Goal: Task Accomplishment & Management: Manage account settings

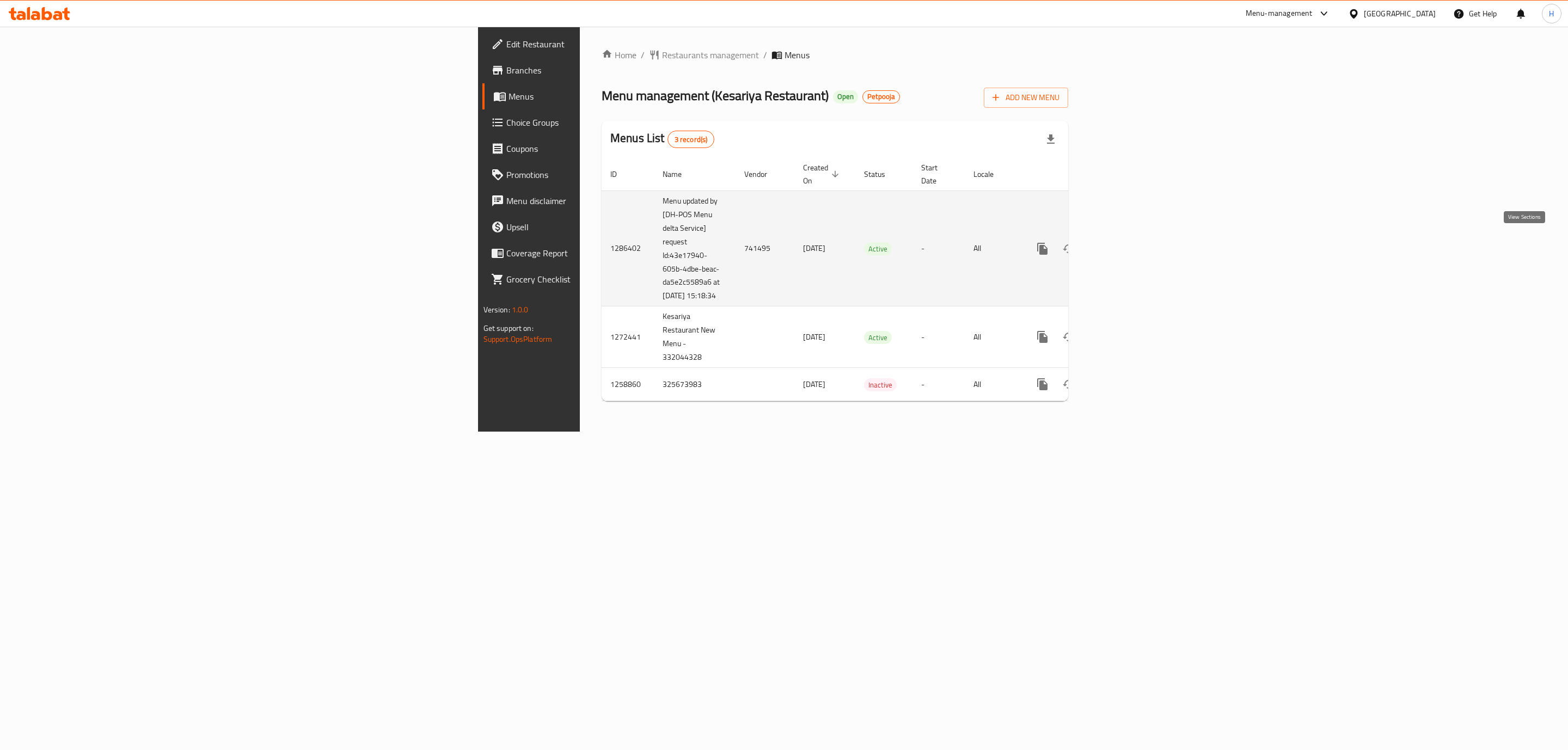
click at [1126, 244] on icon "enhanced table" at bounding box center [1121, 249] width 10 height 10
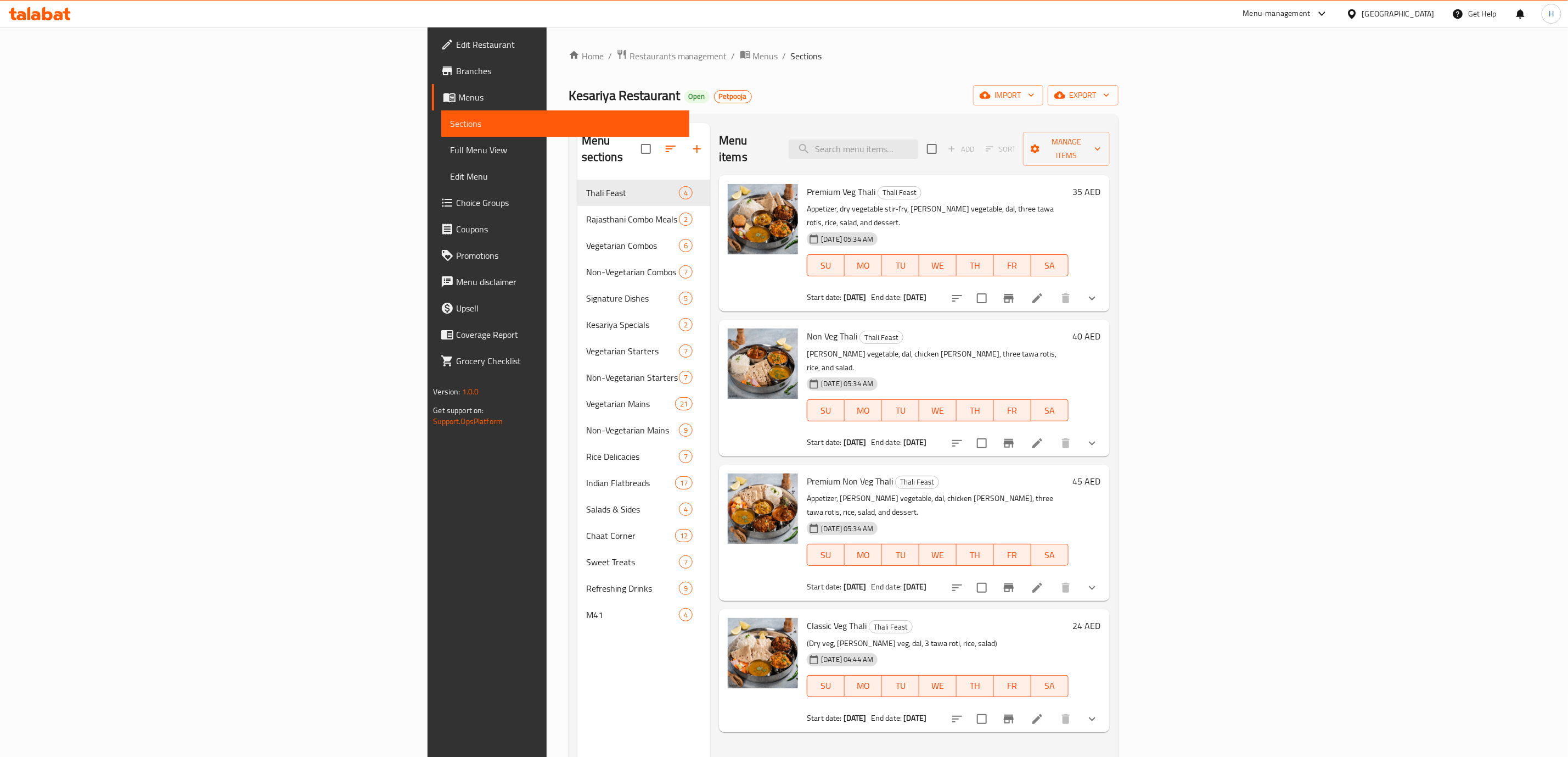
click at [459, 96] on span "Menus" at bounding box center [570, 97] width 223 height 13
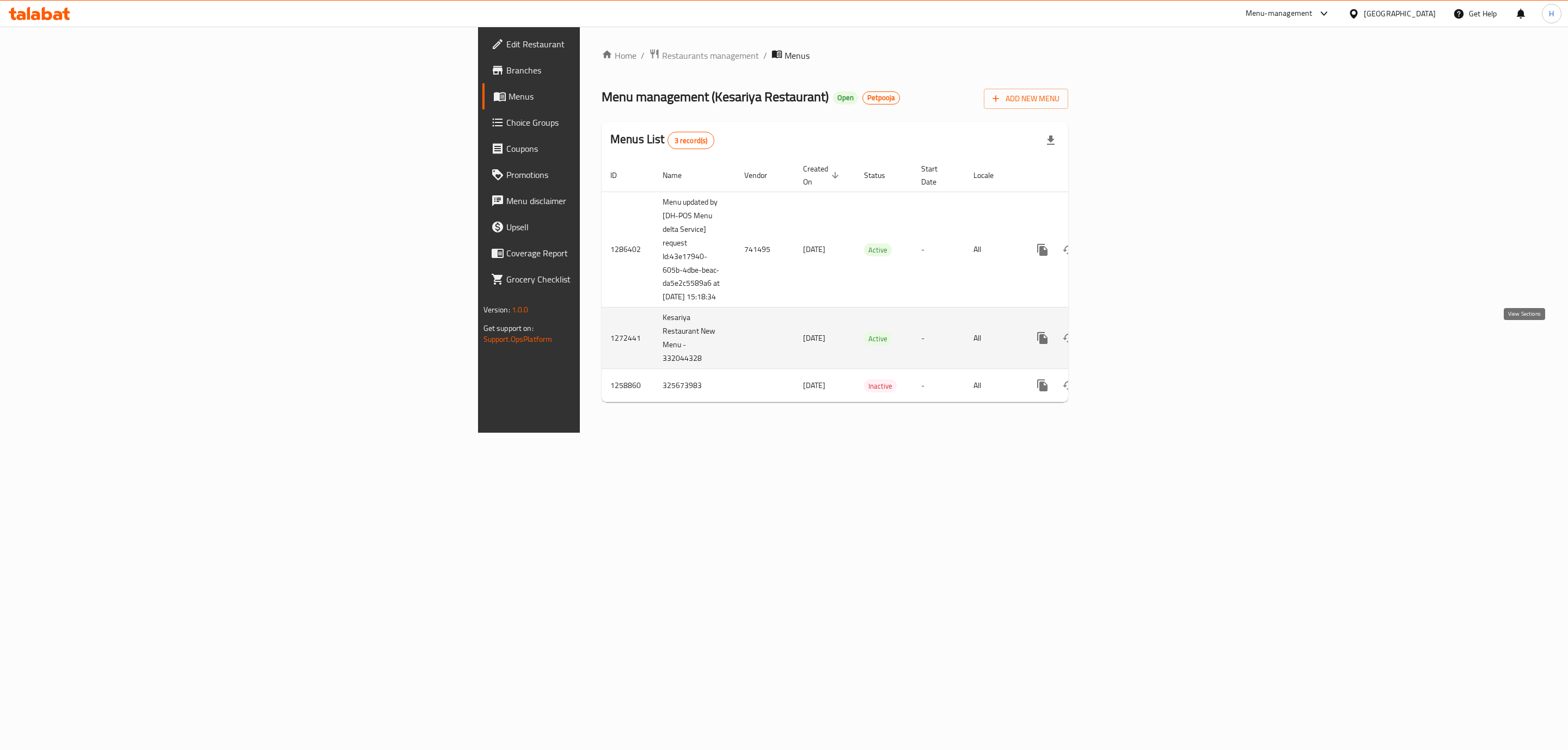
click at [1127, 341] on icon "enhanced table" at bounding box center [1121, 338] width 13 height 13
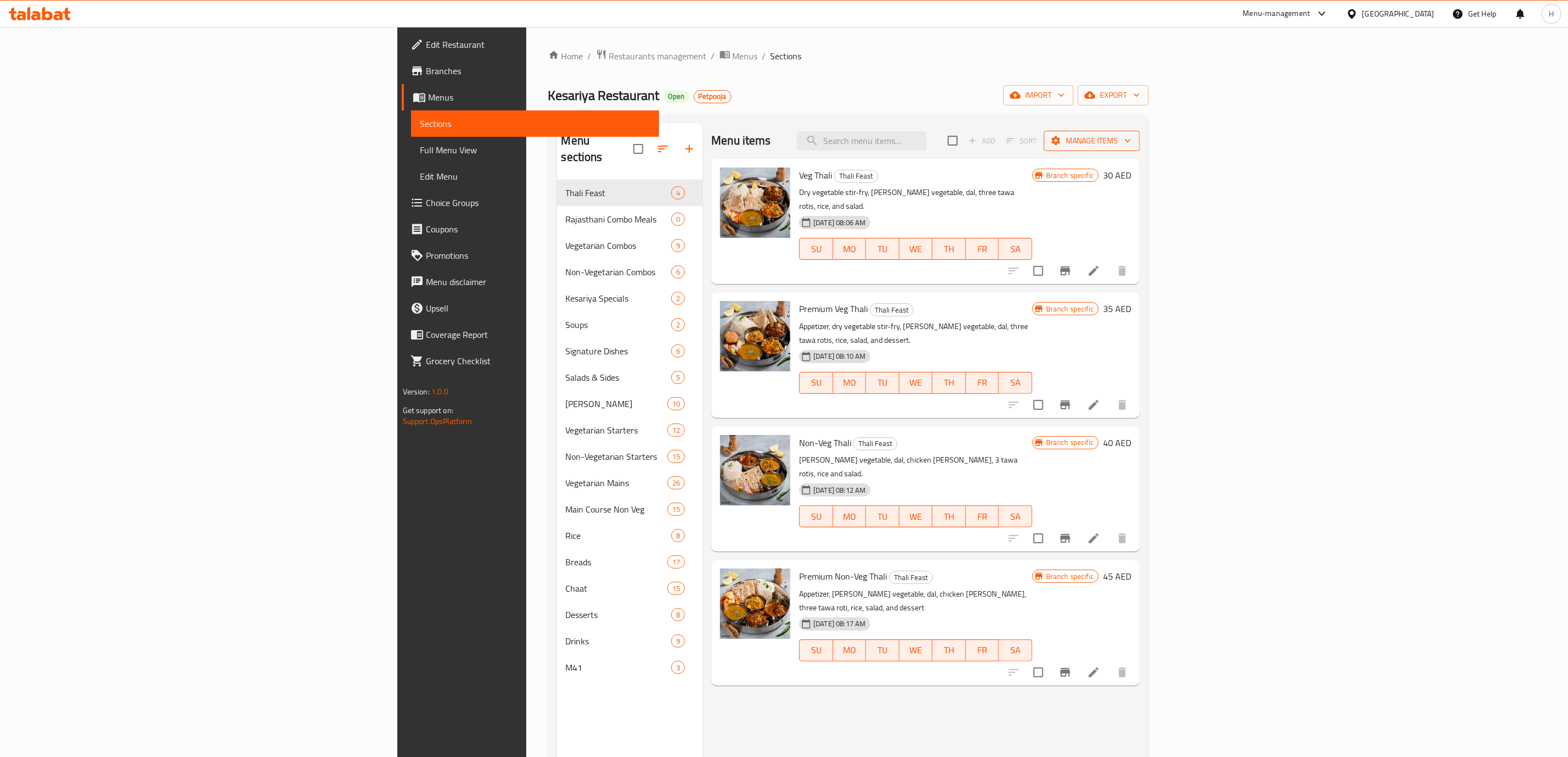
click at [1134, 141] on icon "button" at bounding box center [1128, 140] width 11 height 11
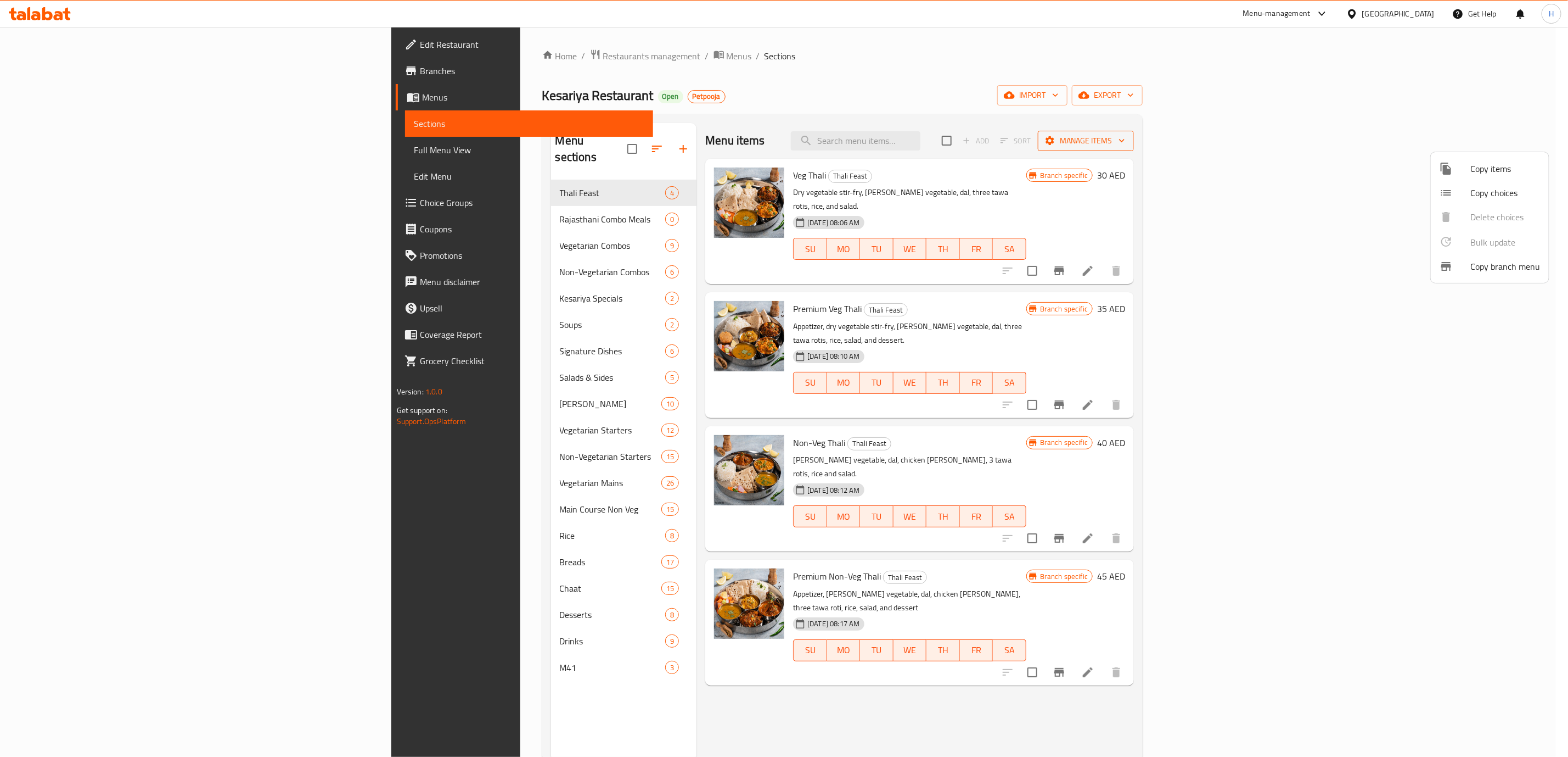
click at [1522, 141] on div at bounding box center [784, 378] width 1568 height 757
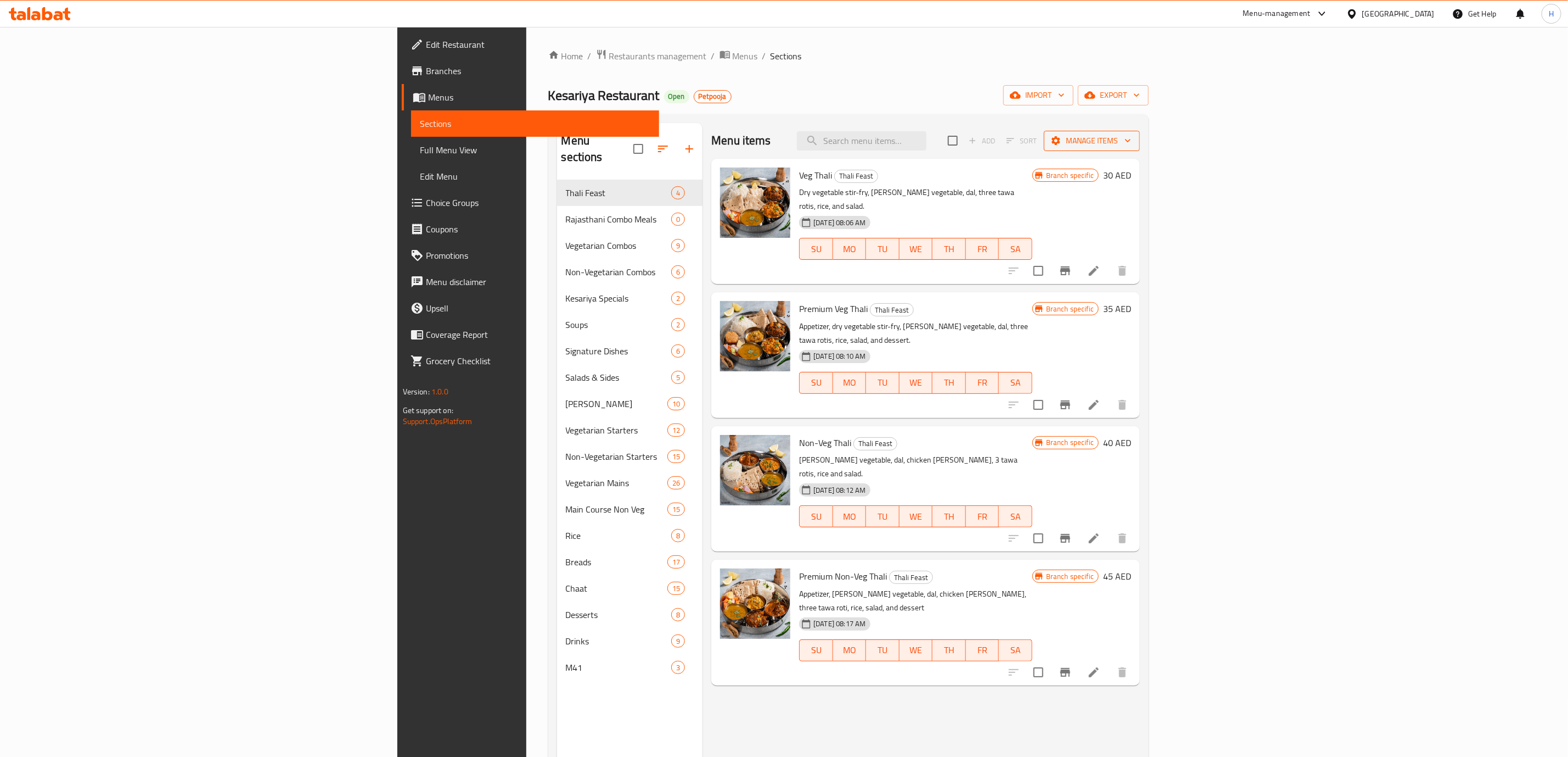
click at [1140, 151] on button "Manage items" at bounding box center [1092, 141] width 96 height 20
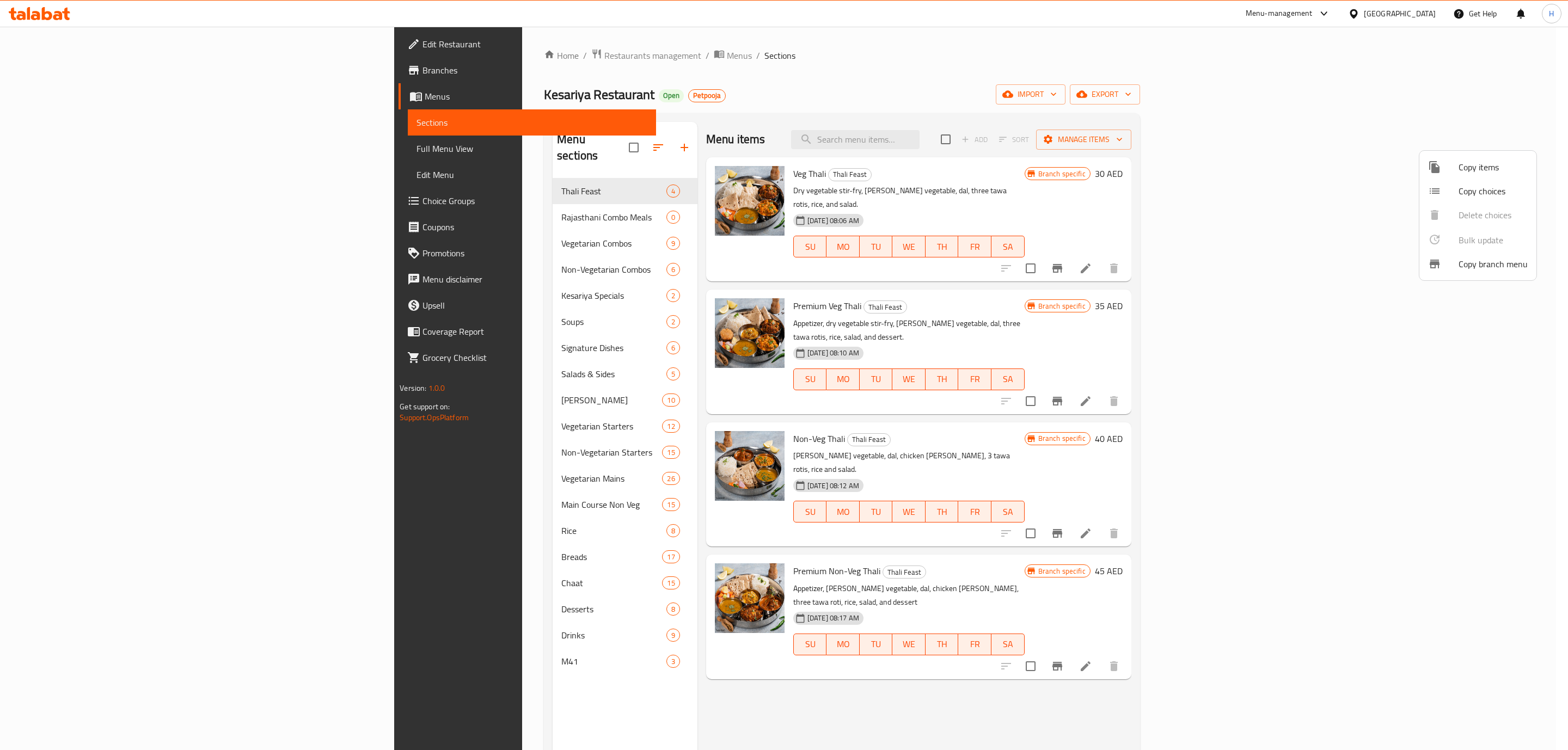
click at [1474, 261] on span "Copy branch menu" at bounding box center [1492, 264] width 69 height 13
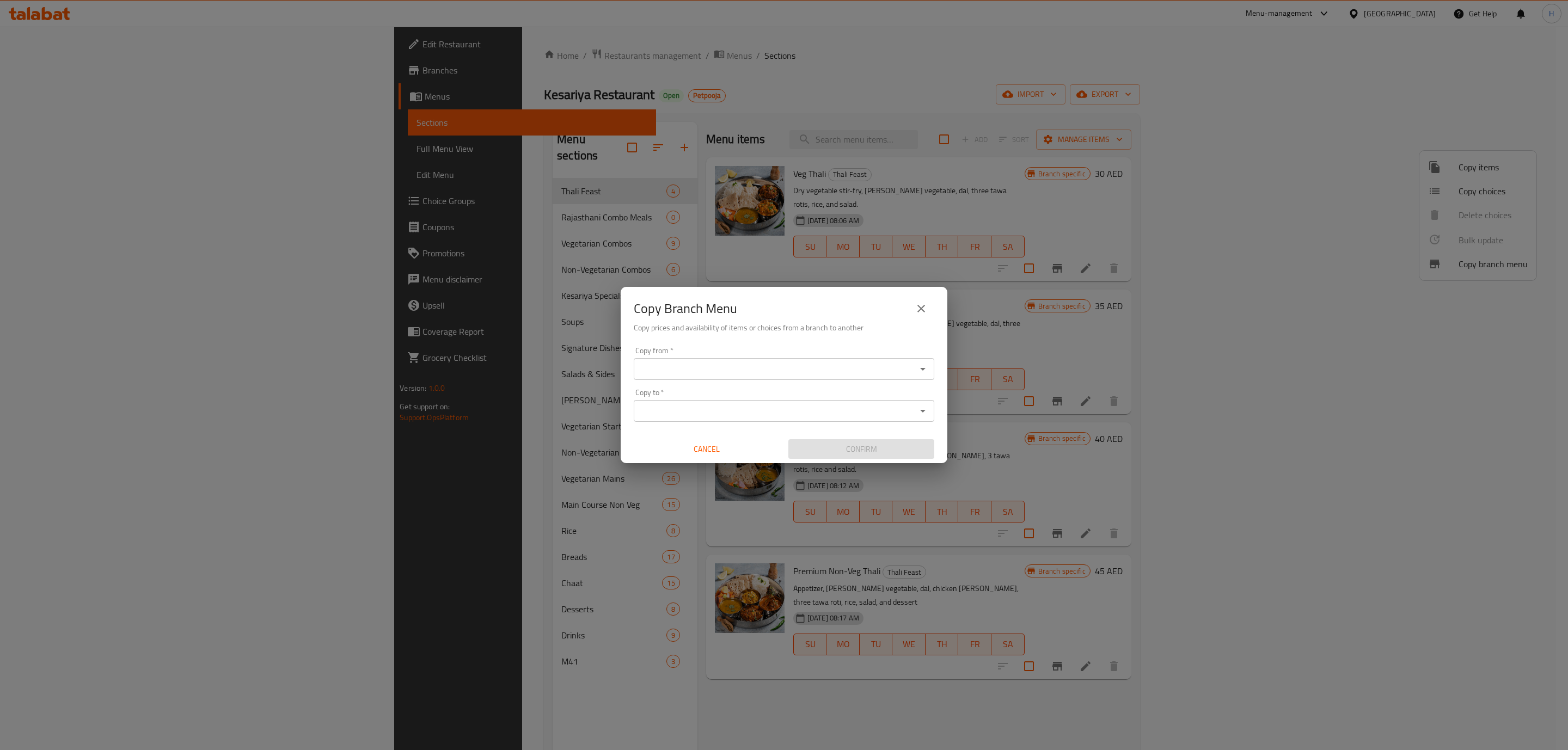
click at [906, 366] on input "Copy from   *" at bounding box center [774, 368] width 276 height 15
click at [833, 368] on input "Copy from   *" at bounding box center [774, 368] width 276 height 15
click at [768, 374] on input "Copy from   *" at bounding box center [774, 368] width 276 height 15
click at [768, 364] on input "Copy from   *" at bounding box center [774, 368] width 276 height 15
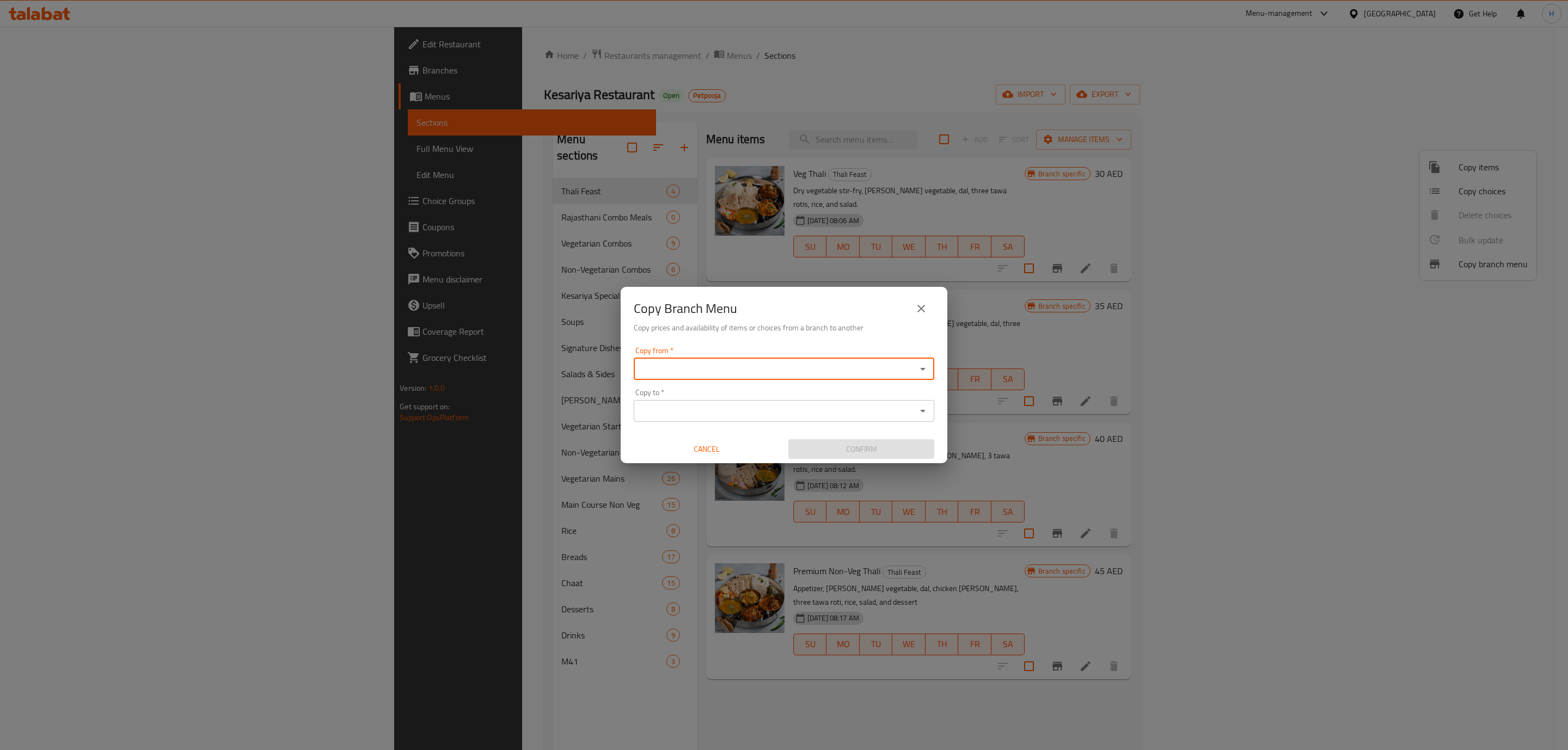
click at [768, 364] on input "Copy from   *" at bounding box center [774, 368] width 276 height 15
click at [770, 396] on span "741495" at bounding box center [784, 397] width 29 height 17
type input "Kesariya, Business Bay"
click at [744, 396] on div "Copy to   * Copy to *" at bounding box center [784, 405] width 300 height 33
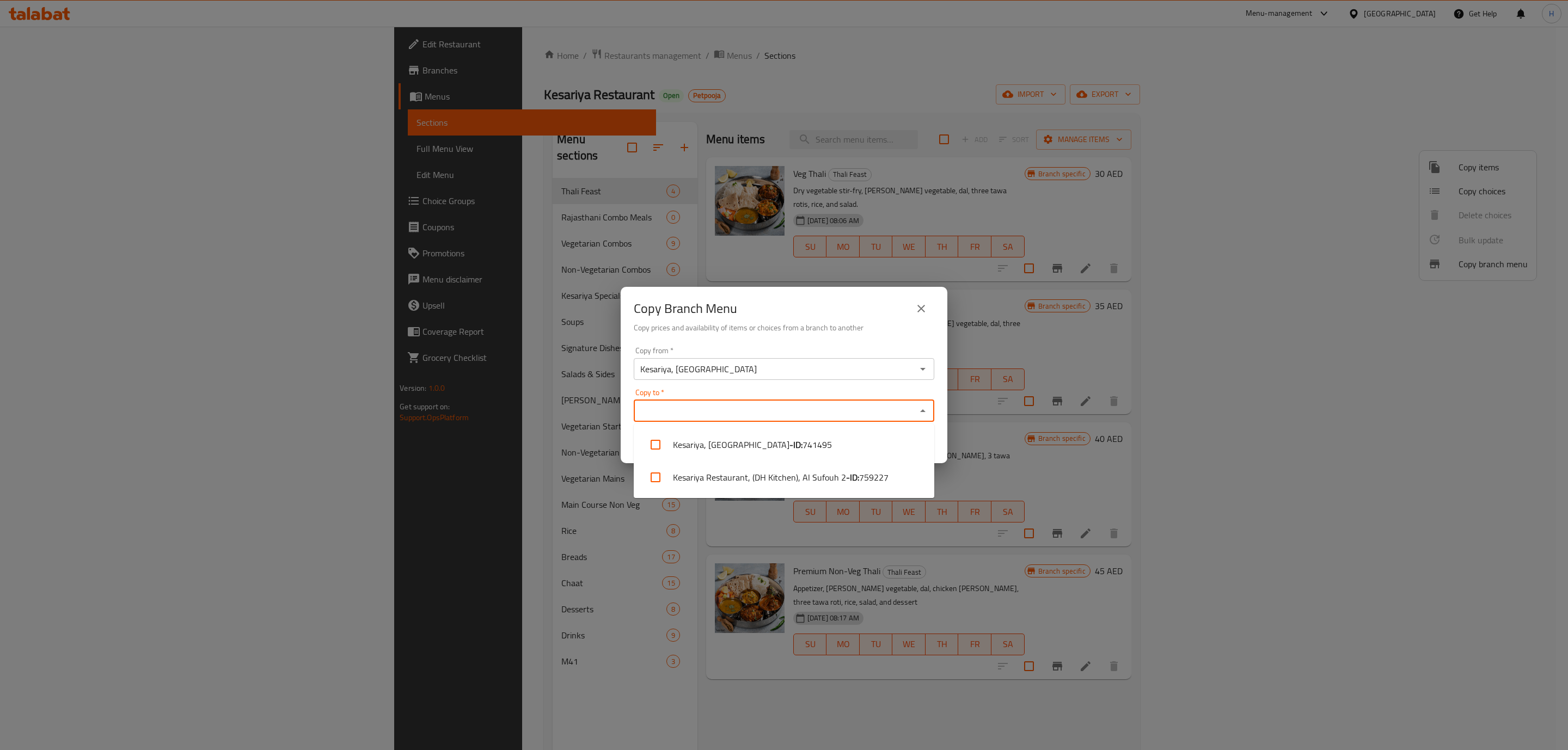
click at [745, 405] on input "Copy to   *" at bounding box center [774, 411] width 276 height 15
click at [663, 480] on input "checkbox" at bounding box center [655, 476] width 26 height 26
checkbox input "true"
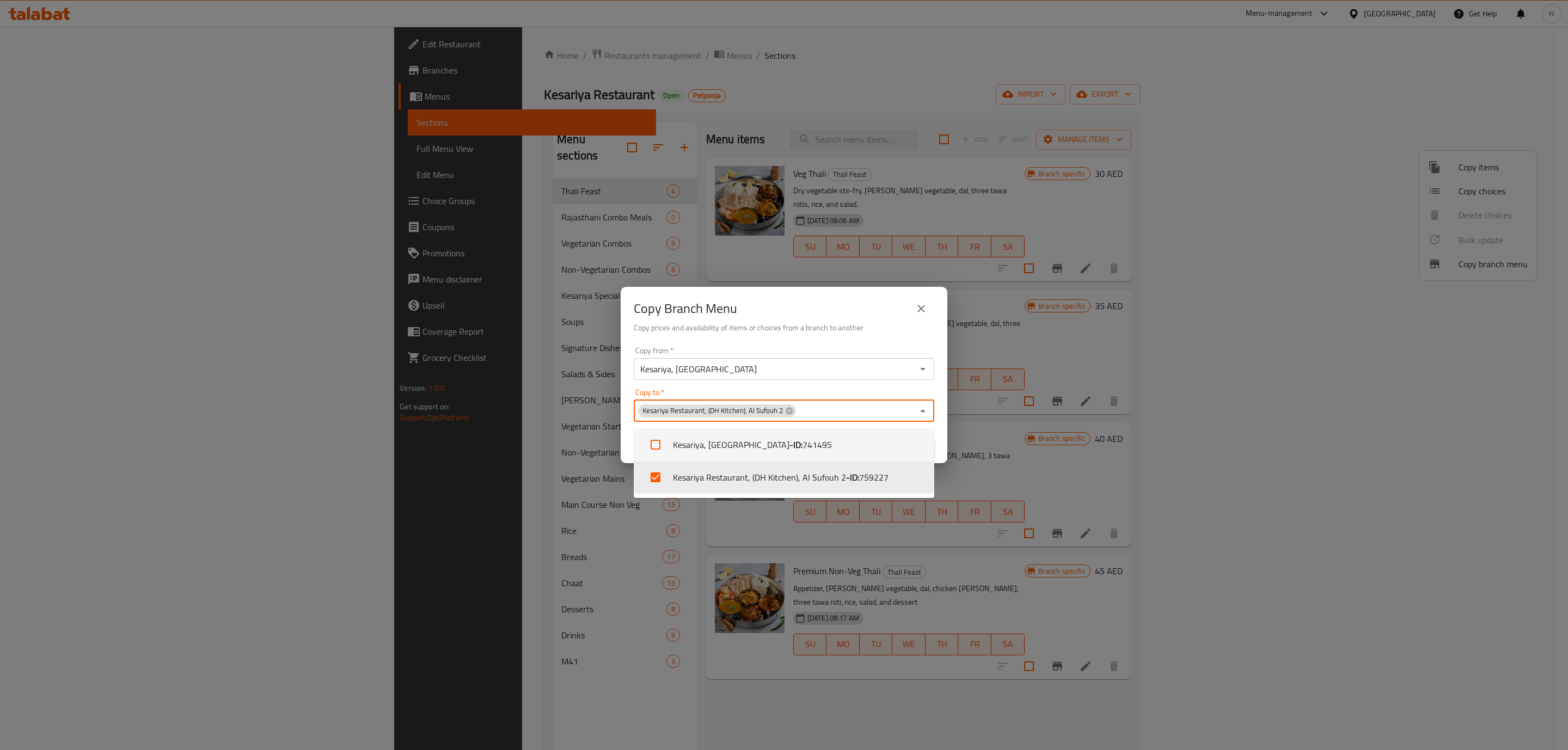
click at [791, 300] on div "Copy Branch Menu" at bounding box center [784, 308] width 300 height 26
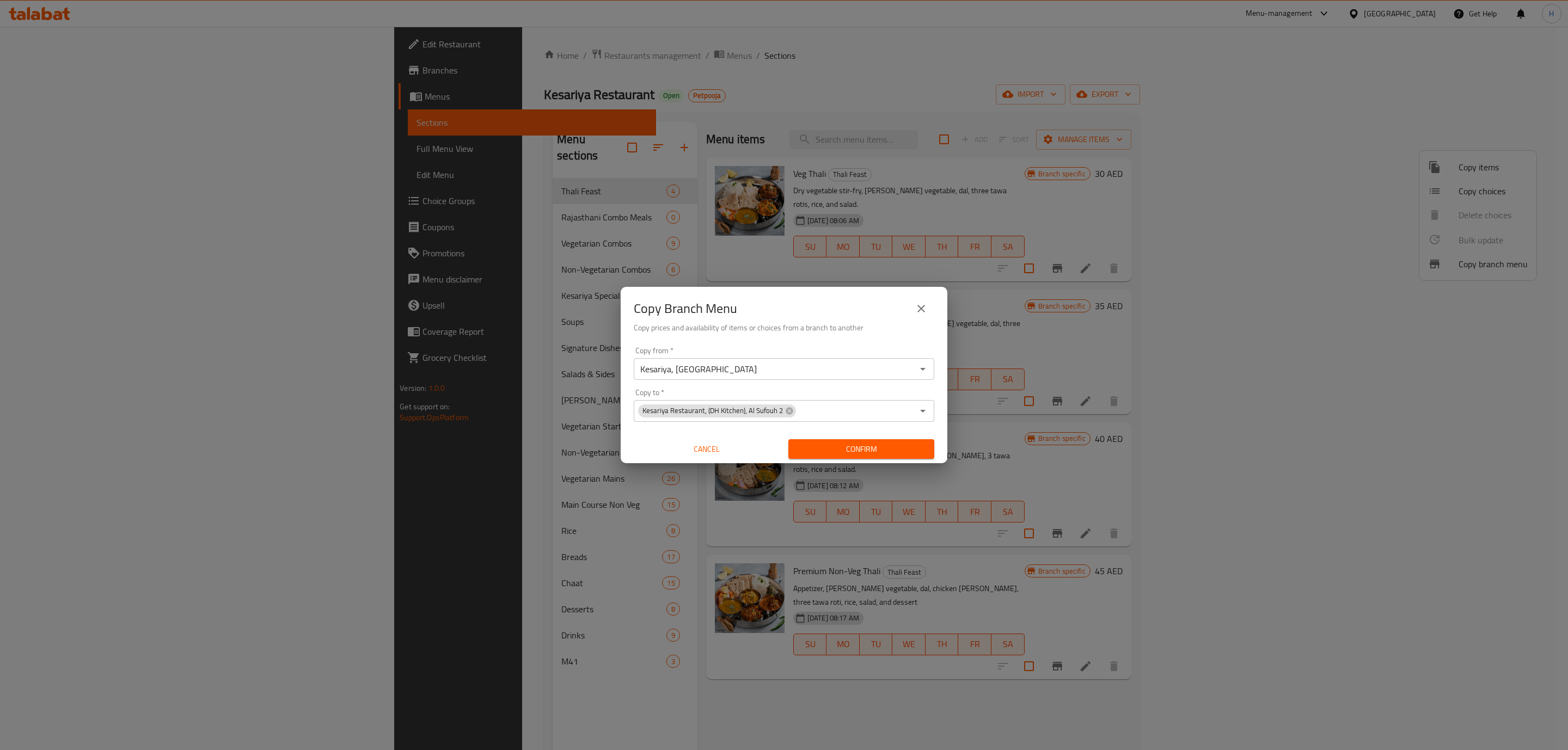
click at [857, 445] on span "Confirm" at bounding box center [861, 449] width 129 height 13
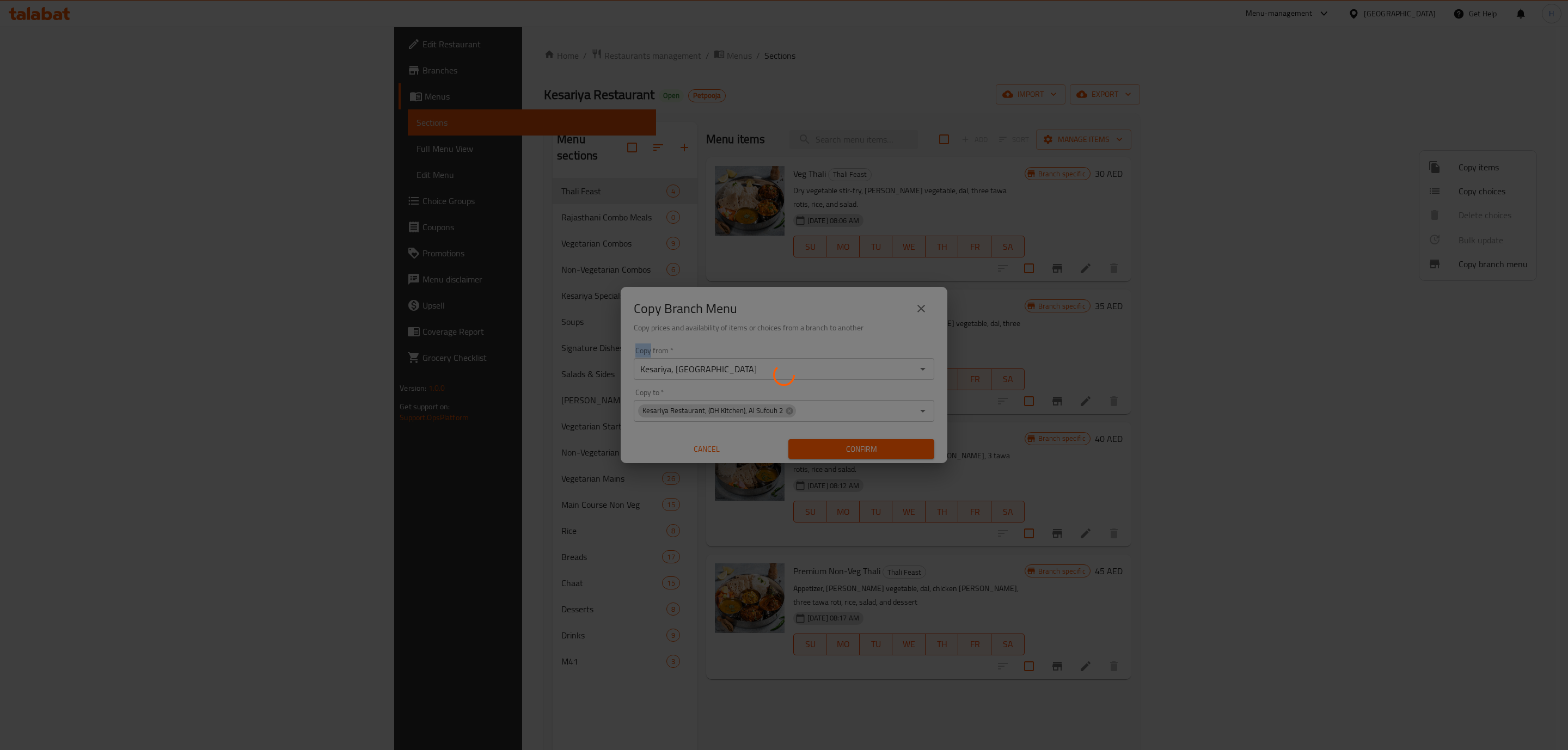
click at [857, 445] on div at bounding box center [784, 375] width 1568 height 750
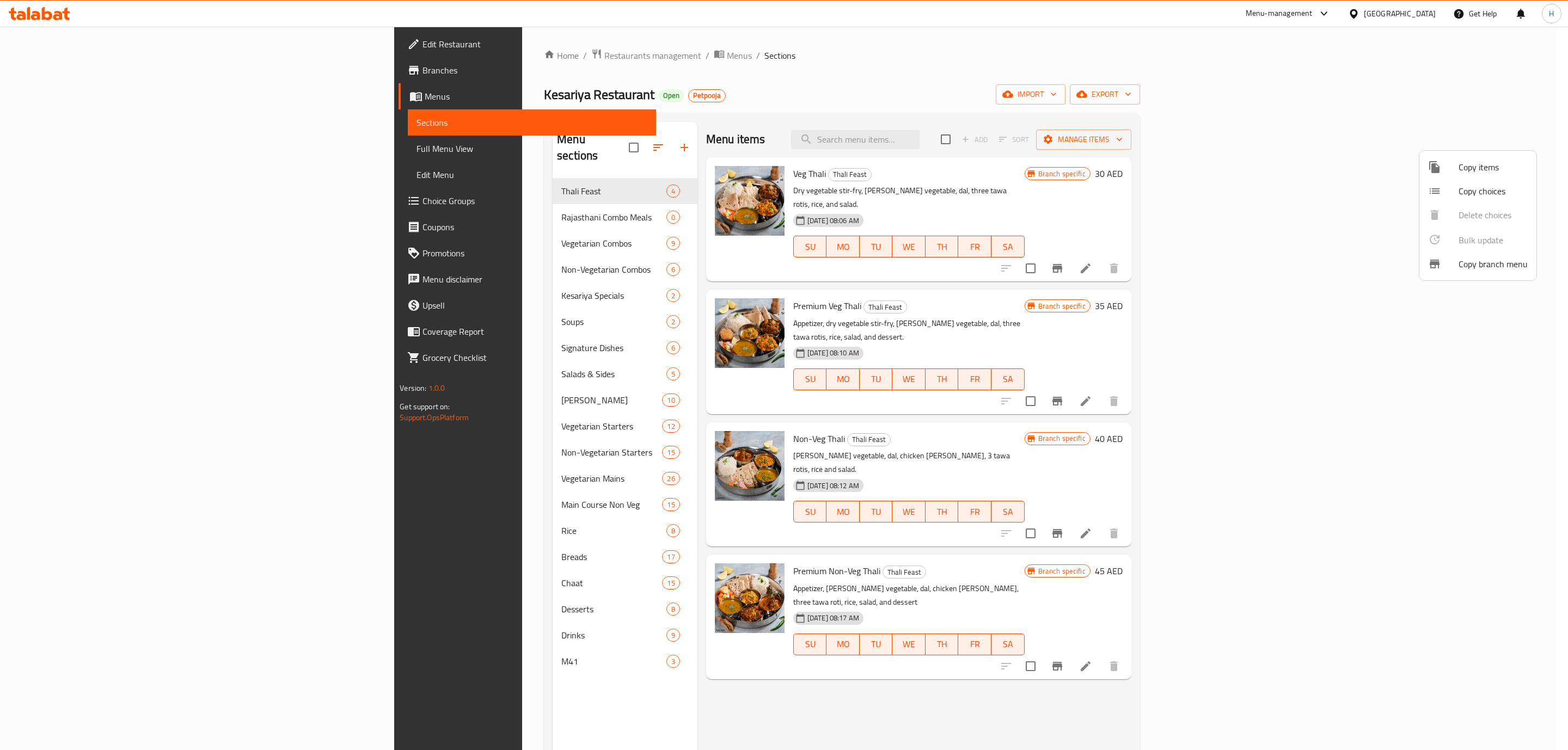
click at [472, 59] on div at bounding box center [784, 375] width 1568 height 750
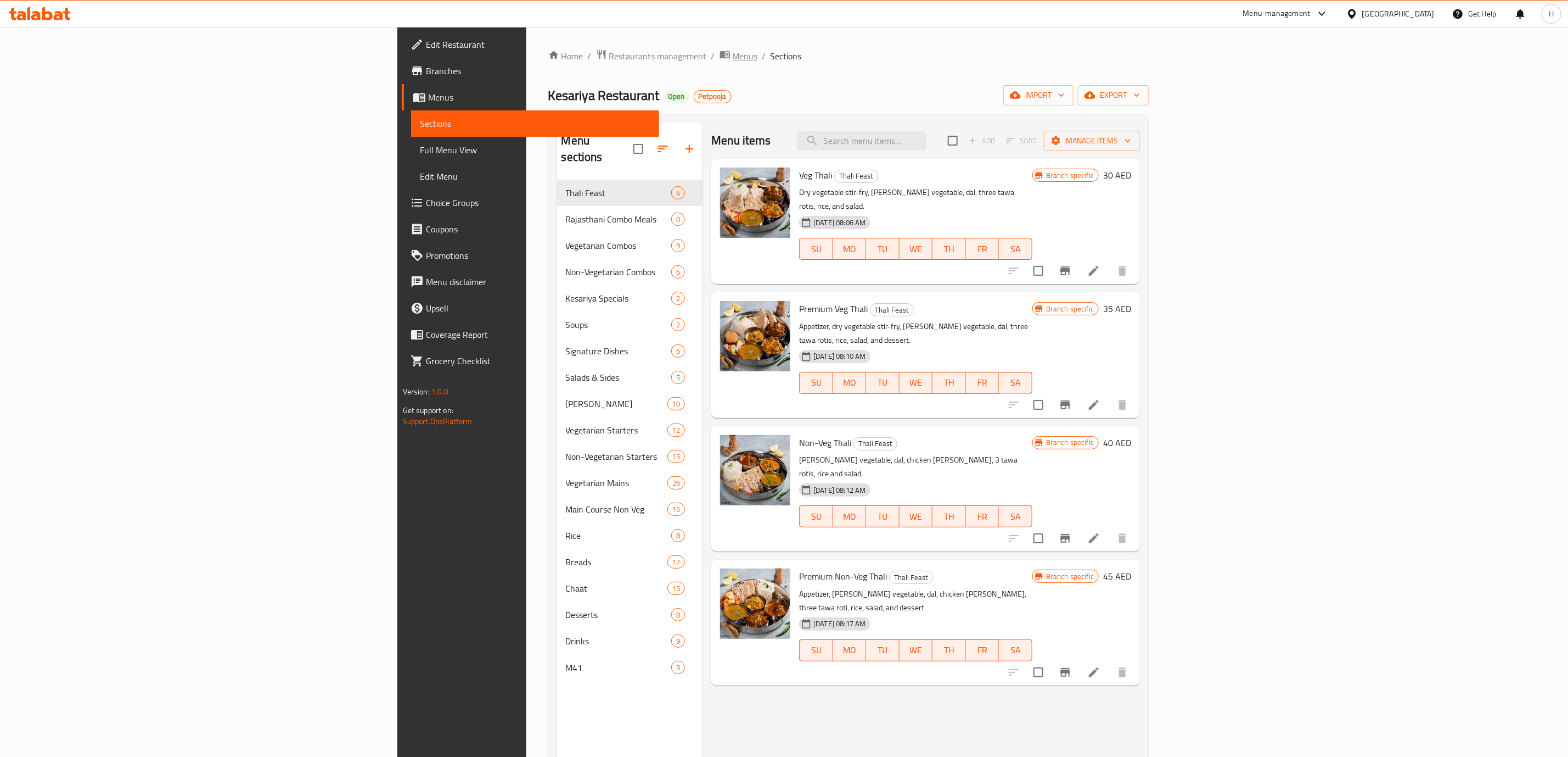
click at [733, 59] on span "Menus" at bounding box center [745, 56] width 25 height 13
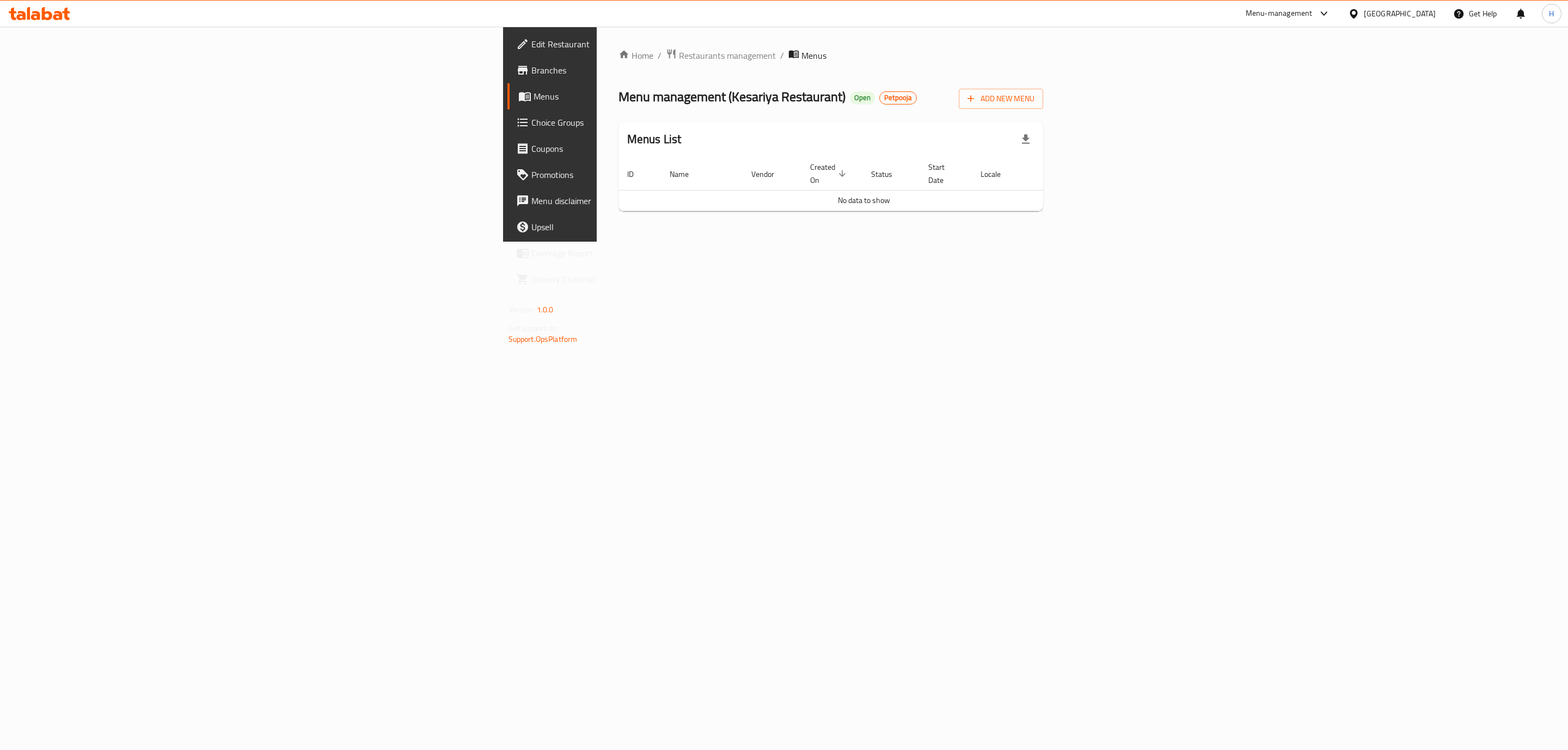
click at [534, 100] on span "Menus" at bounding box center [645, 96] width 222 height 13
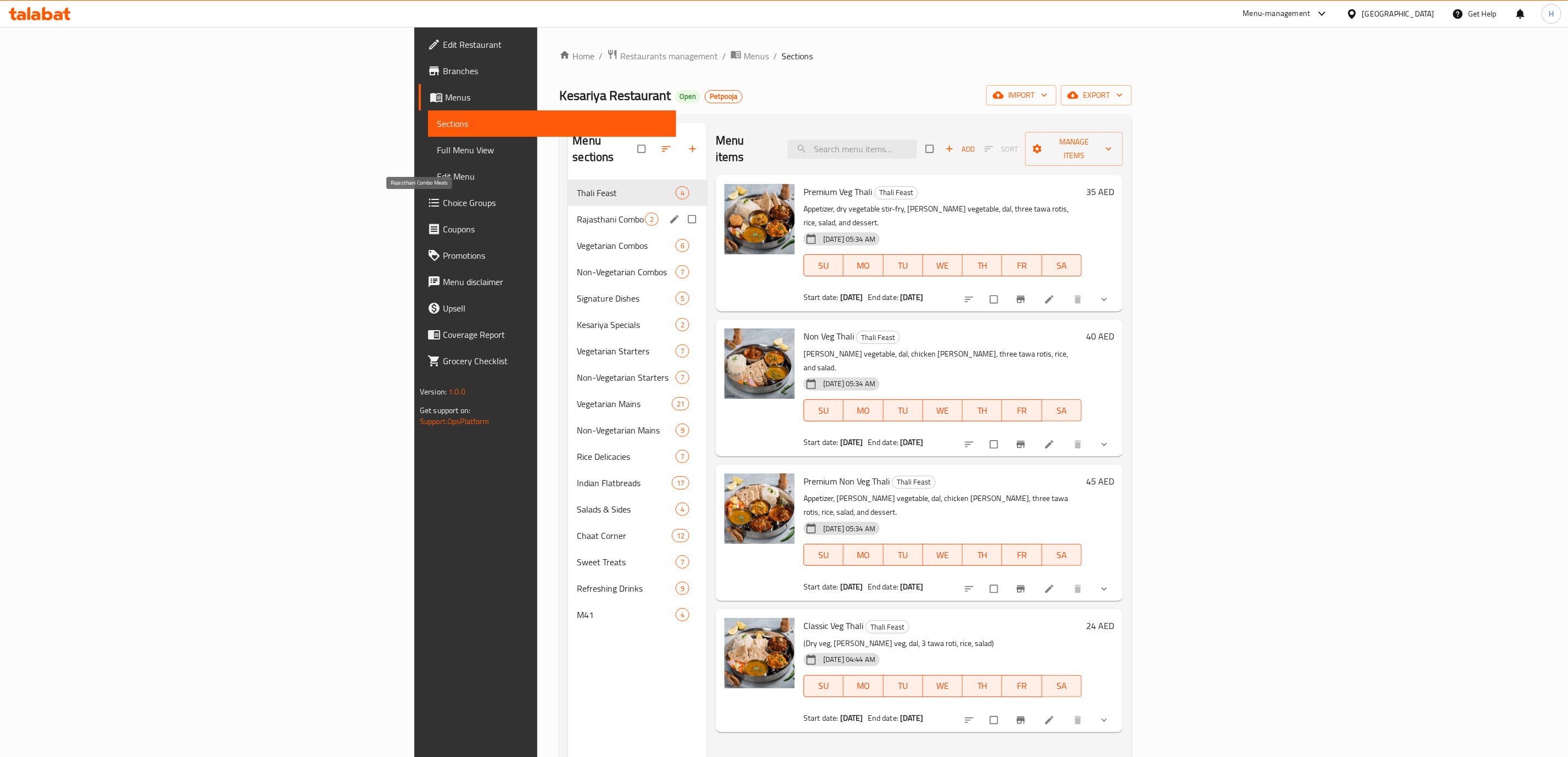
click at [577, 213] on span "Rajasthani Combo Meals" at bounding box center [610, 219] width 68 height 13
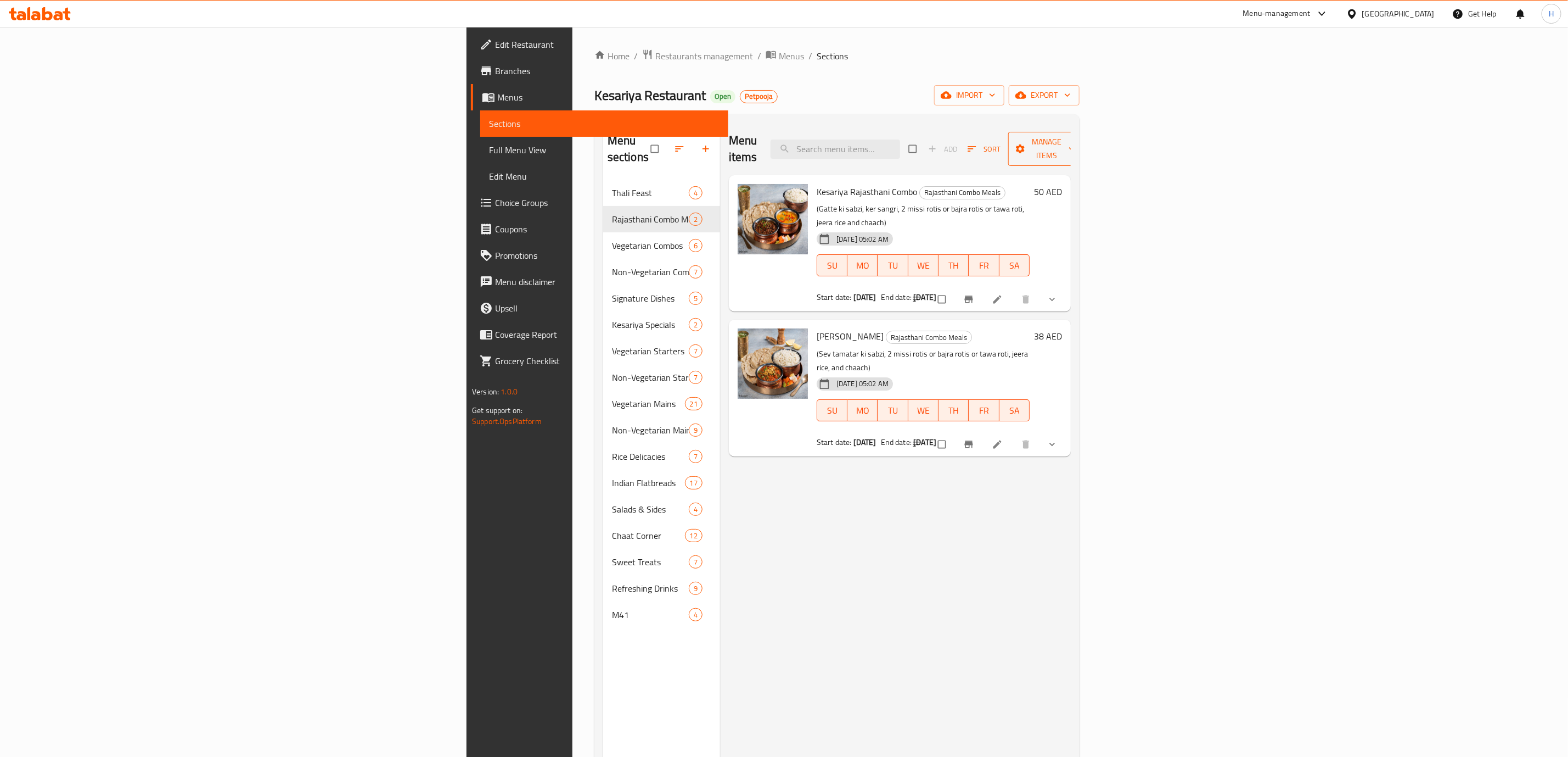
click at [1087, 149] on button "Manage items" at bounding box center [1047, 148] width 78 height 34
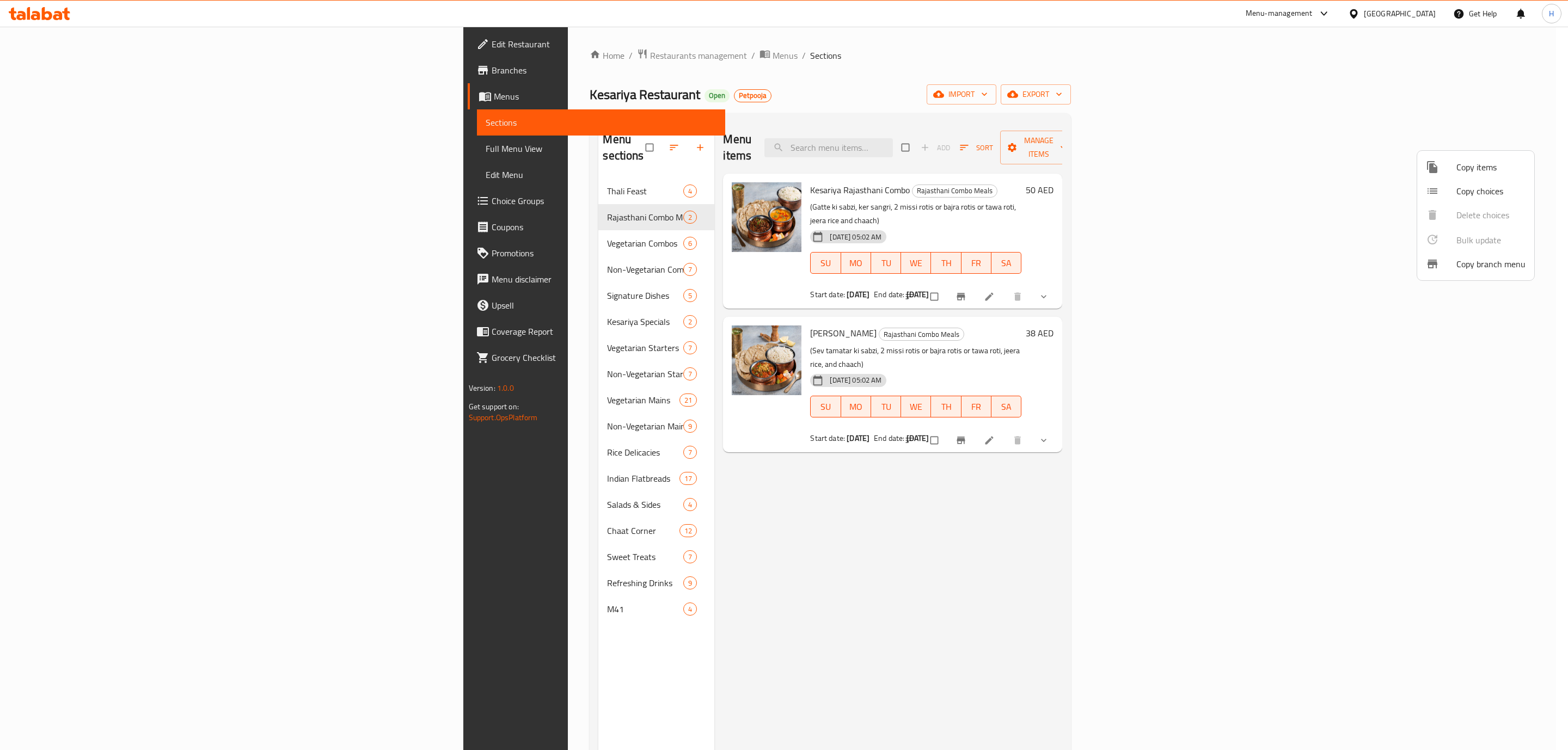
click at [1434, 469] on div at bounding box center [784, 375] width 1568 height 750
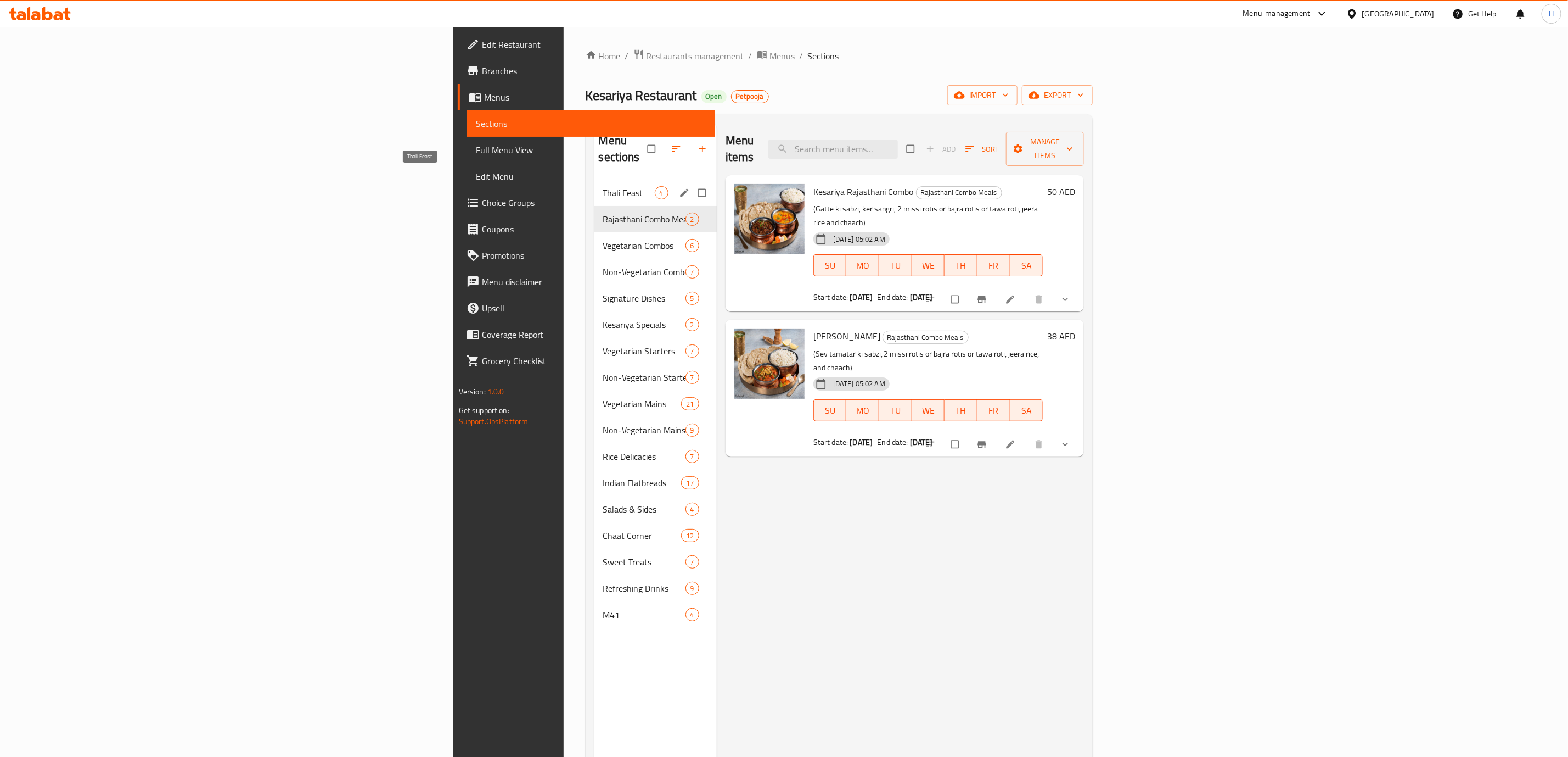
click at [604, 186] on span "Thali Feast" at bounding box center [630, 193] width 52 height 13
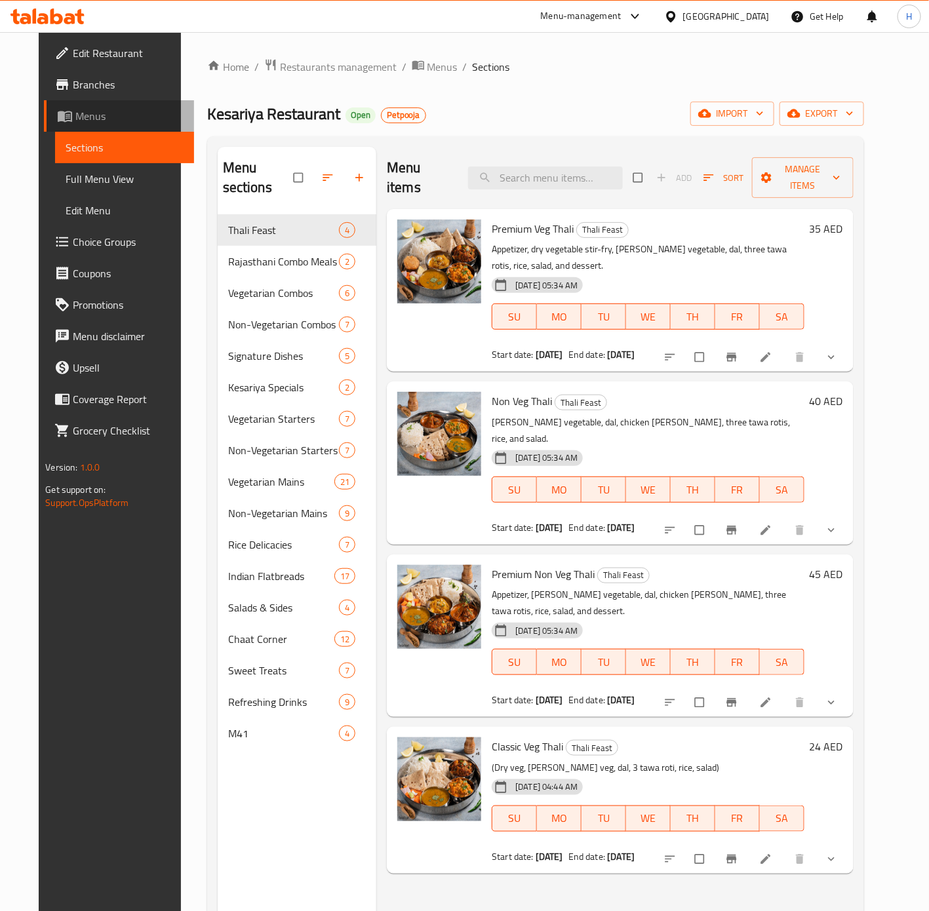
click at [75, 112] on span "Menus" at bounding box center [129, 116] width 108 height 16
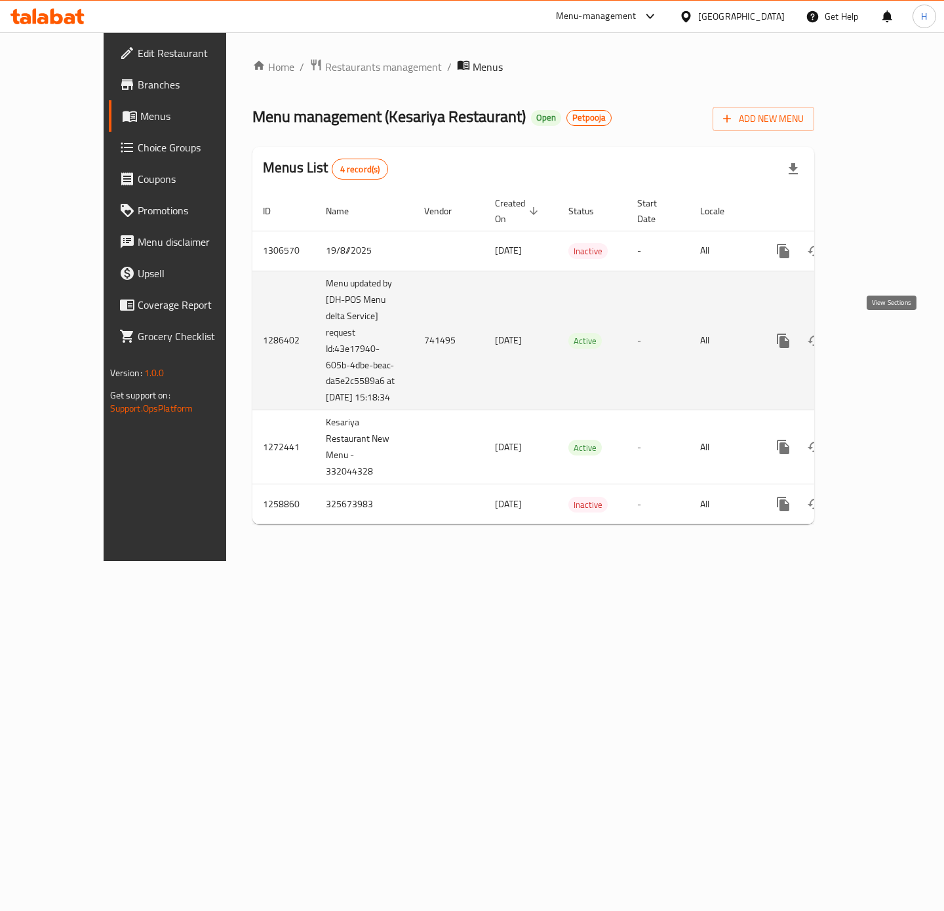
click at [886, 336] on icon "enhanced table" at bounding box center [878, 341] width 16 height 16
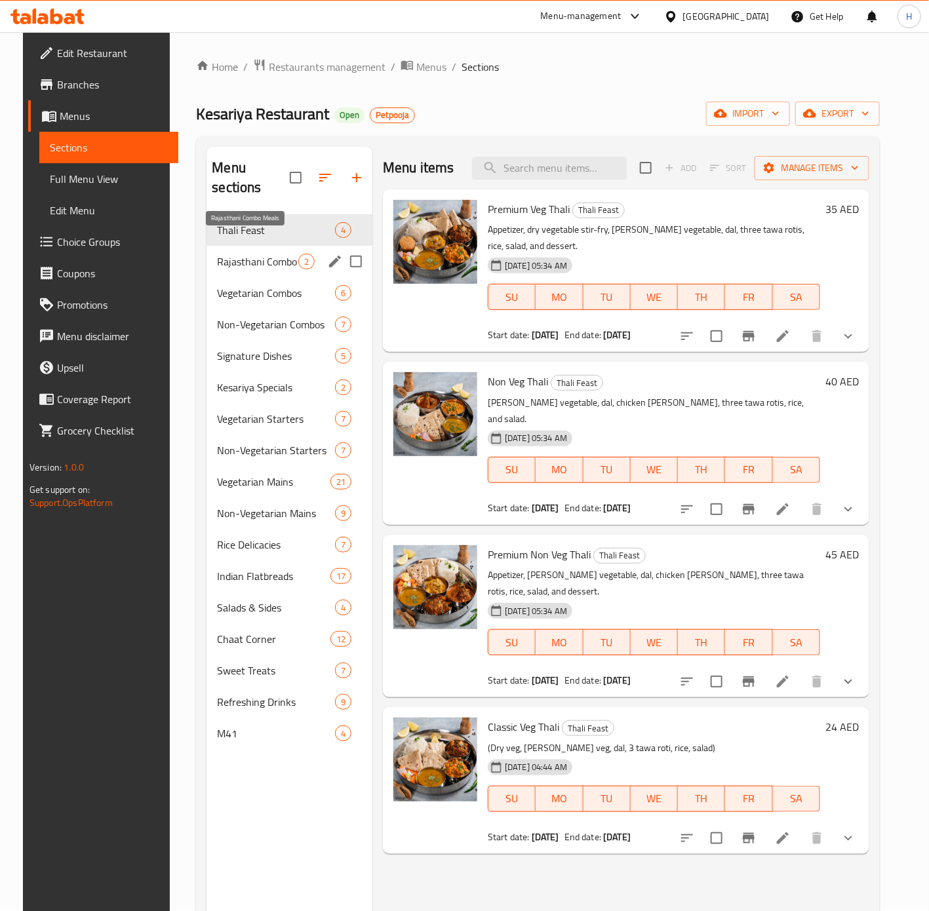
click at [252, 254] on span "Rajasthani Combo Meals" at bounding box center [257, 262] width 81 height 16
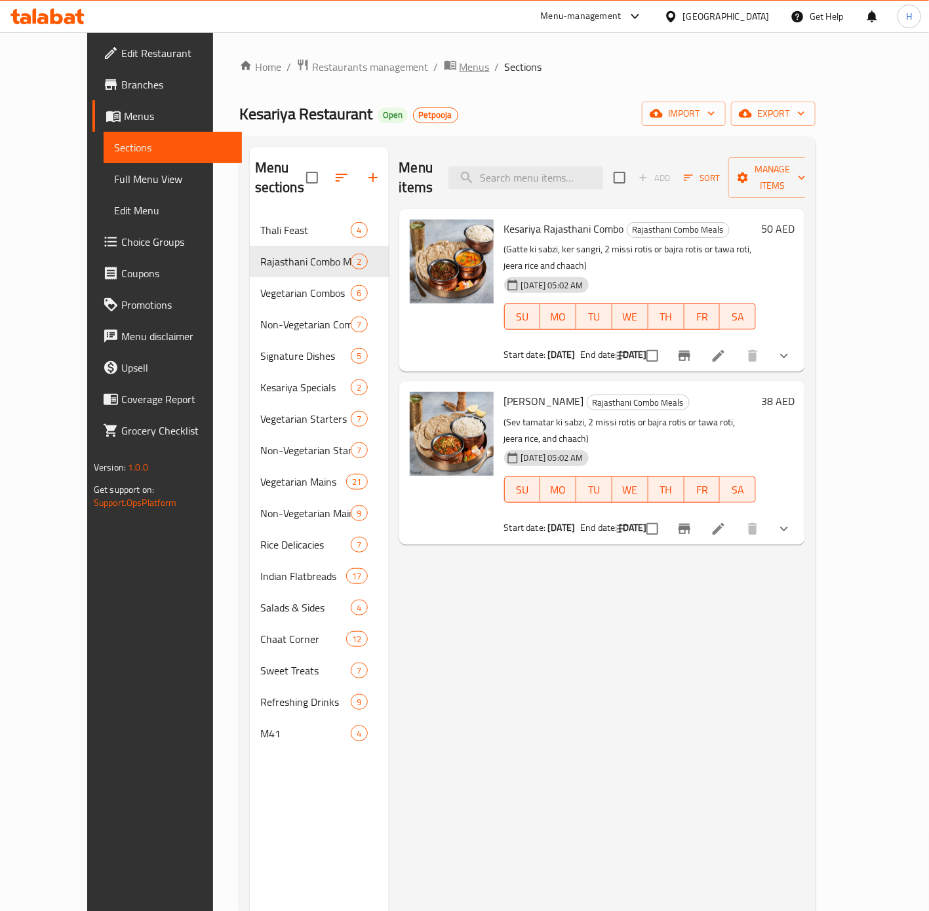
click at [460, 67] on span "Menus" at bounding box center [475, 67] width 30 height 16
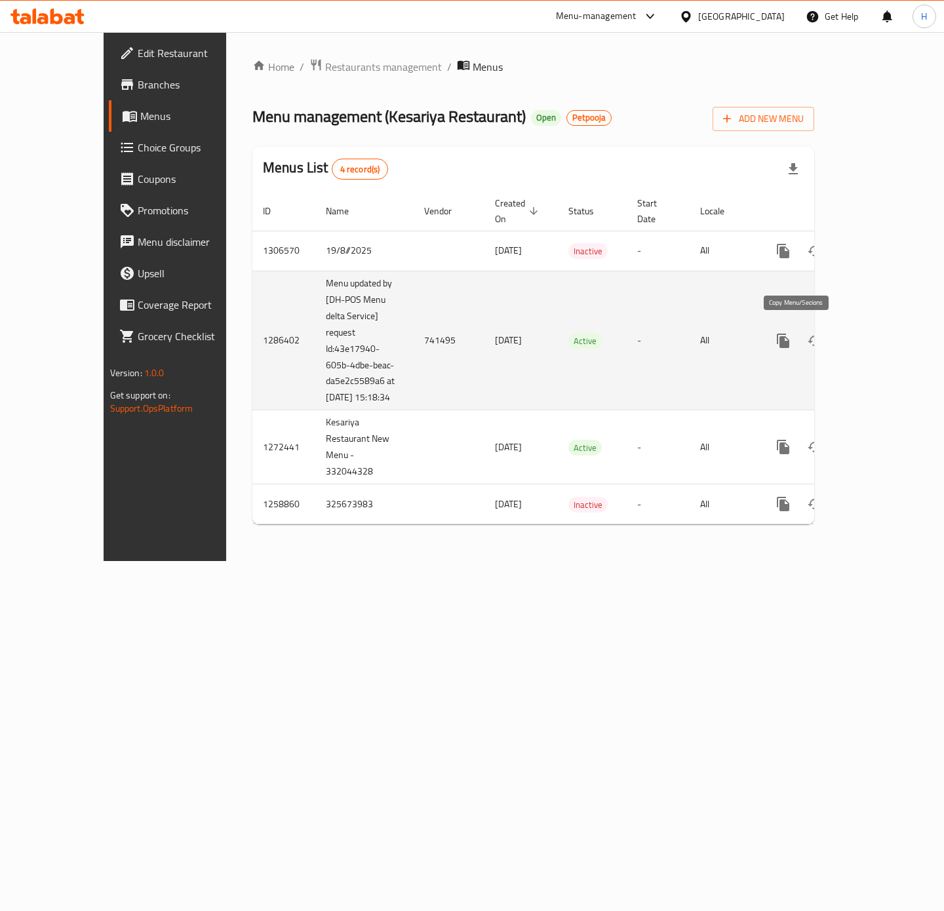
click at [791, 333] on icon "more" at bounding box center [784, 341] width 16 height 16
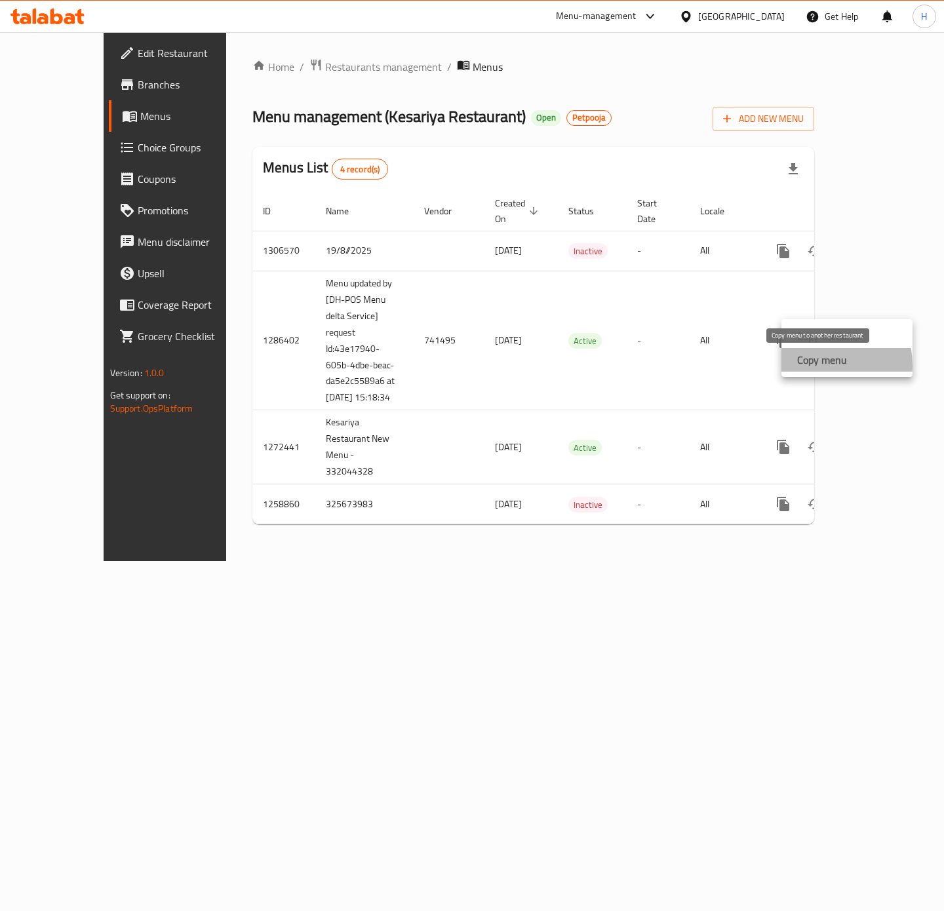
click at [811, 366] on strong "Copy menu" at bounding box center [822, 360] width 50 height 16
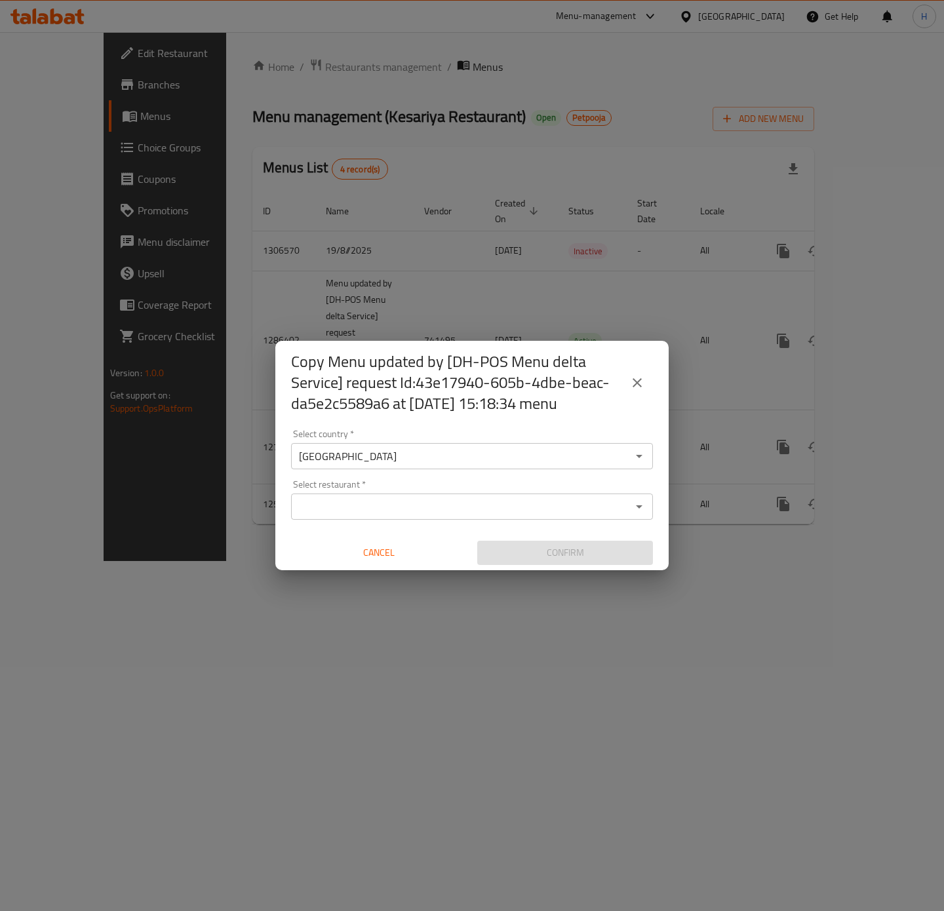
click at [561, 512] on input "Select restaurant   *" at bounding box center [461, 507] width 332 height 18
click at [349, 103] on div "Copy Menu updated by [DH-POS Menu delta Service] request Id:43e17940-605b-4dbe-…" at bounding box center [472, 455] width 944 height 911
click at [626, 376] on button "close" at bounding box center [637, 382] width 31 height 31
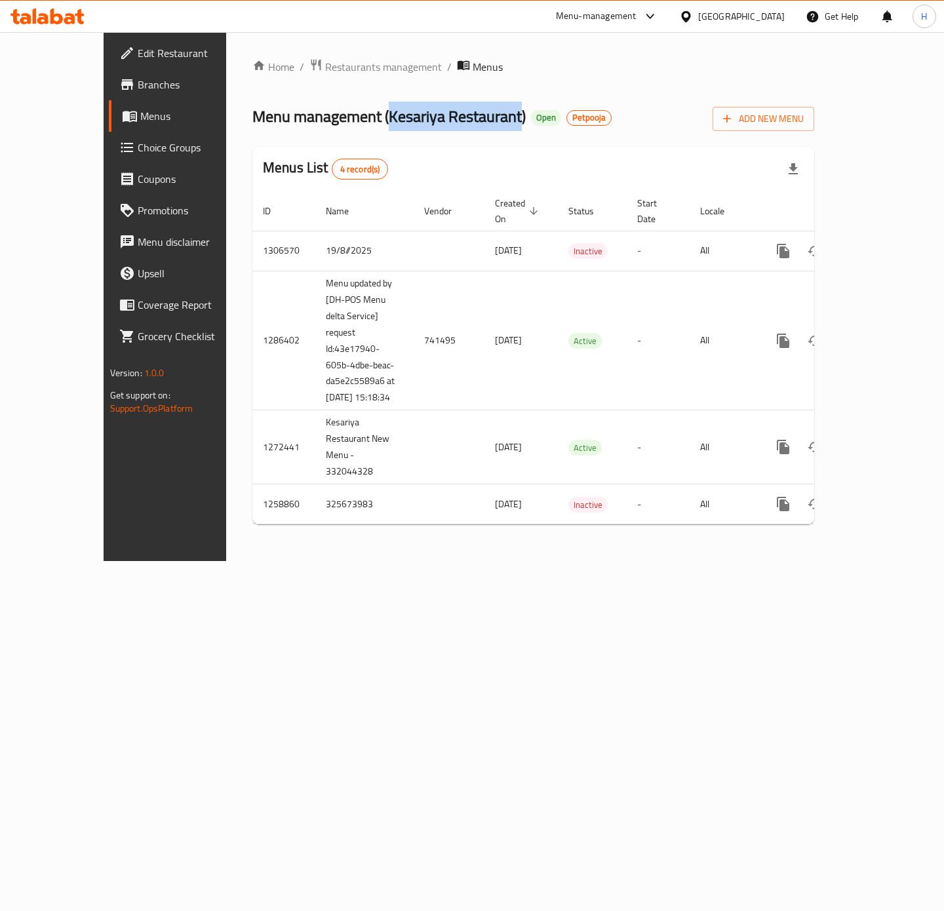
drag, startPoint x: 325, startPoint y: 120, endPoint x: 452, endPoint y: 126, distance: 128.0
click at [452, 126] on span "Menu management ( Kesariya Restaurant )" at bounding box center [388, 117] width 273 height 30
copy span "Kesariya Restaurant"
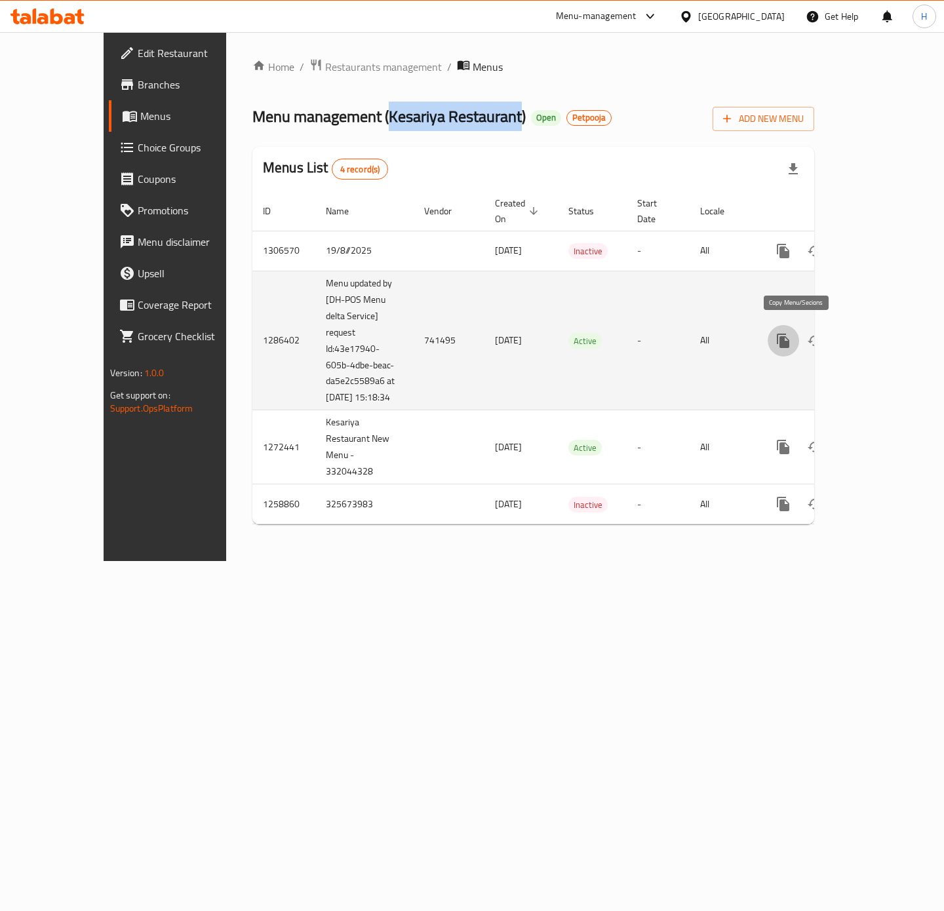
click at [791, 335] on icon "more" at bounding box center [784, 341] width 16 height 16
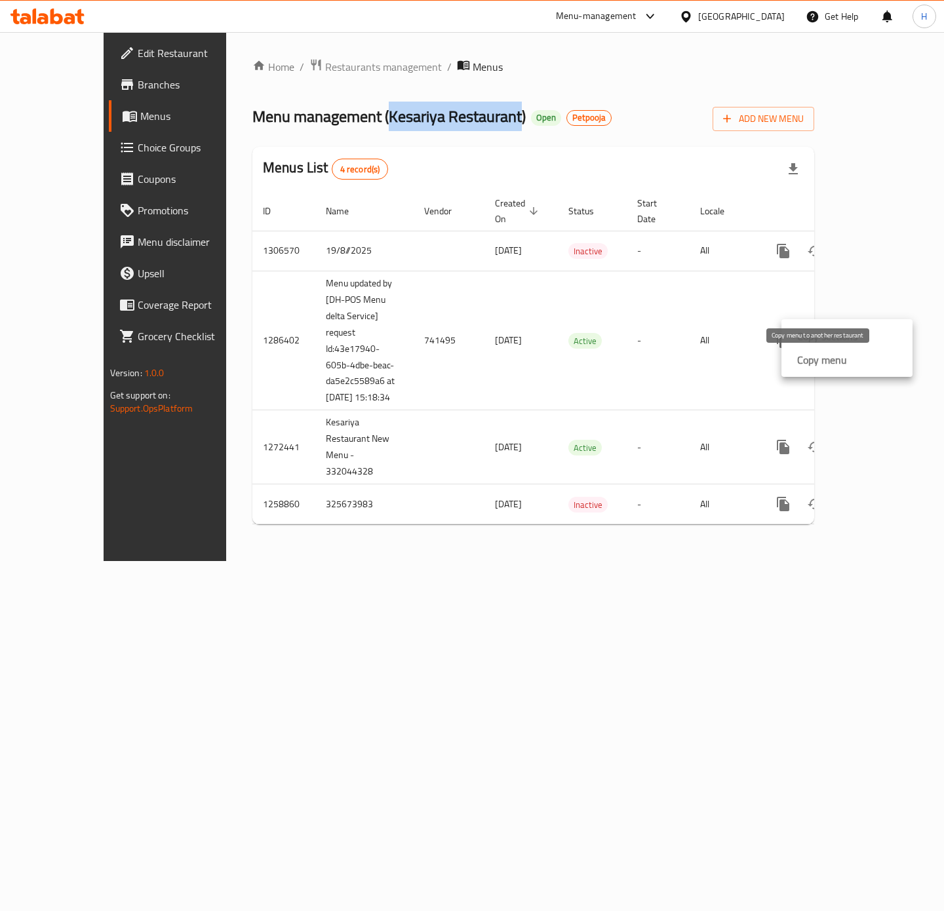
click at [820, 360] on strong "Copy menu" at bounding box center [822, 360] width 50 height 16
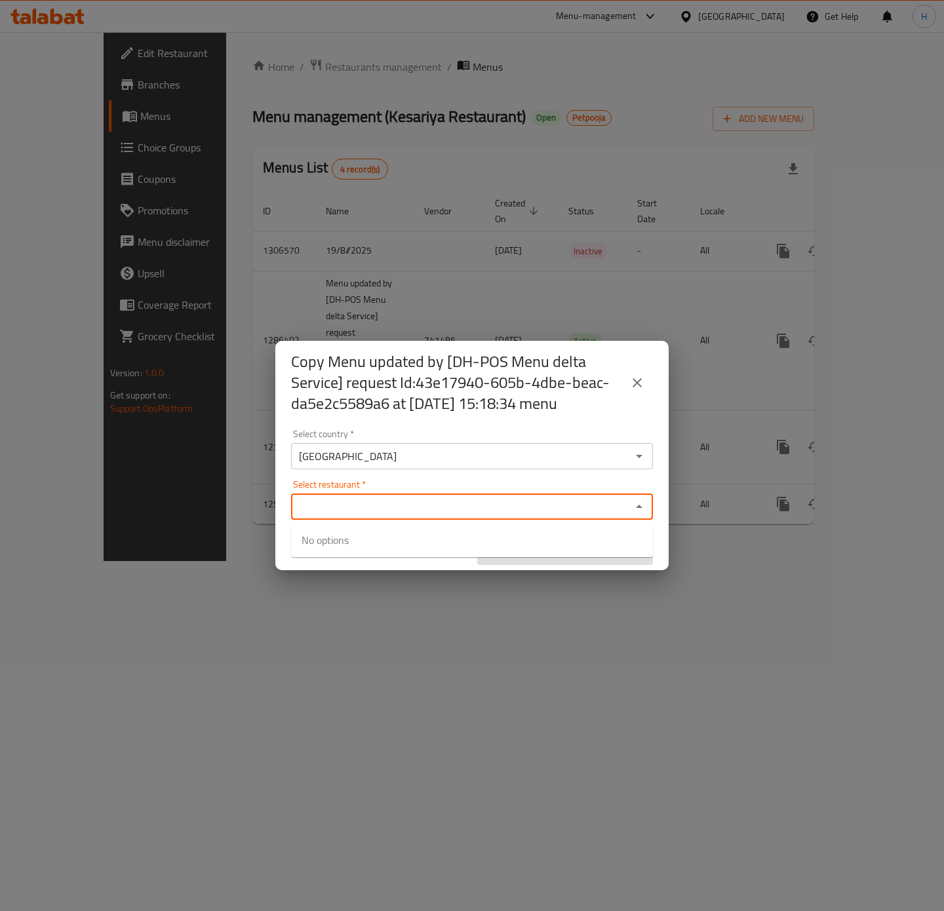
paste input "Kesariya Restaurant"
type input "Kesariya Restaurant"
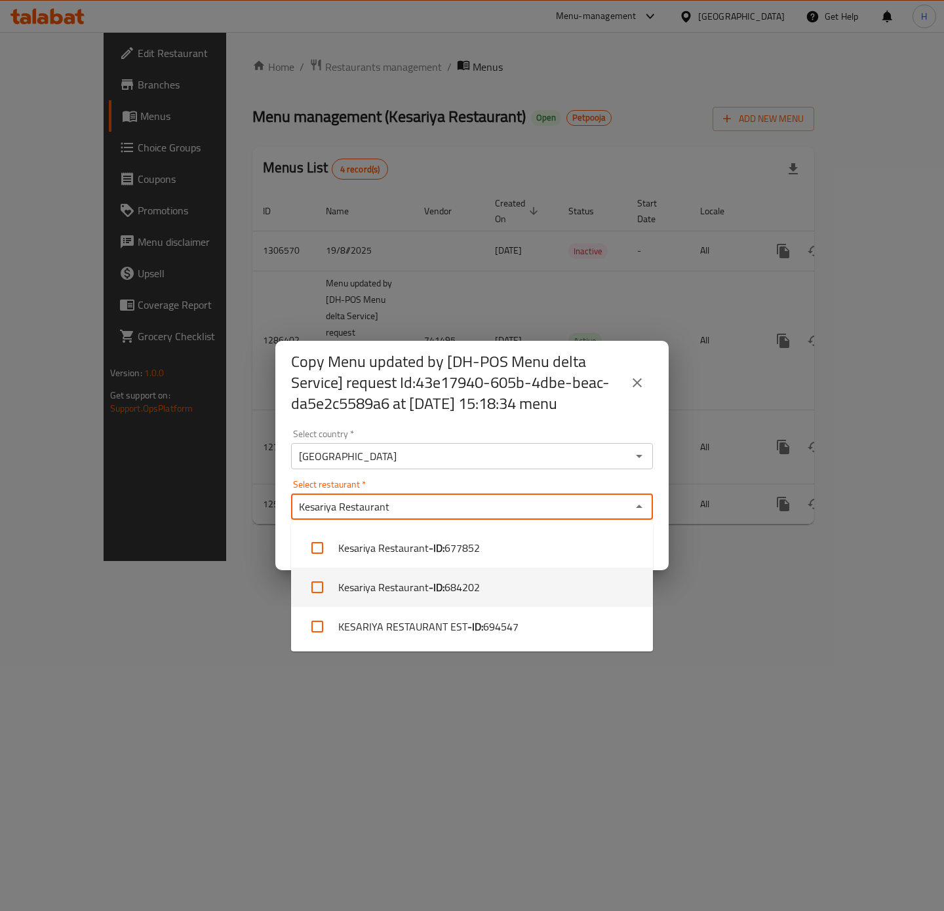
click at [321, 588] on input "checkbox" at bounding box center [317, 587] width 31 height 31
checkbox input "true"
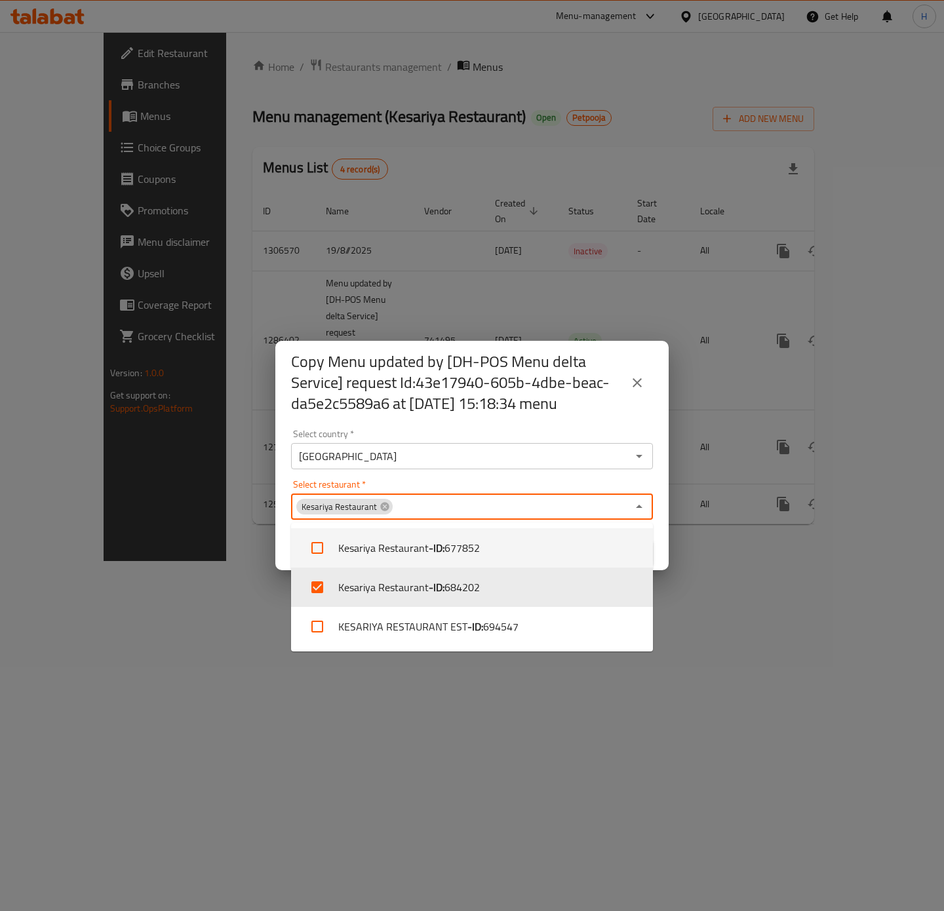
click at [522, 380] on h2 "Copy Menu updated by [DH-POS Menu delta Service] request Id:43e17940-605b-4dbe-…" at bounding box center [456, 382] width 330 height 63
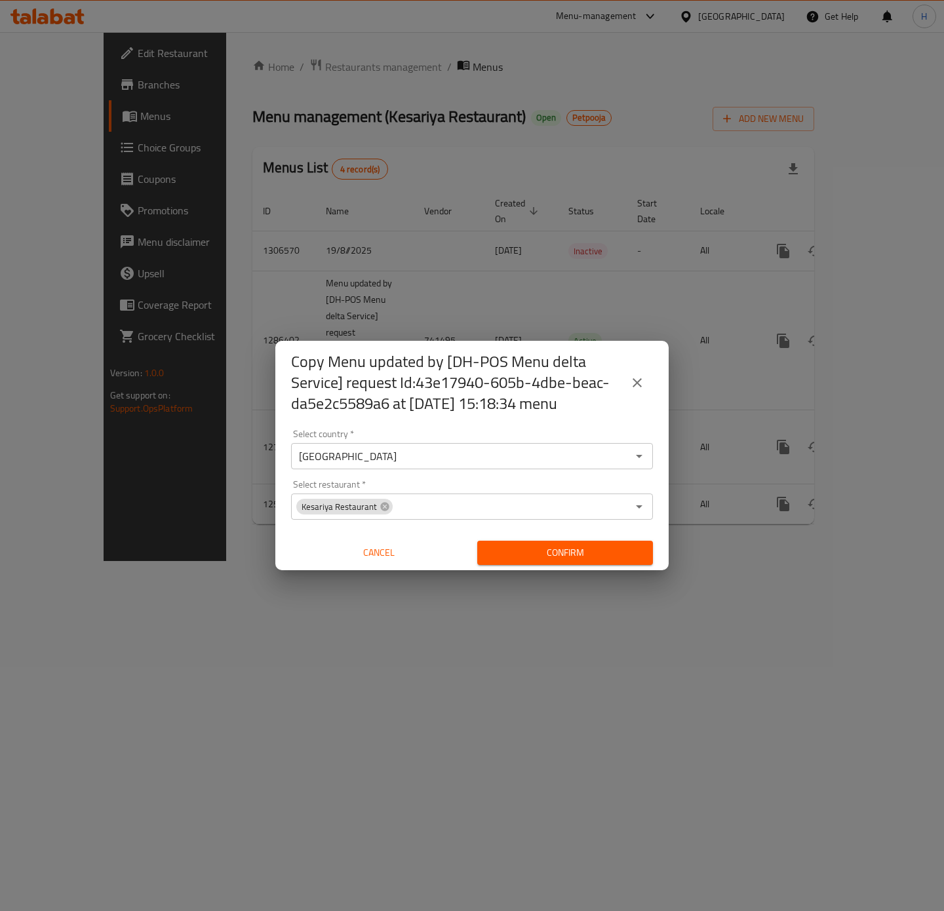
click at [567, 555] on span "Confirm" at bounding box center [565, 553] width 155 height 16
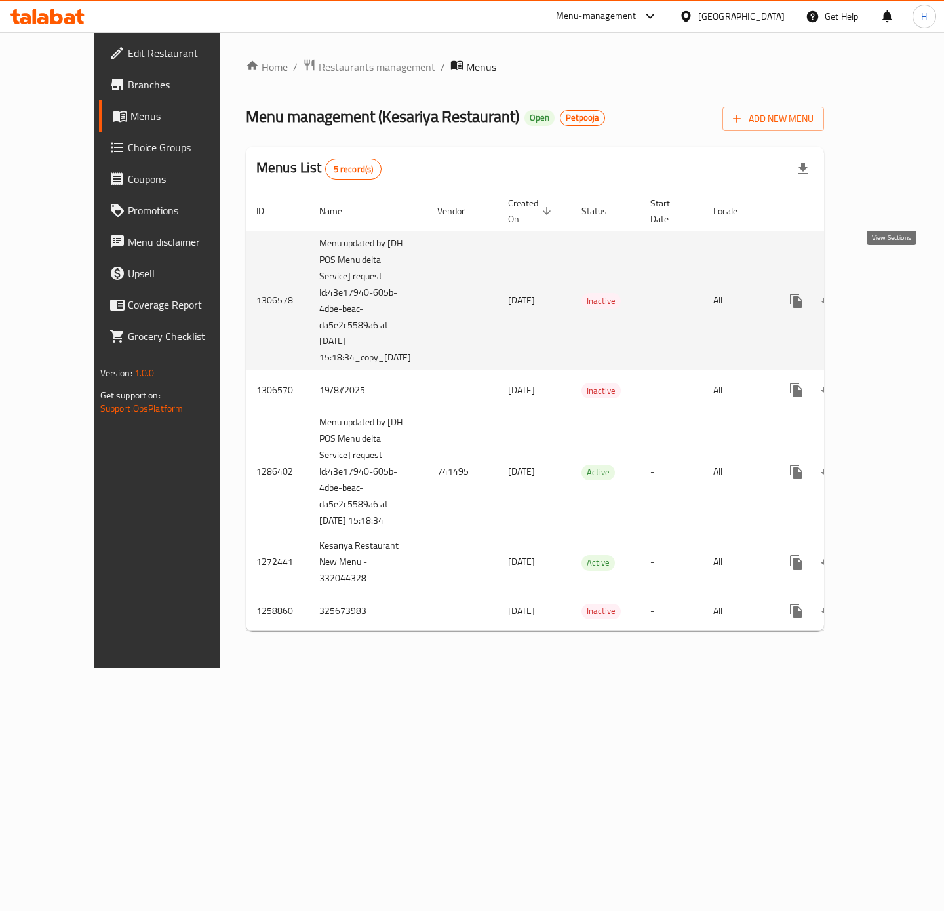
click at [881, 285] on link "enhanced table" at bounding box center [890, 300] width 31 height 31
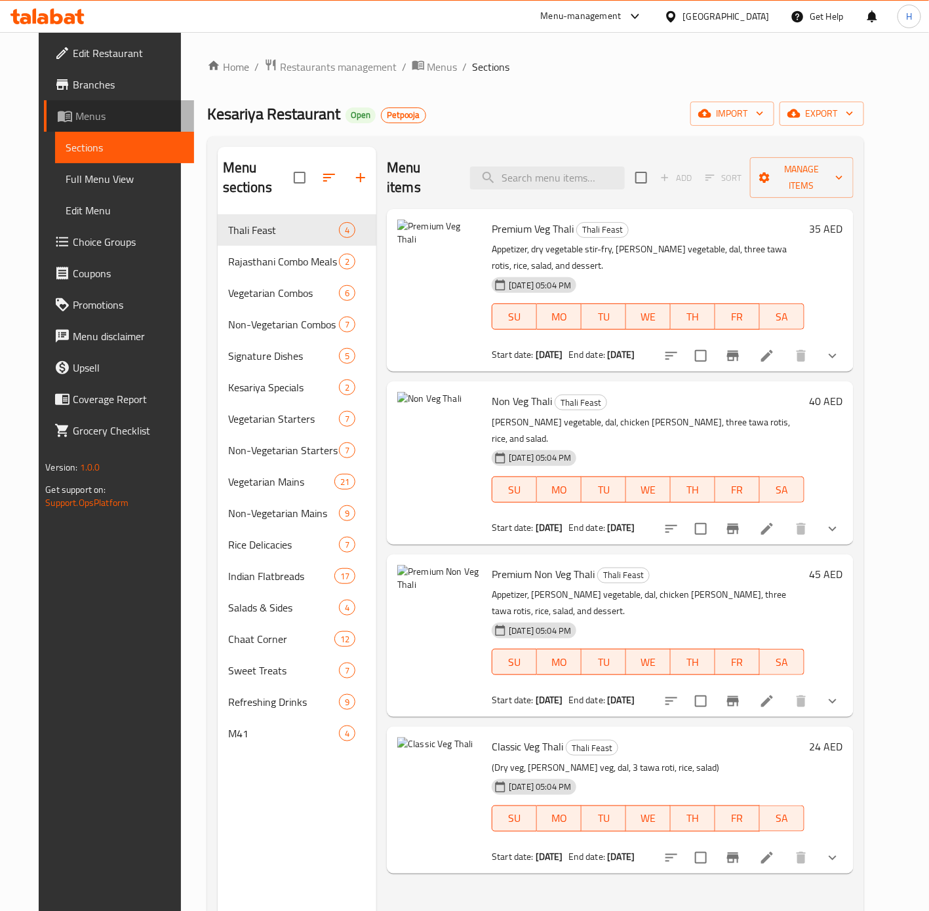
click at [75, 118] on span "Menus" at bounding box center [129, 116] width 108 height 16
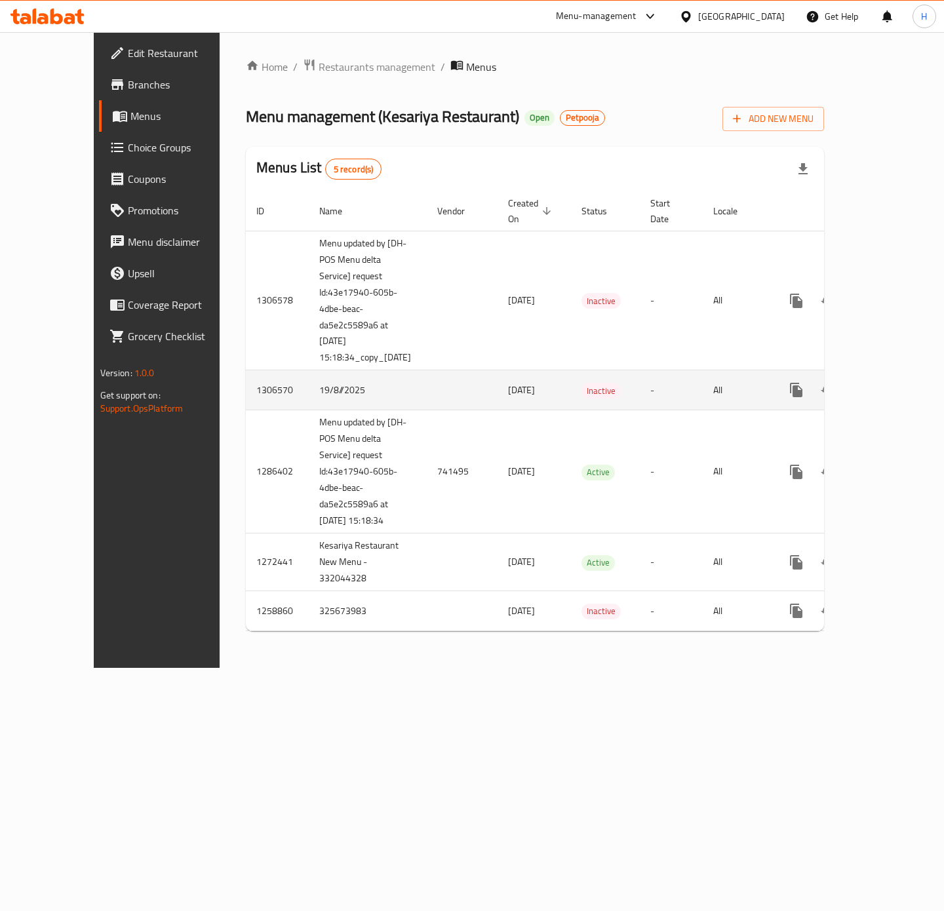
click at [899, 382] on icon "enhanced table" at bounding box center [891, 390] width 16 height 16
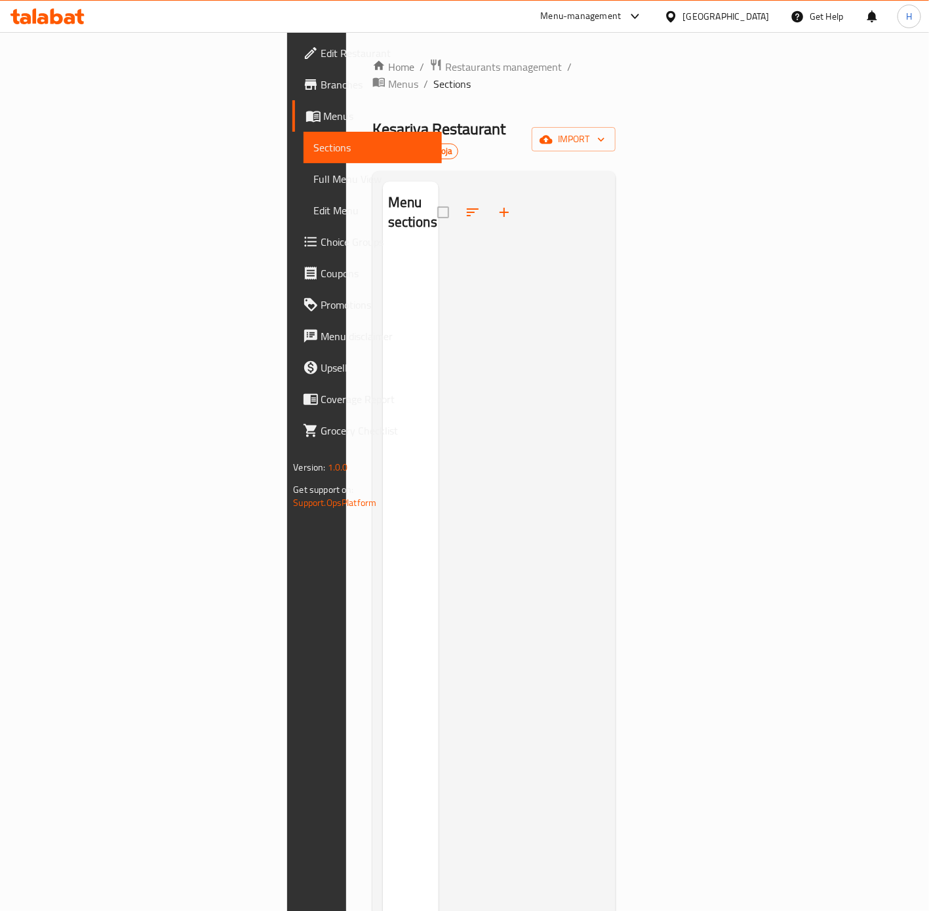
click at [437, 197] on div at bounding box center [478, 212] width 83 height 31
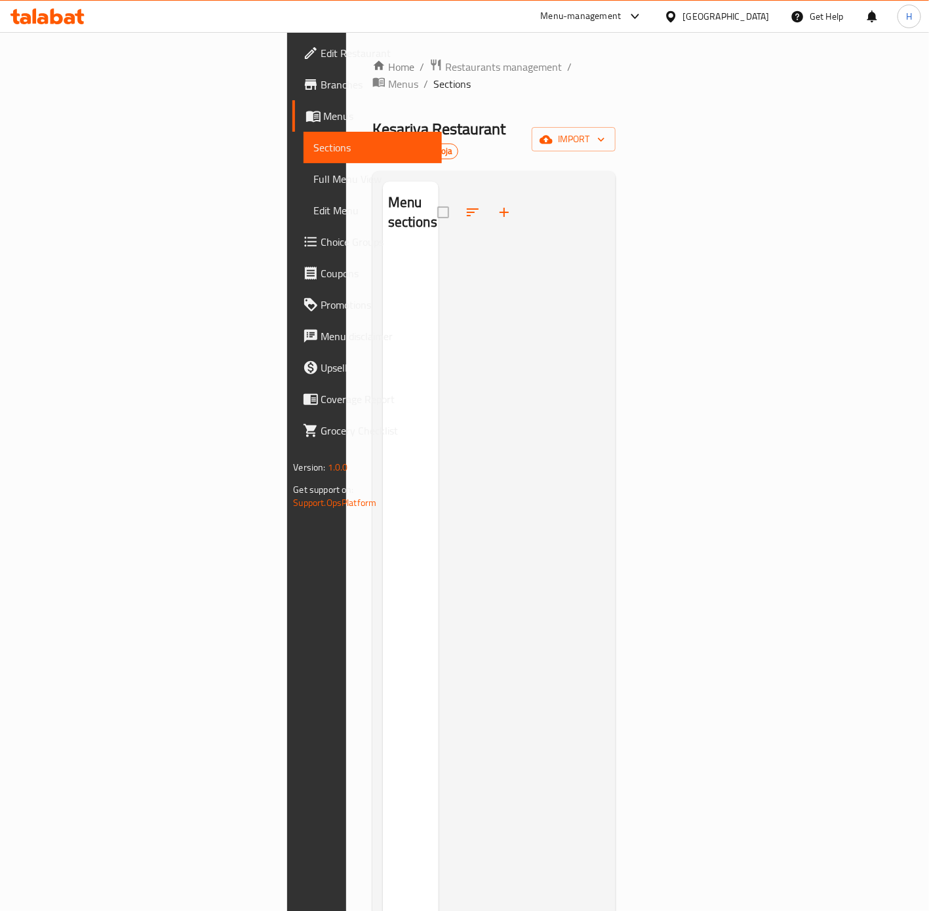
click at [437, 197] on div at bounding box center [478, 212] width 83 height 31
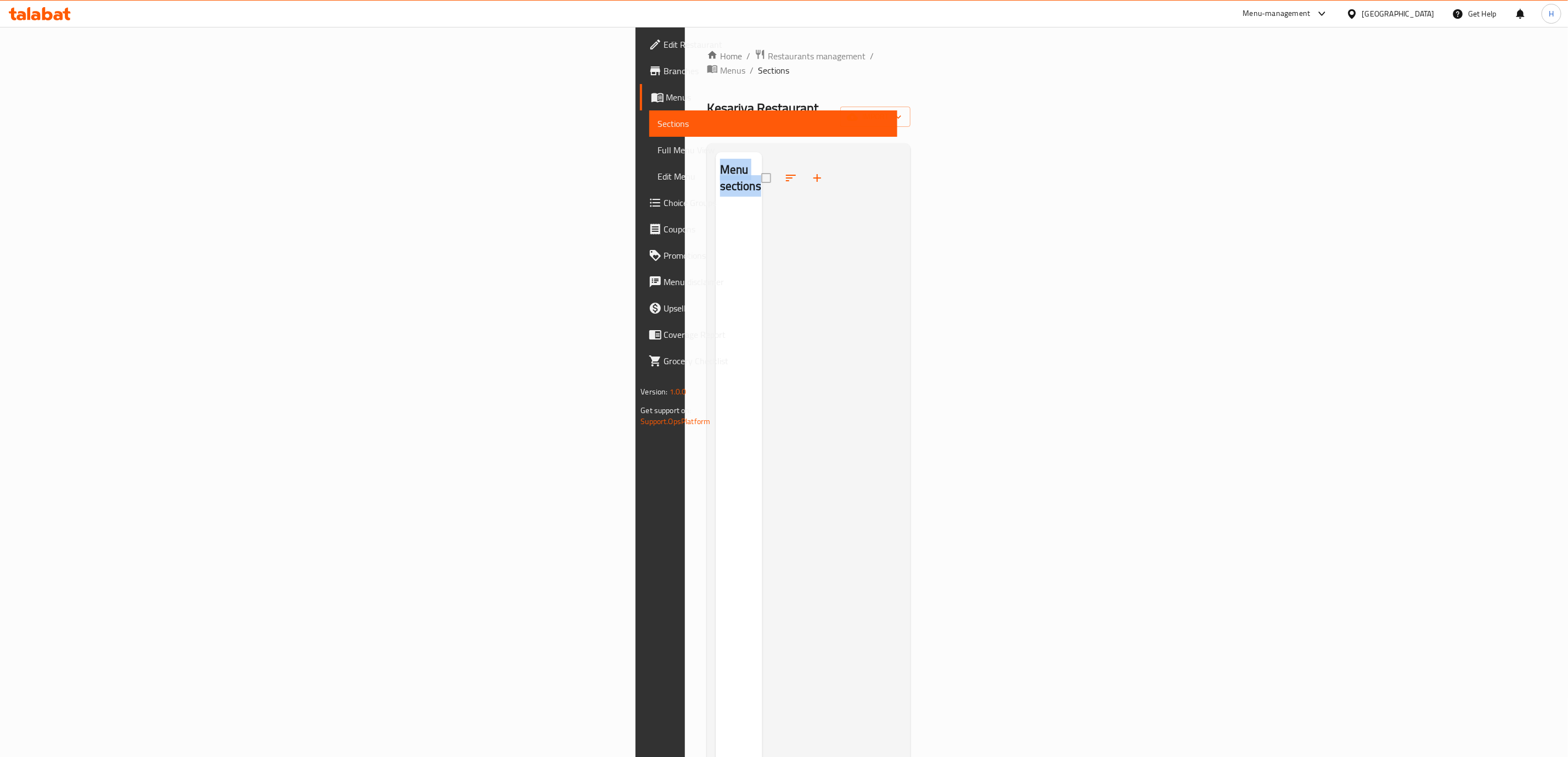
click at [762, 165] on div at bounding box center [796, 178] width 69 height 26
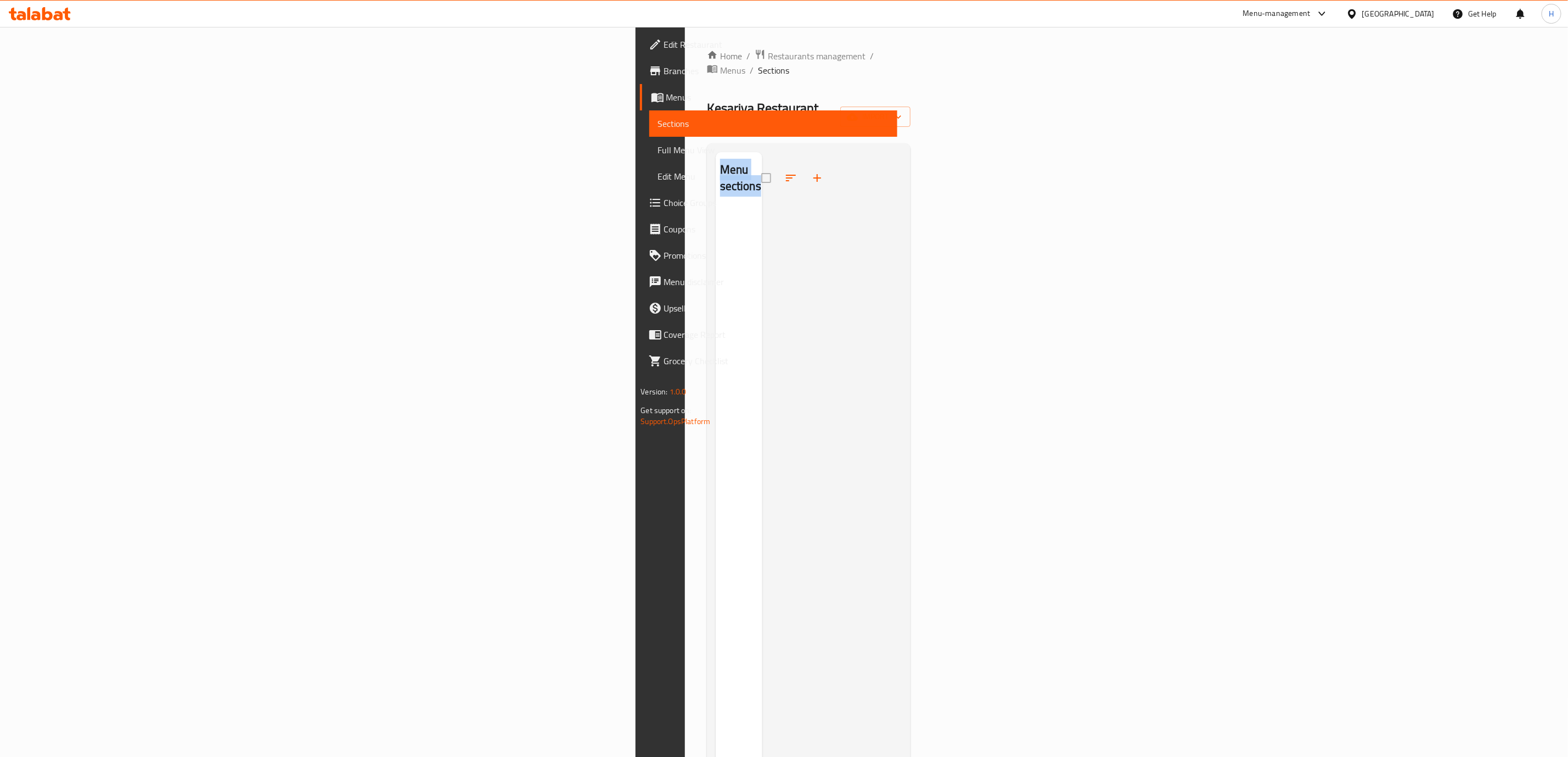
click at [762, 165] on div at bounding box center [796, 178] width 69 height 26
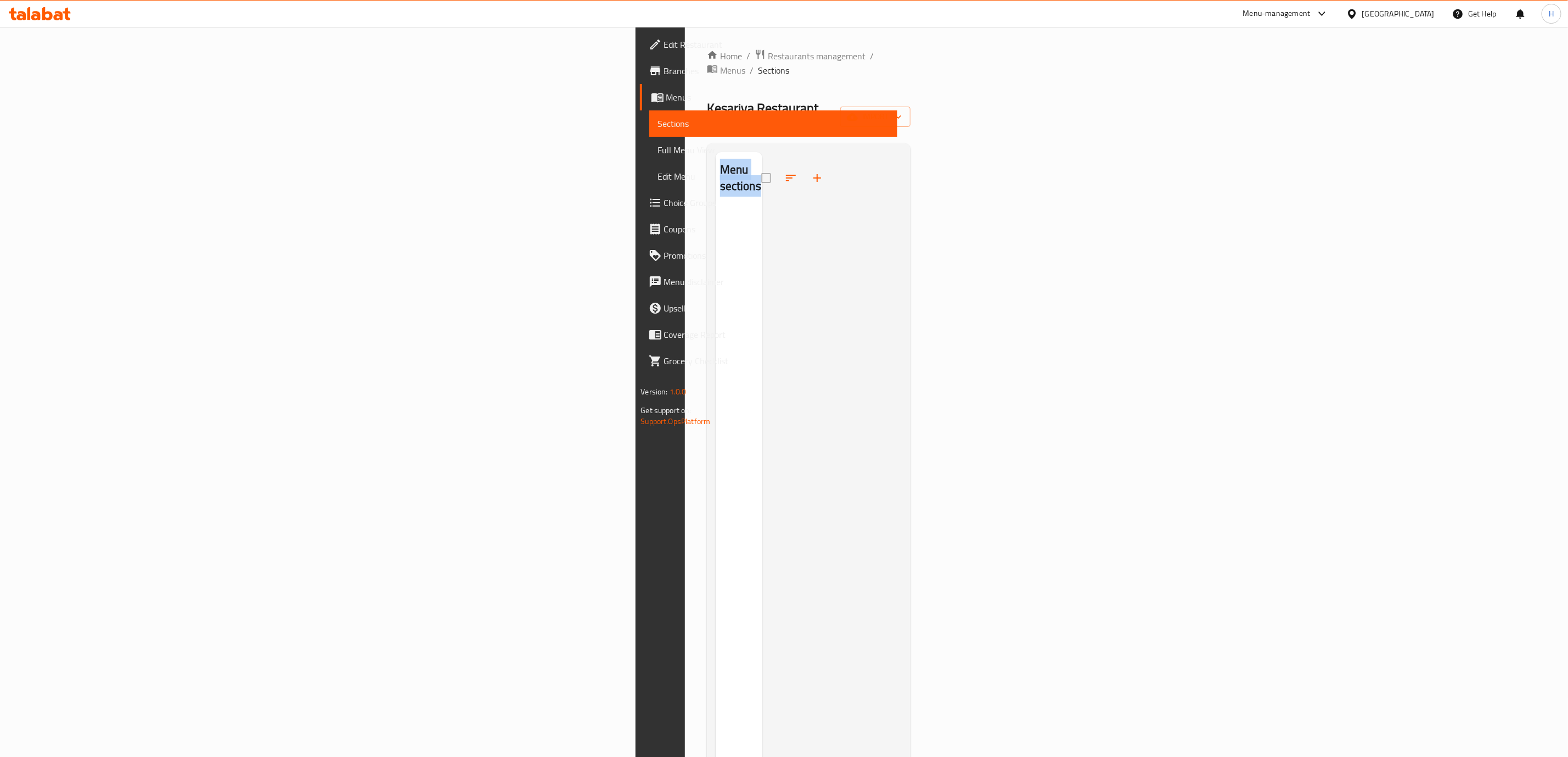
drag, startPoint x: 590, startPoint y: 142, endPoint x: 542, endPoint y: 141, distance: 48.0
click at [762, 165] on div at bounding box center [796, 178] width 69 height 26
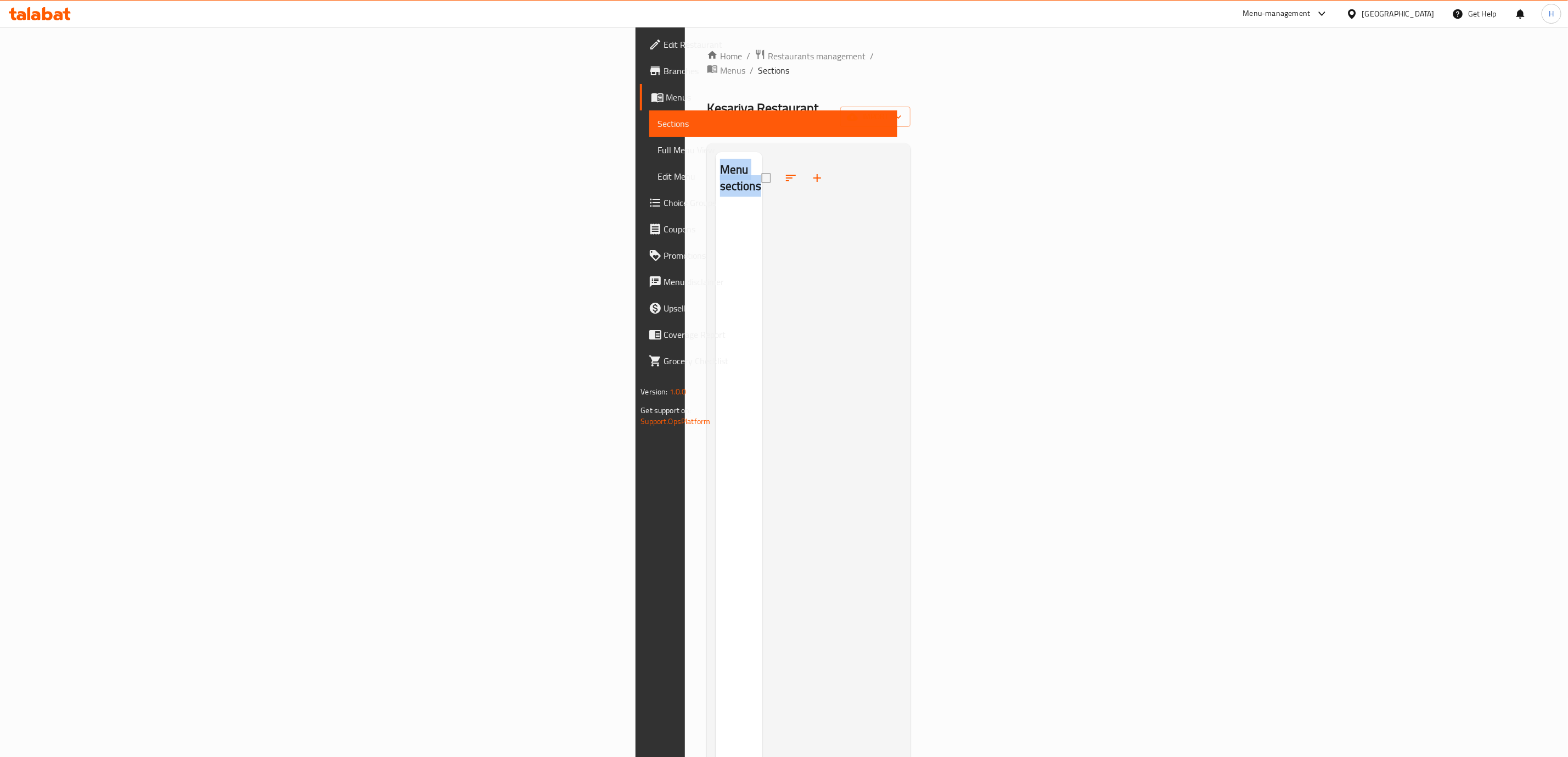
click at [762, 165] on div at bounding box center [796, 178] width 69 height 26
click at [720, 64] on span "Menus" at bounding box center [733, 70] width 25 height 13
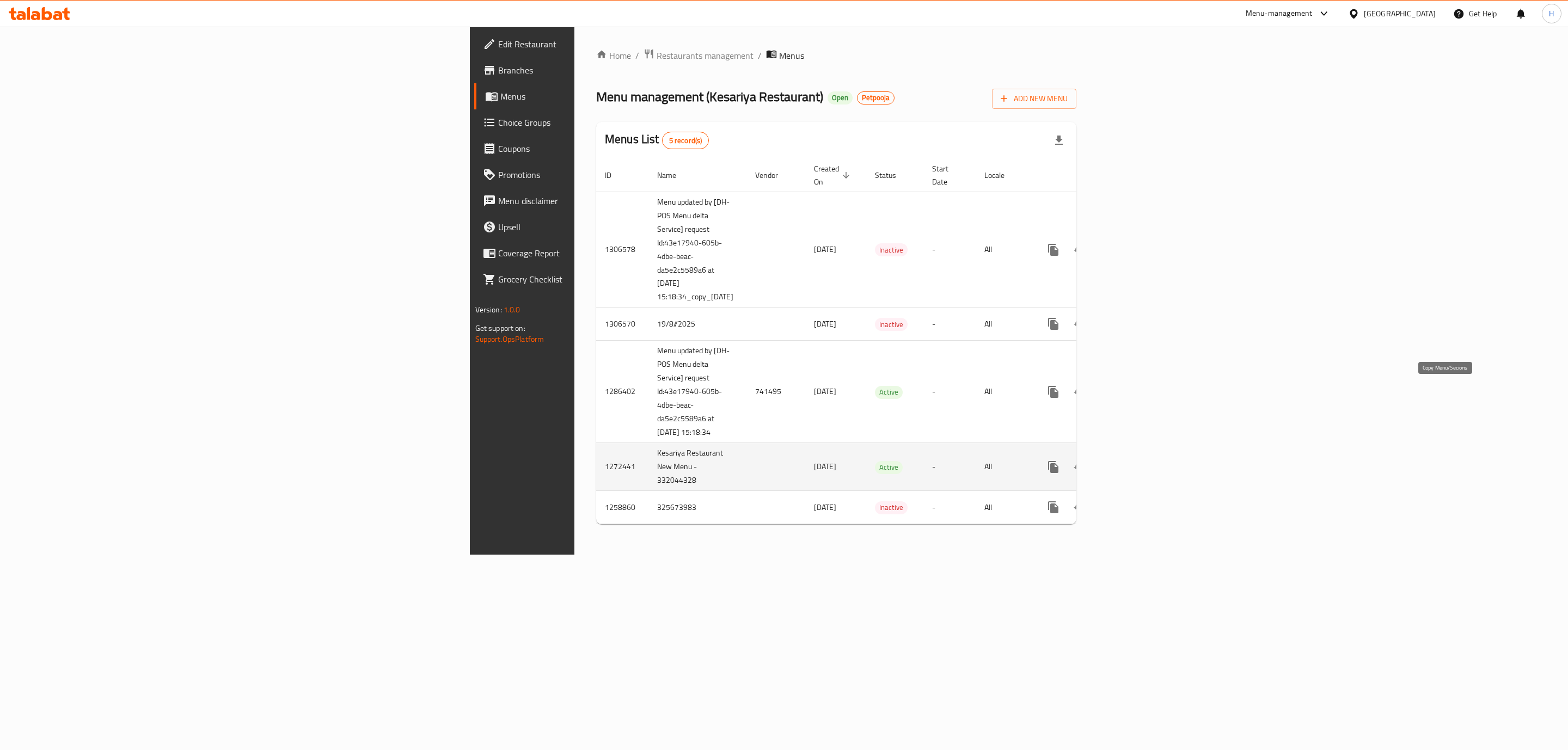
click at [1058, 460] on icon "more" at bounding box center [1053, 466] width 10 height 12
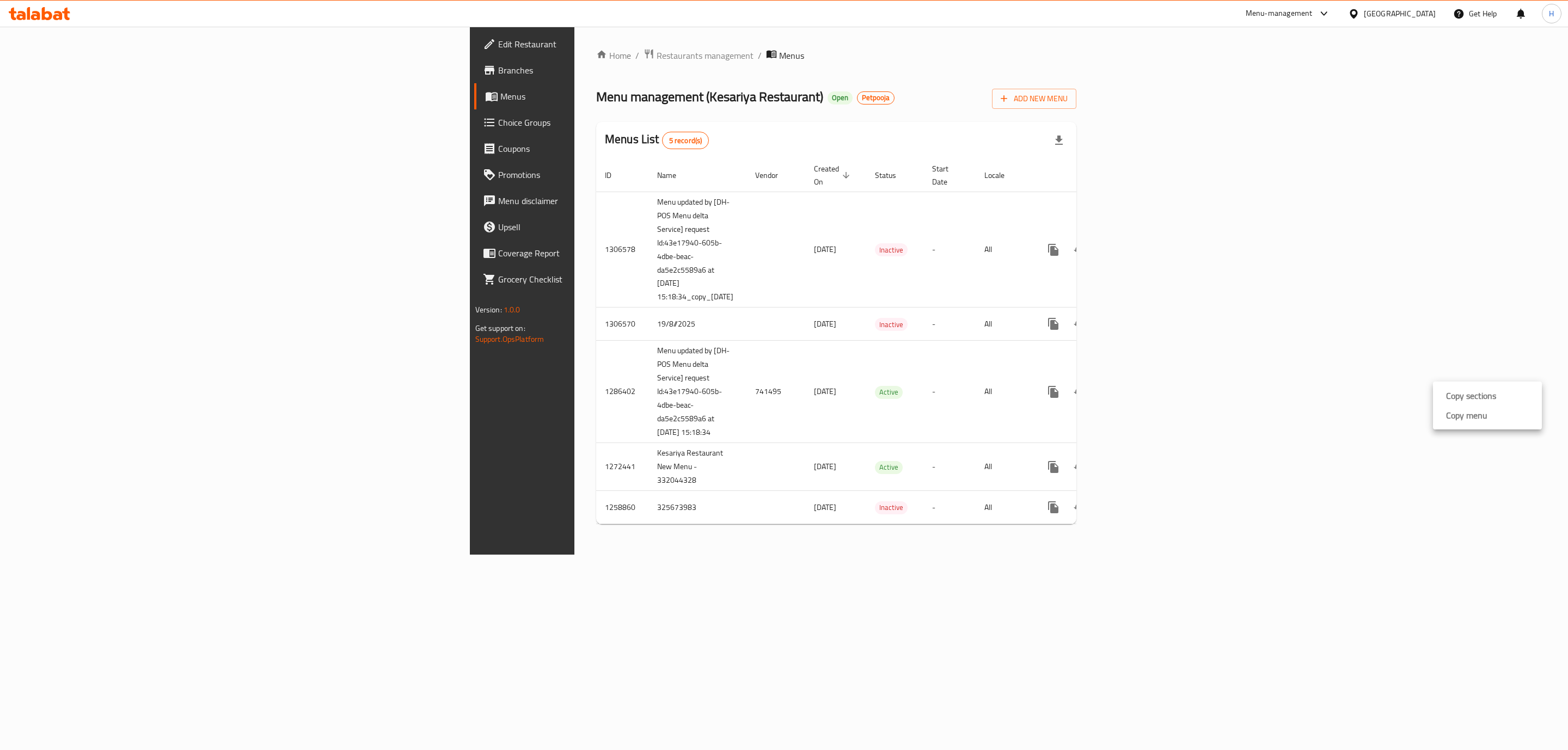
drag, startPoint x: 1312, startPoint y: 556, endPoint x: 1364, endPoint y: 513, distance: 67.5
click at [1315, 0] on div at bounding box center [784, 0] width 1568 height 0
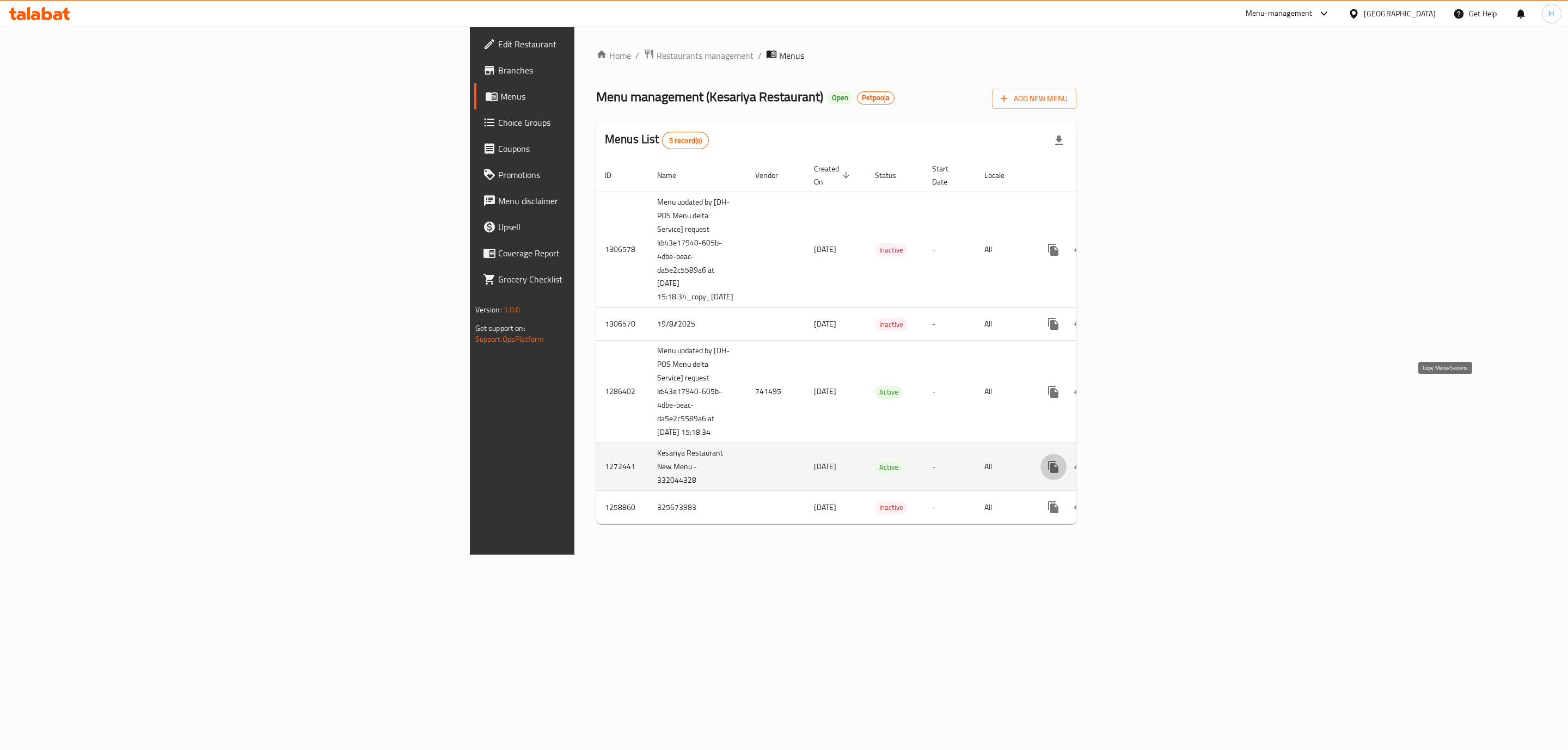
click at [1058, 460] on icon "more" at bounding box center [1053, 466] width 10 height 12
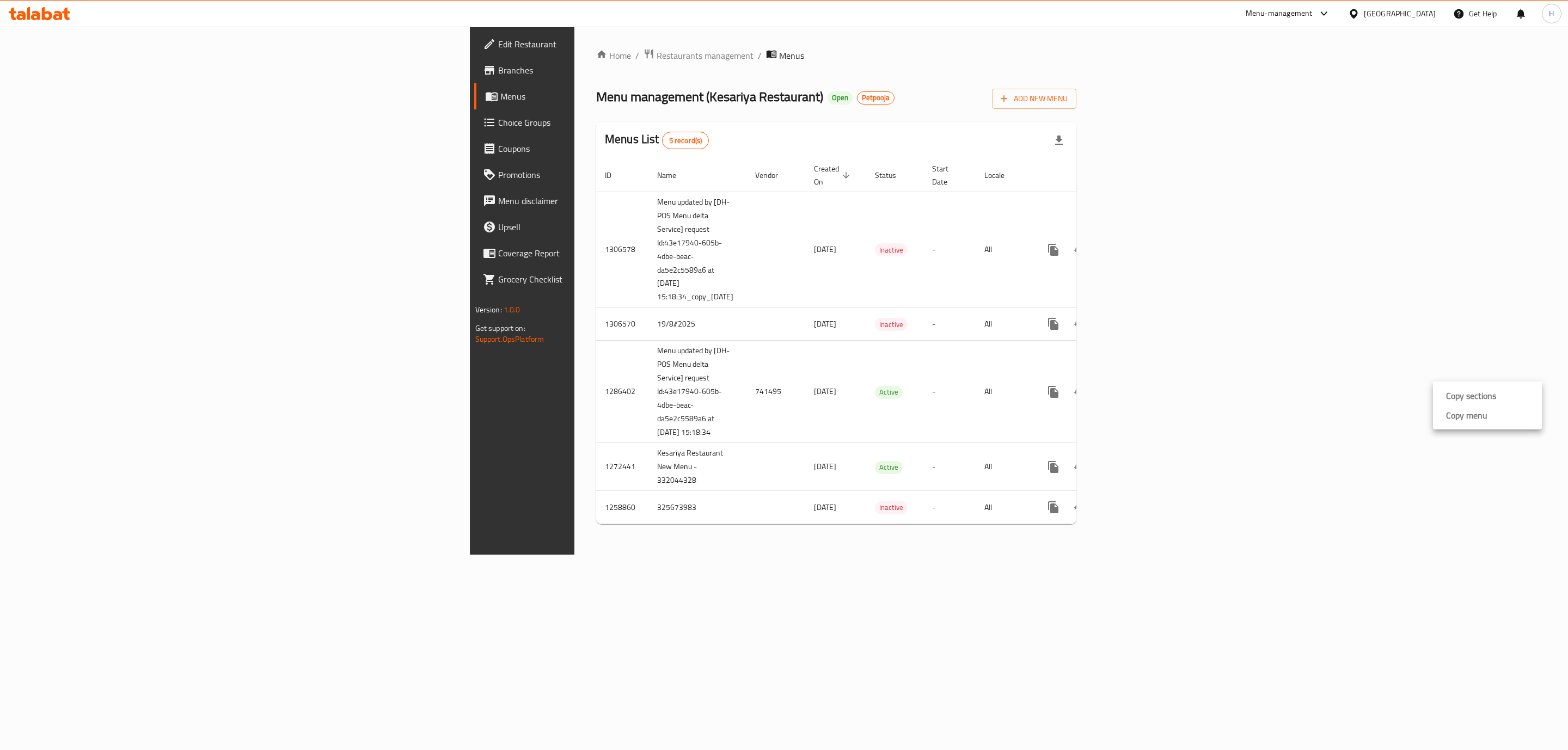
click at [1463, 0] on div at bounding box center [784, 0] width 1568 height 0
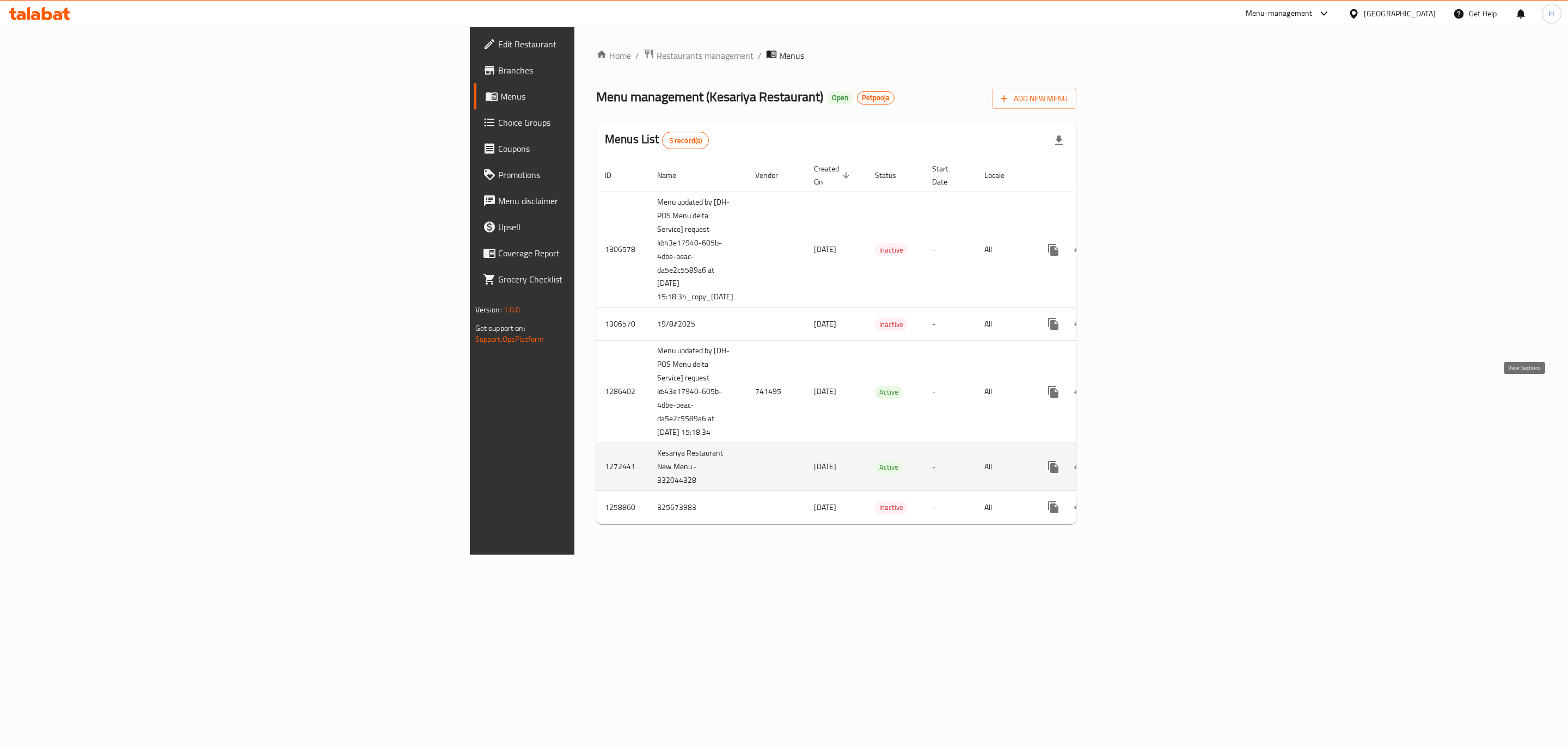
click at [1138, 460] on icon "enhanced table" at bounding box center [1131, 467] width 13 height 13
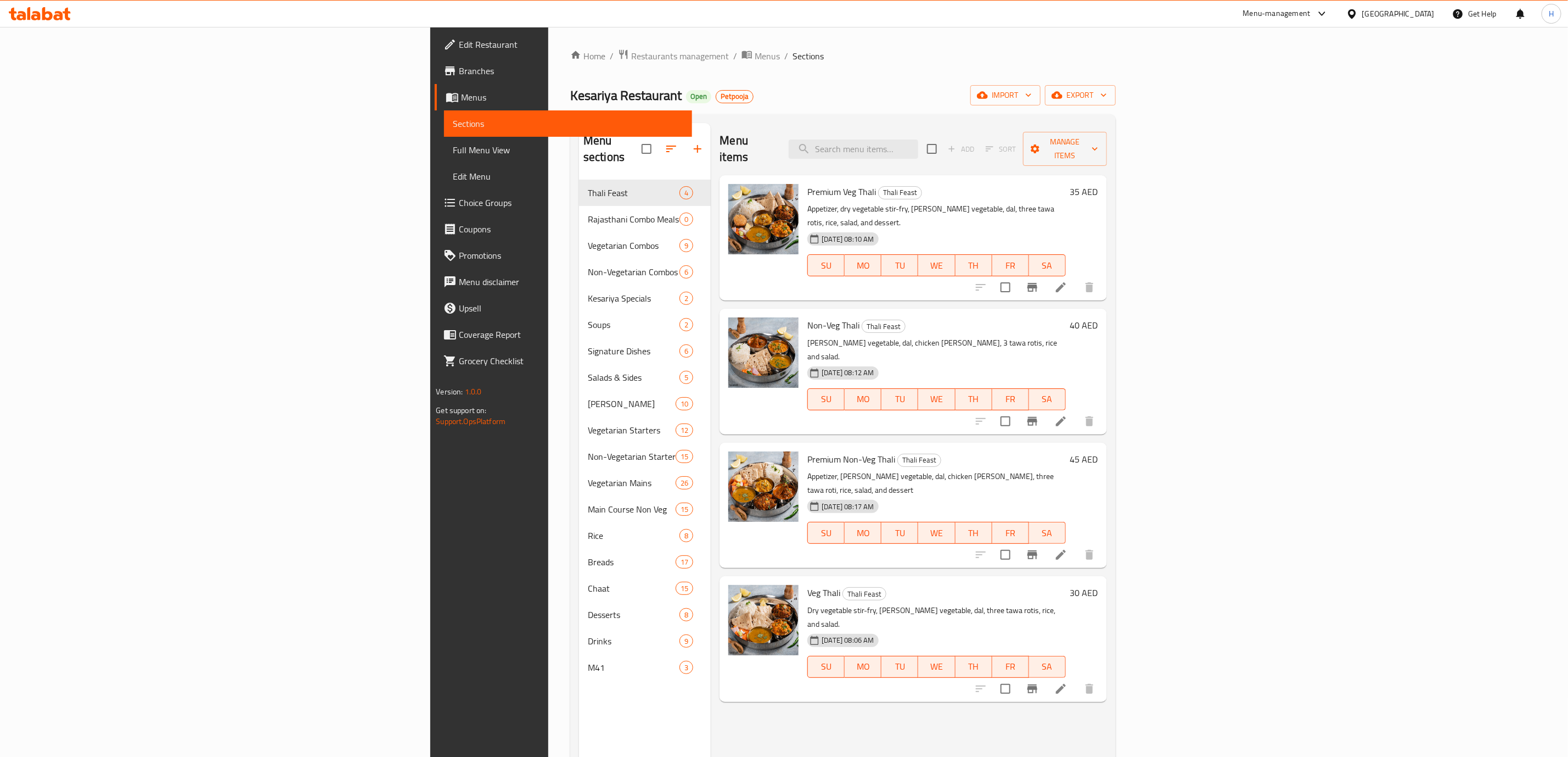
click at [1400, 18] on div "[GEOGRAPHIC_DATA]" at bounding box center [1399, 13] width 73 height 12
click at [1377, 12] on div "[GEOGRAPHIC_DATA]" at bounding box center [1399, 13] width 73 height 12
click at [1372, 22] on div "[GEOGRAPHIC_DATA]" at bounding box center [1391, 13] width 106 height 26
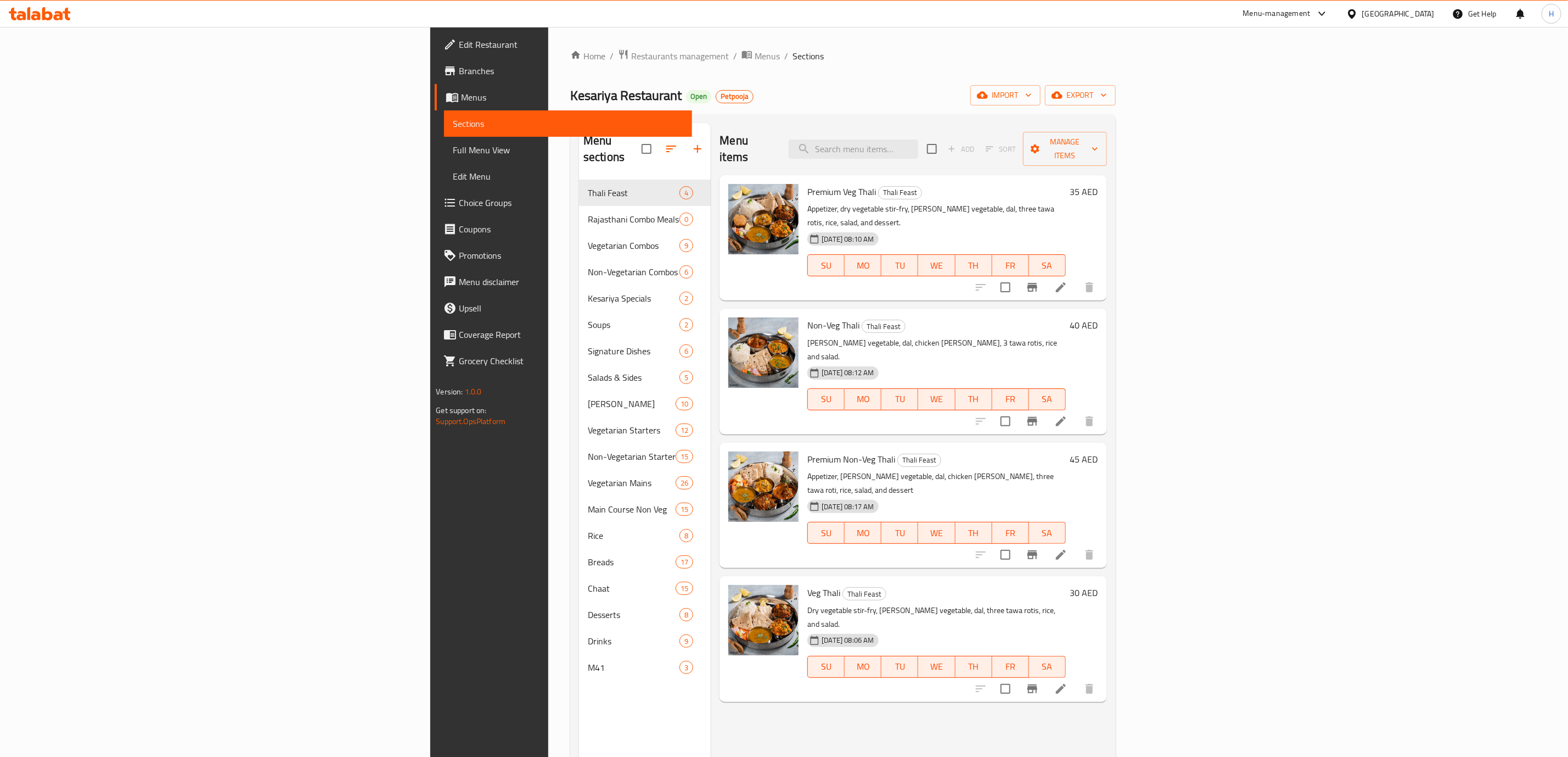
click at [1372, 22] on div "[GEOGRAPHIC_DATA]" at bounding box center [1391, 13] width 106 height 26
click at [1385, 15] on div "[GEOGRAPHIC_DATA]" at bounding box center [1399, 13] width 73 height 12
click at [1386, 12] on div "[GEOGRAPHIC_DATA]" at bounding box center [1399, 13] width 73 height 12
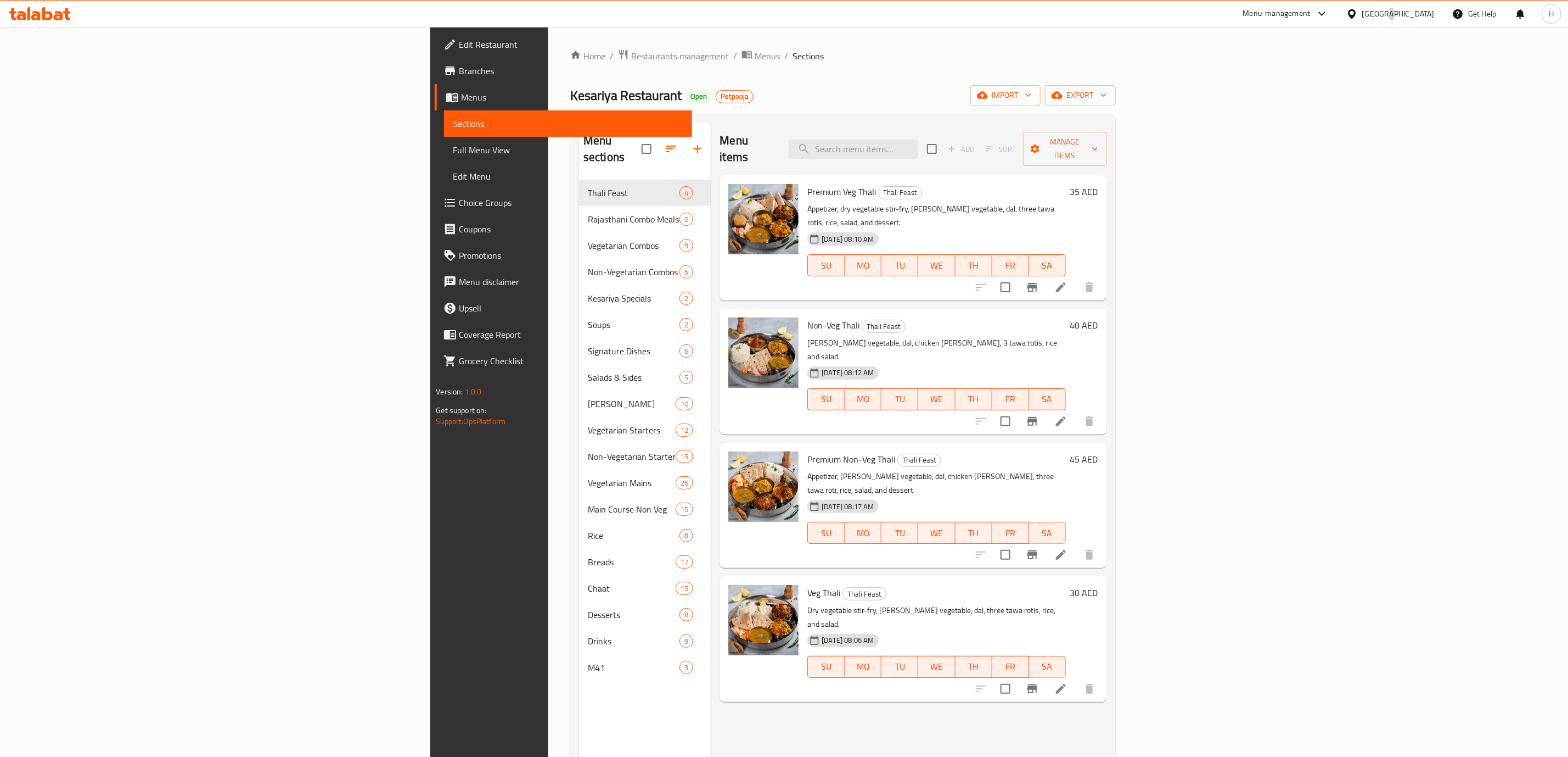
click at [1383, 15] on div "[GEOGRAPHIC_DATA]" at bounding box center [1399, 13] width 73 height 12
click at [1393, 13] on div "[GEOGRAPHIC_DATA]" at bounding box center [1399, 13] width 73 height 12
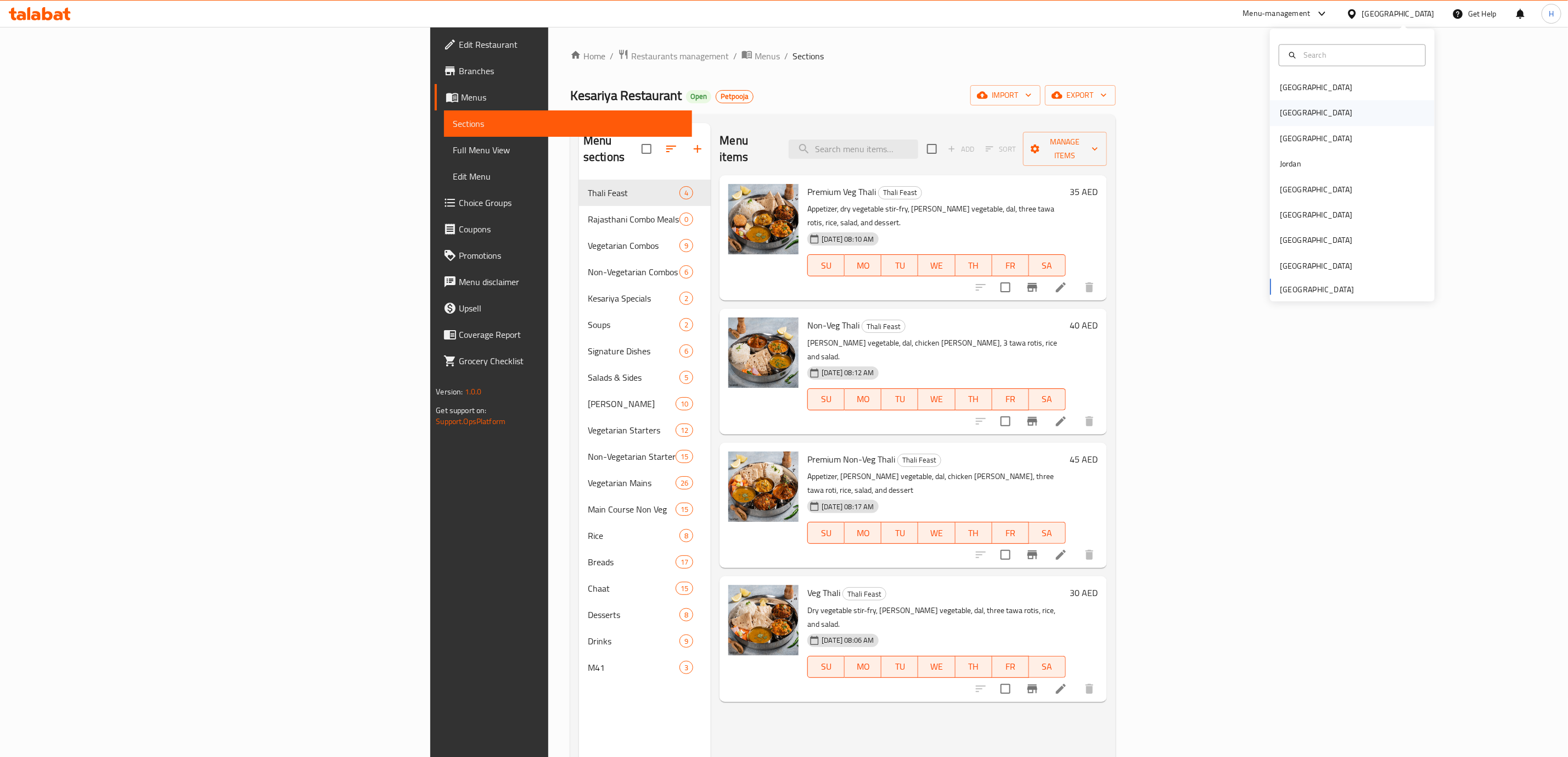
click at [1289, 114] on div "Egypt" at bounding box center [1317, 113] width 90 height 25
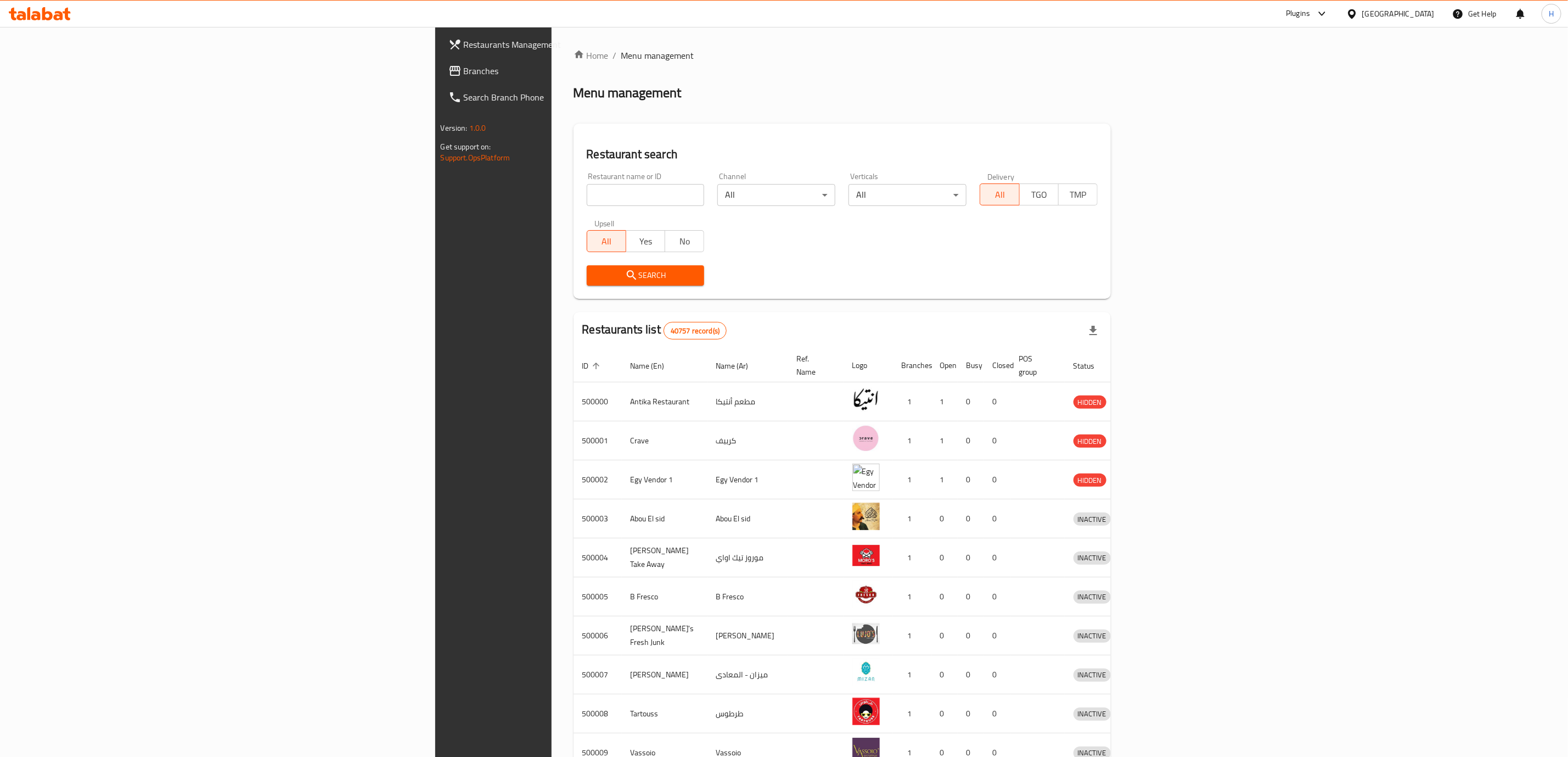
click at [464, 70] on span "Branches" at bounding box center [576, 71] width 224 height 13
click at [464, 66] on span "Branches" at bounding box center [576, 71] width 224 height 13
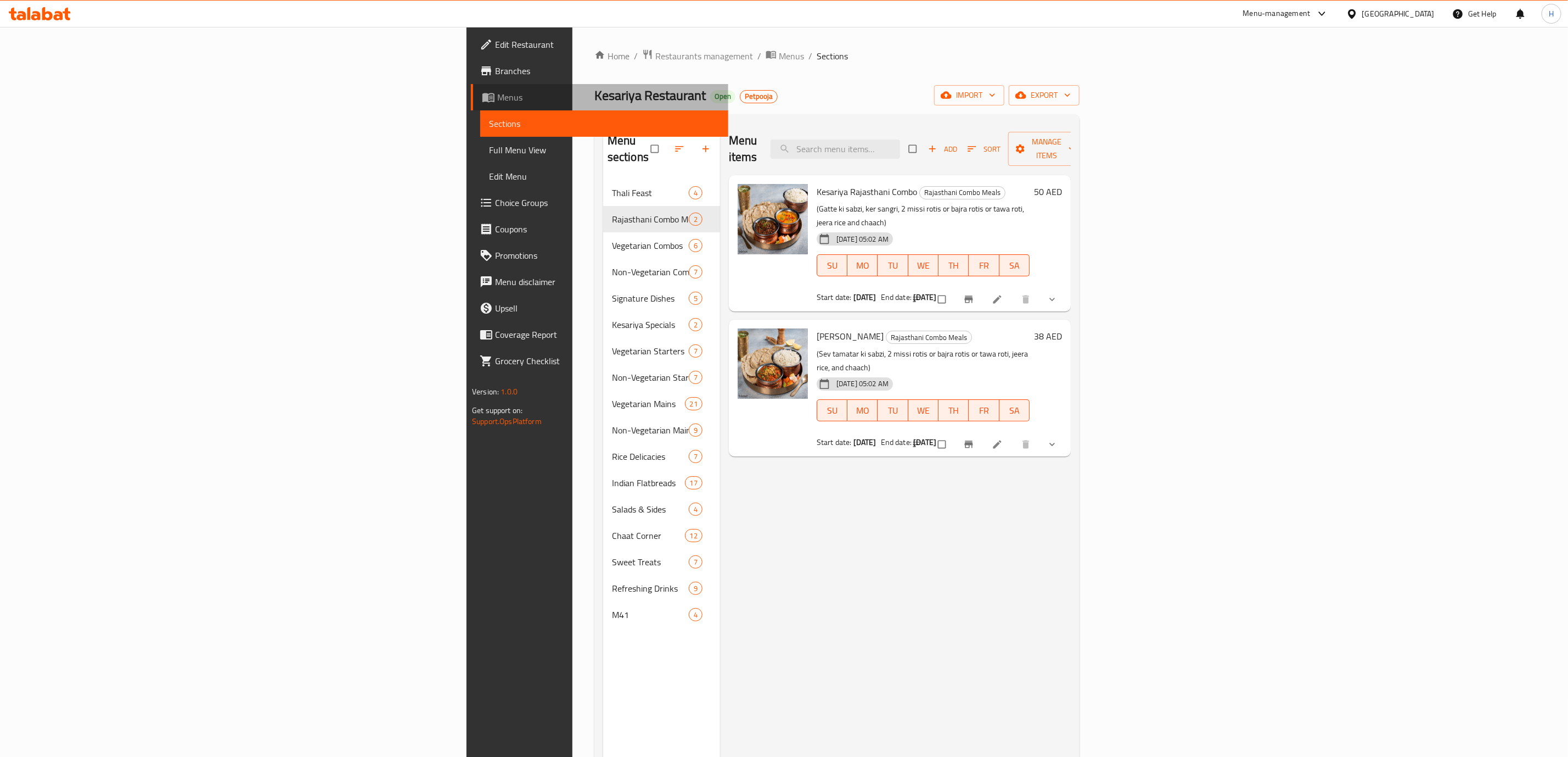
click at [497, 92] on span "Menus" at bounding box center [609, 97] width 223 height 13
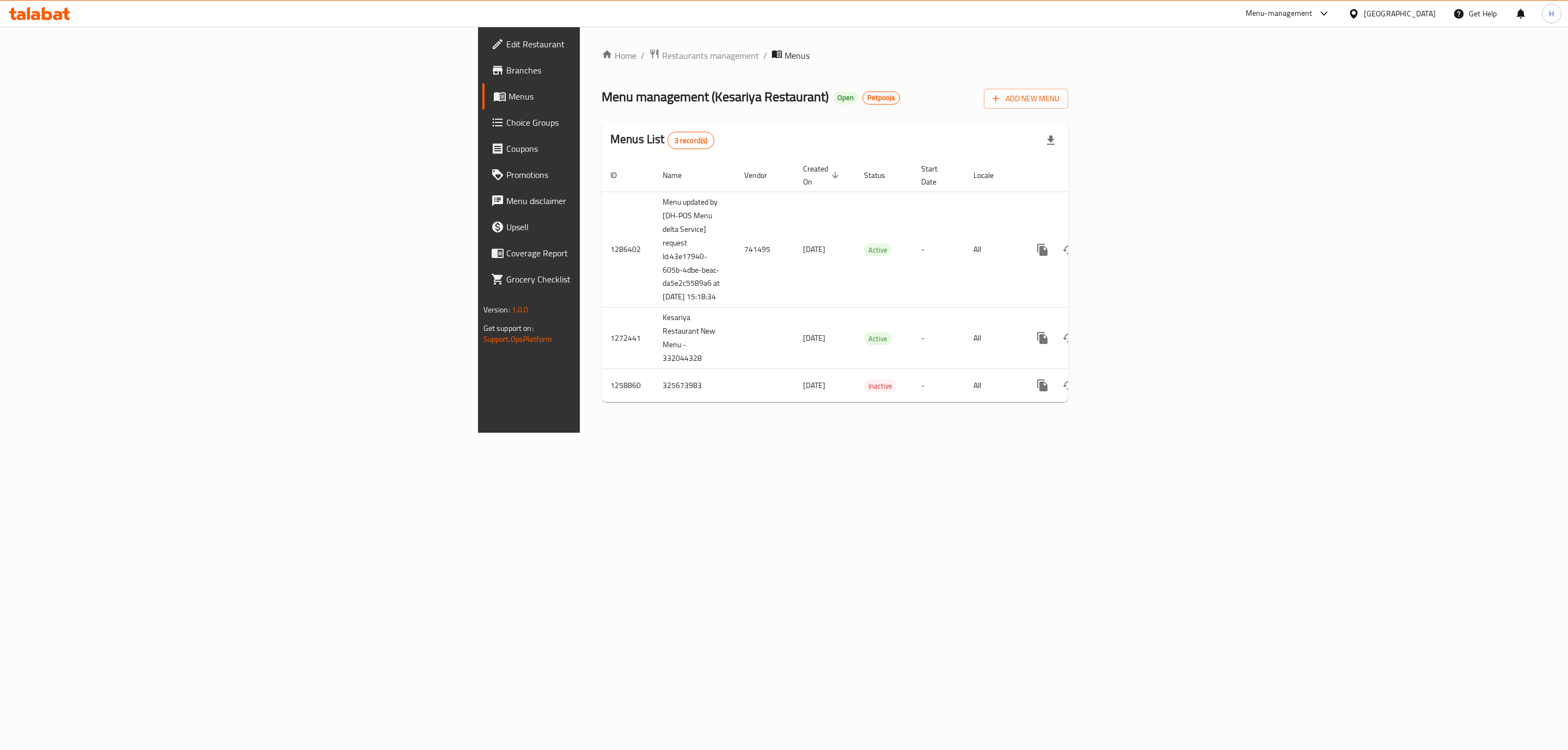
click at [506, 75] on span "Branches" at bounding box center [618, 71] width 225 height 13
click at [1059, 104] on span "Add New Menu" at bounding box center [1025, 98] width 67 height 13
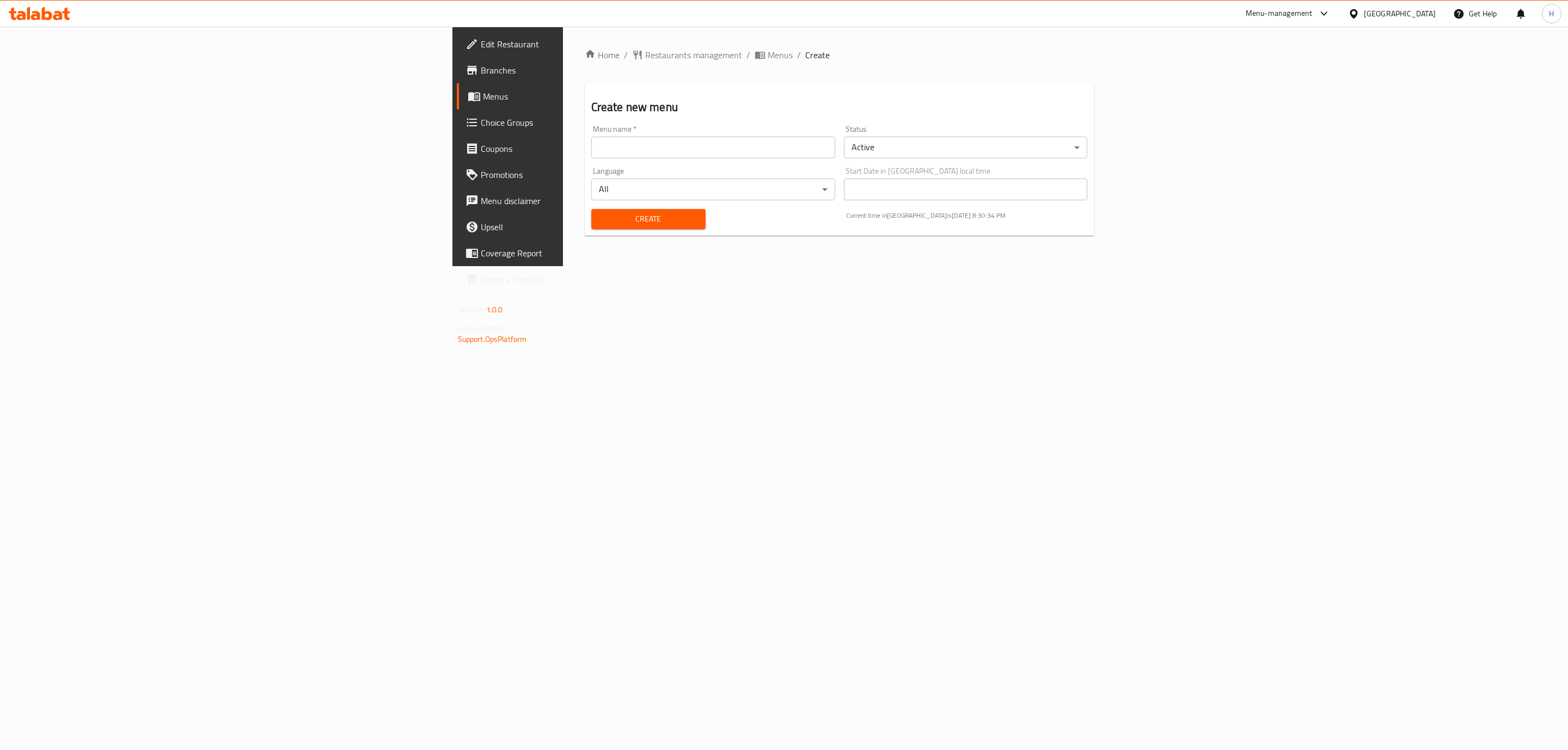
click at [1294, 149] on body "​ Menu-management United Arab Emirates Get Help H Edit Restaurant Branches Menu…" at bounding box center [784, 387] width 1568 height 723
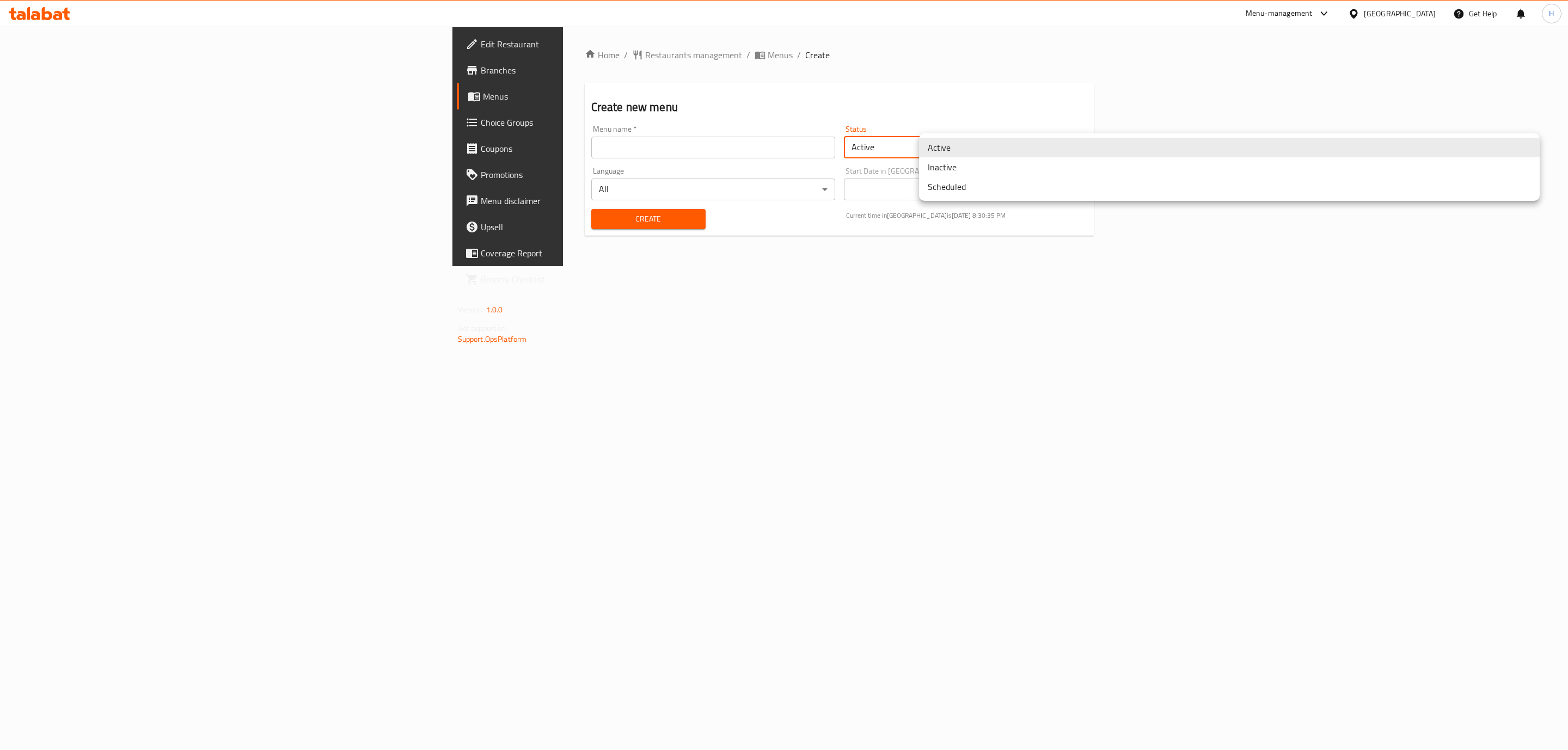
click at [1165, 167] on li "Inactive" at bounding box center [1229, 168] width 621 height 20
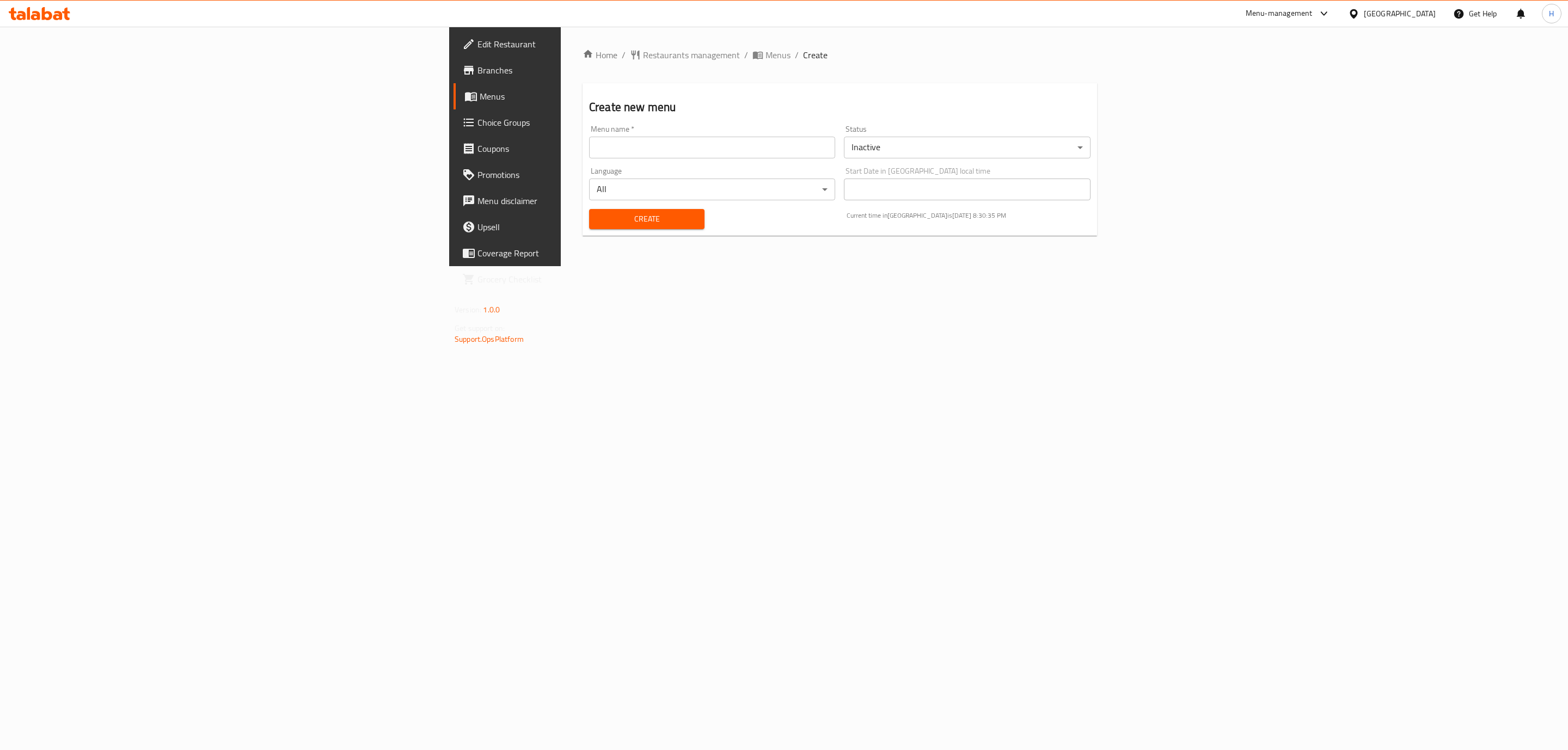
click at [1165, 163] on li "Inactive" at bounding box center [1151, 158] width 466 height 11
click at [589, 153] on input "text" at bounding box center [712, 148] width 246 height 22
type input "19/8//2025"
click at [598, 217] on span "Create" at bounding box center [647, 219] width 98 height 13
click at [768, 58] on span "Menus" at bounding box center [780, 55] width 25 height 13
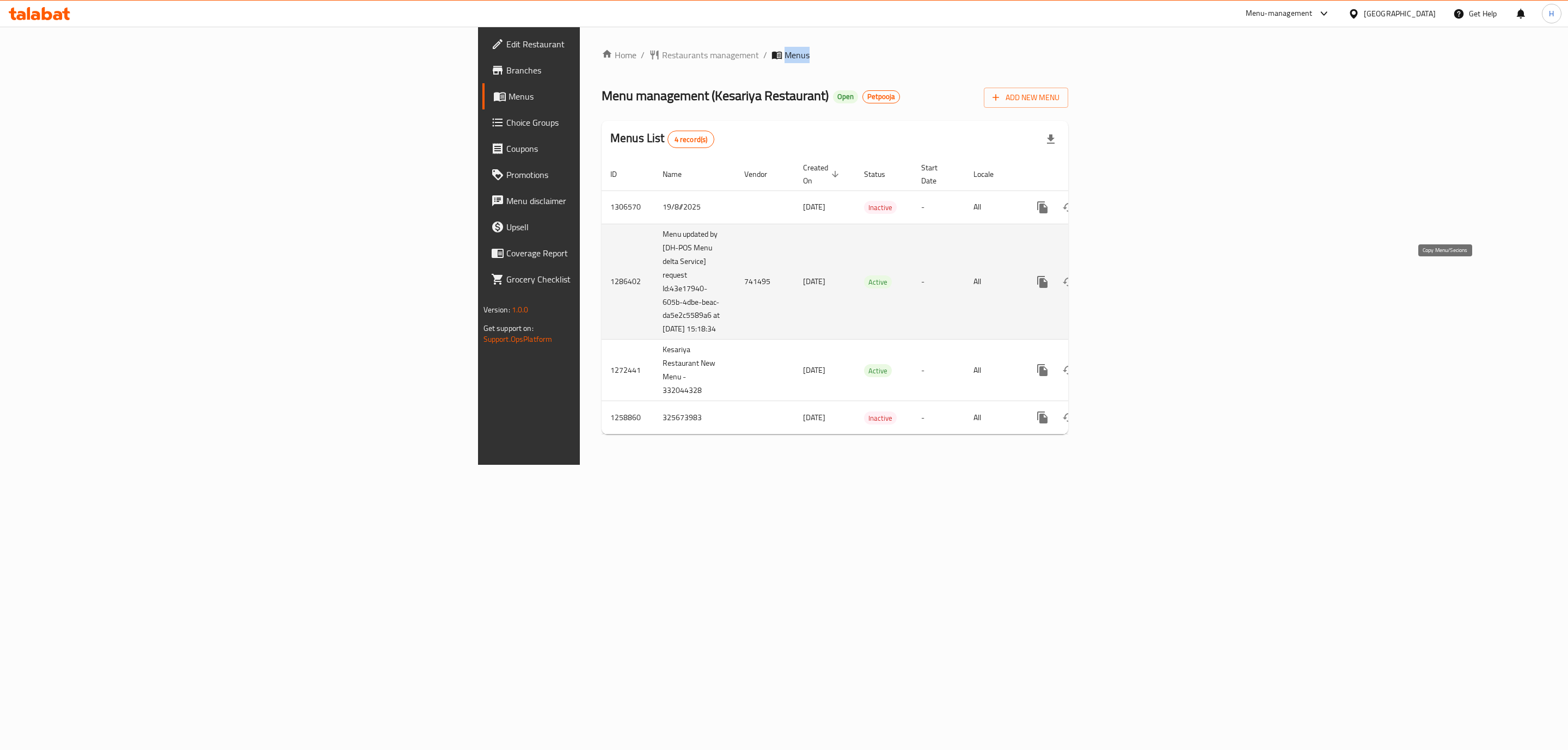
click at [1049, 275] on icon "more" at bounding box center [1043, 282] width 13 height 13
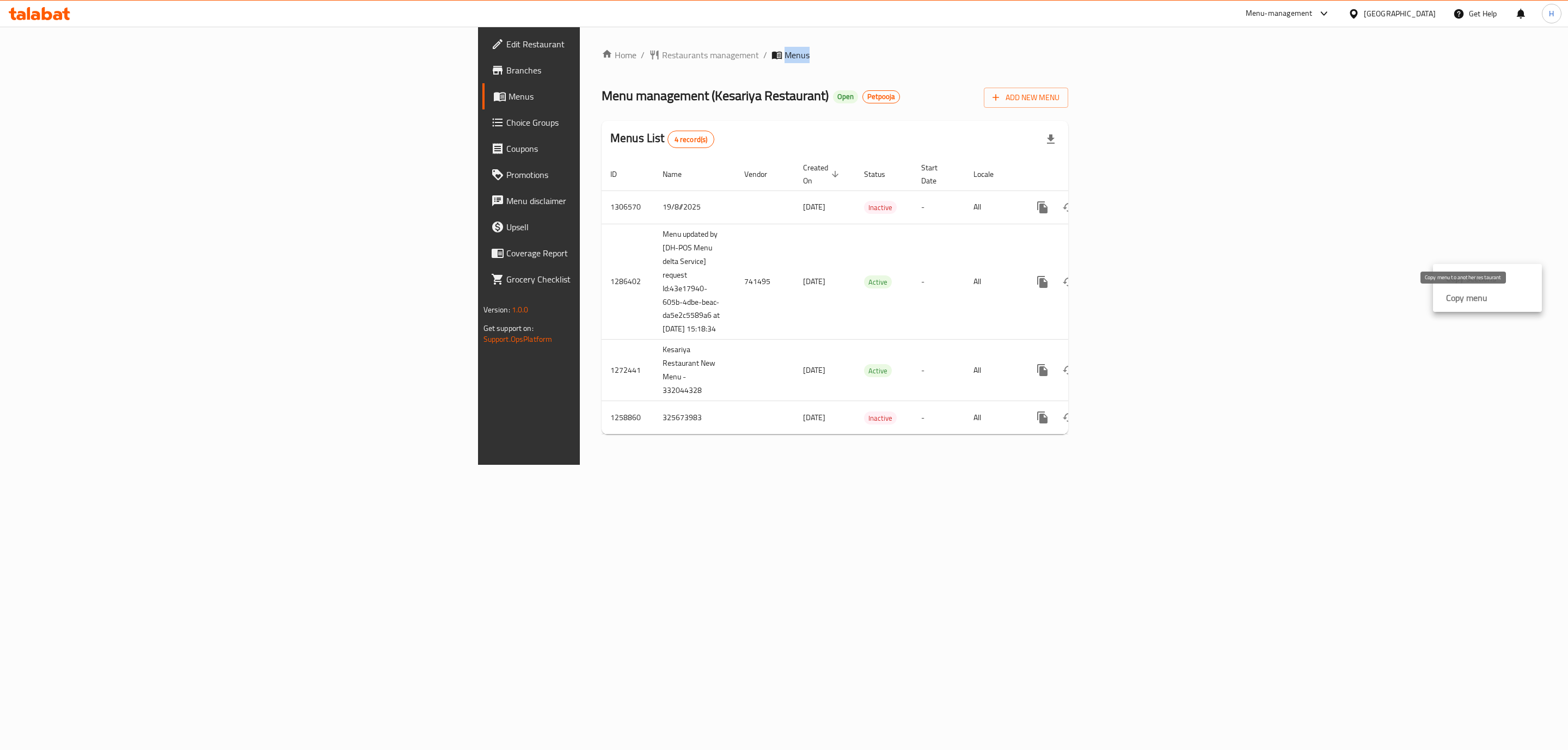
click at [1460, 298] on strong "Copy menu" at bounding box center [1467, 298] width 42 height 13
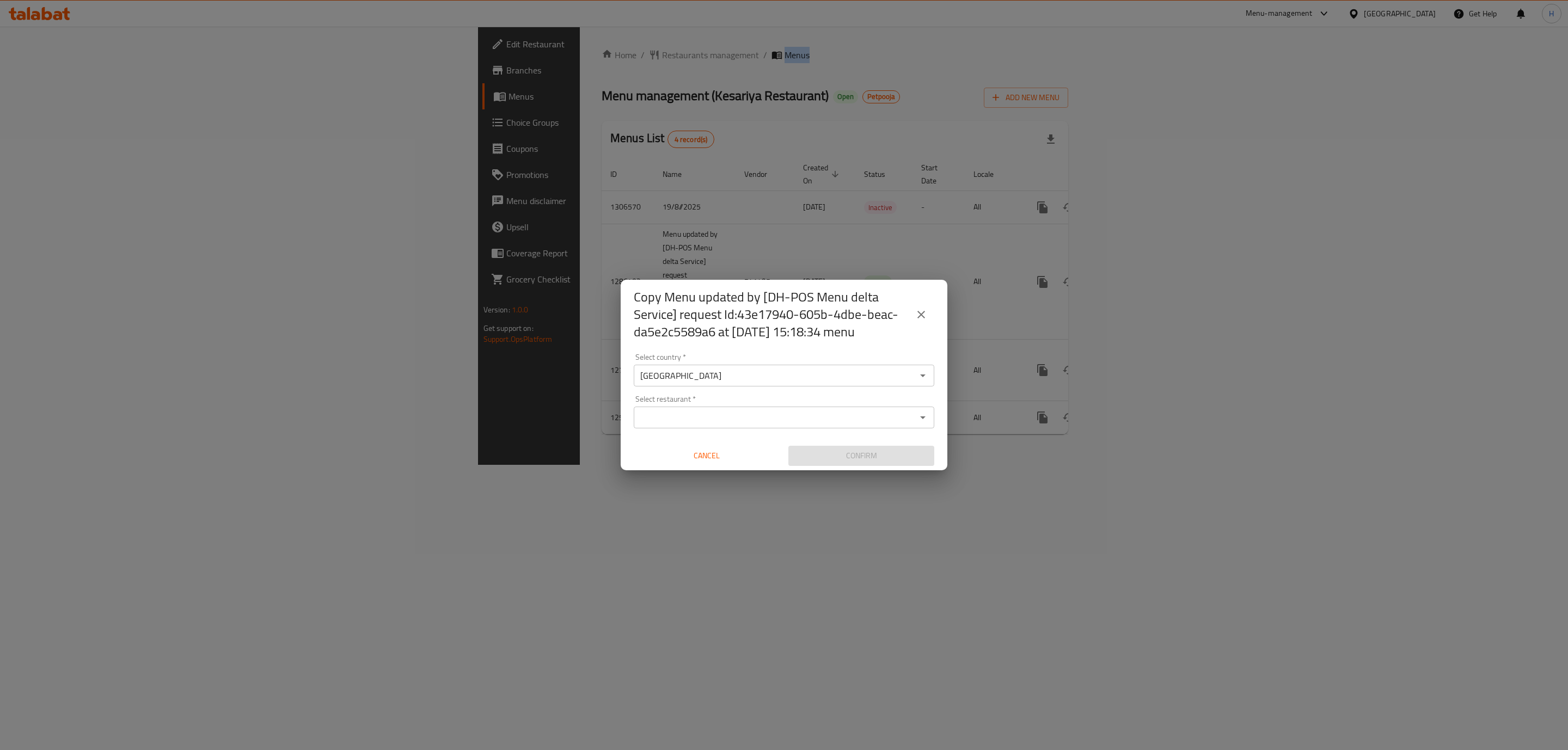
click at [1460, 298] on div "Copy Menu updated by [DH-POS Menu delta Service] request Id:43e17940-605b-4dbe-…" at bounding box center [784, 375] width 1568 height 750
click at [861, 416] on input "Select restaurant   *" at bounding box center [774, 417] width 276 height 15
click at [774, 94] on div "Copy Menu updated by [DH-POS Menu delta Service] request Id:43e17940-605b-4dbe-…" at bounding box center [784, 375] width 1568 height 750
click at [921, 320] on icon "close" at bounding box center [921, 314] width 13 height 13
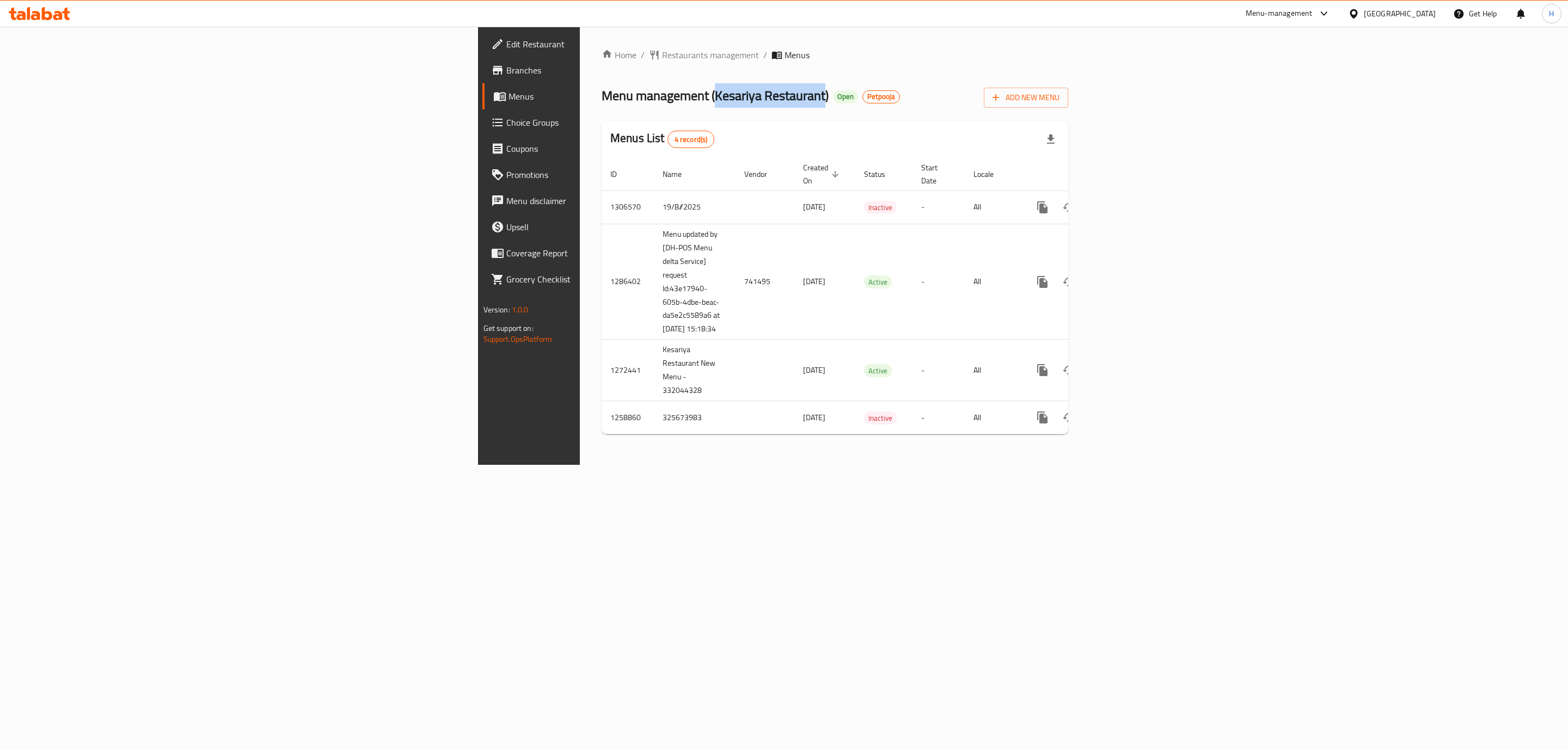
drag, startPoint x: 397, startPoint y: 96, endPoint x: 506, endPoint y: 103, distance: 109.2
click at [602, 103] on span "Menu management ( Kesariya Restaurant )" at bounding box center [715, 95] width 227 height 25
copy span "Kesariya Restaurant"
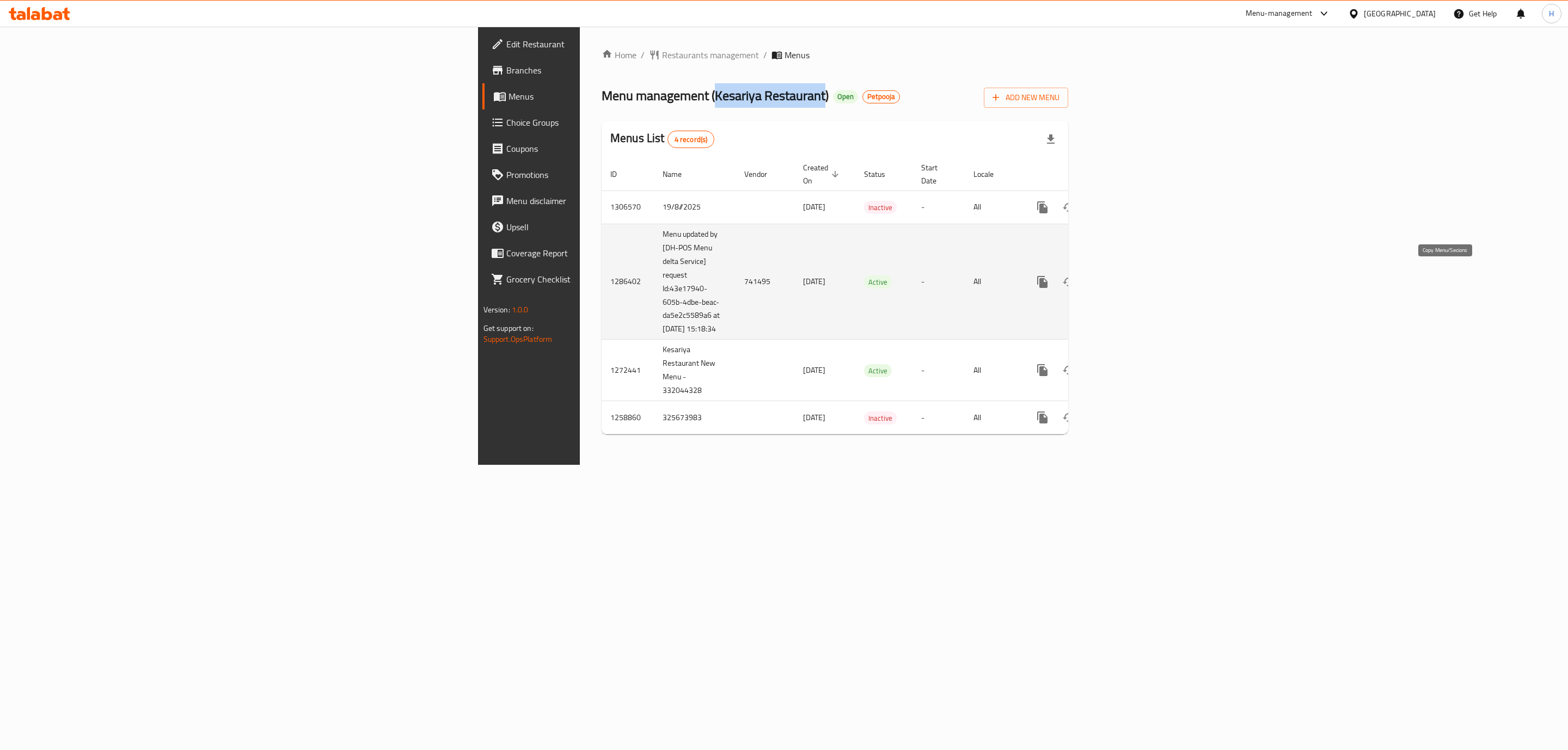
click at [1048, 277] on icon "more" at bounding box center [1042, 281] width 10 height 12
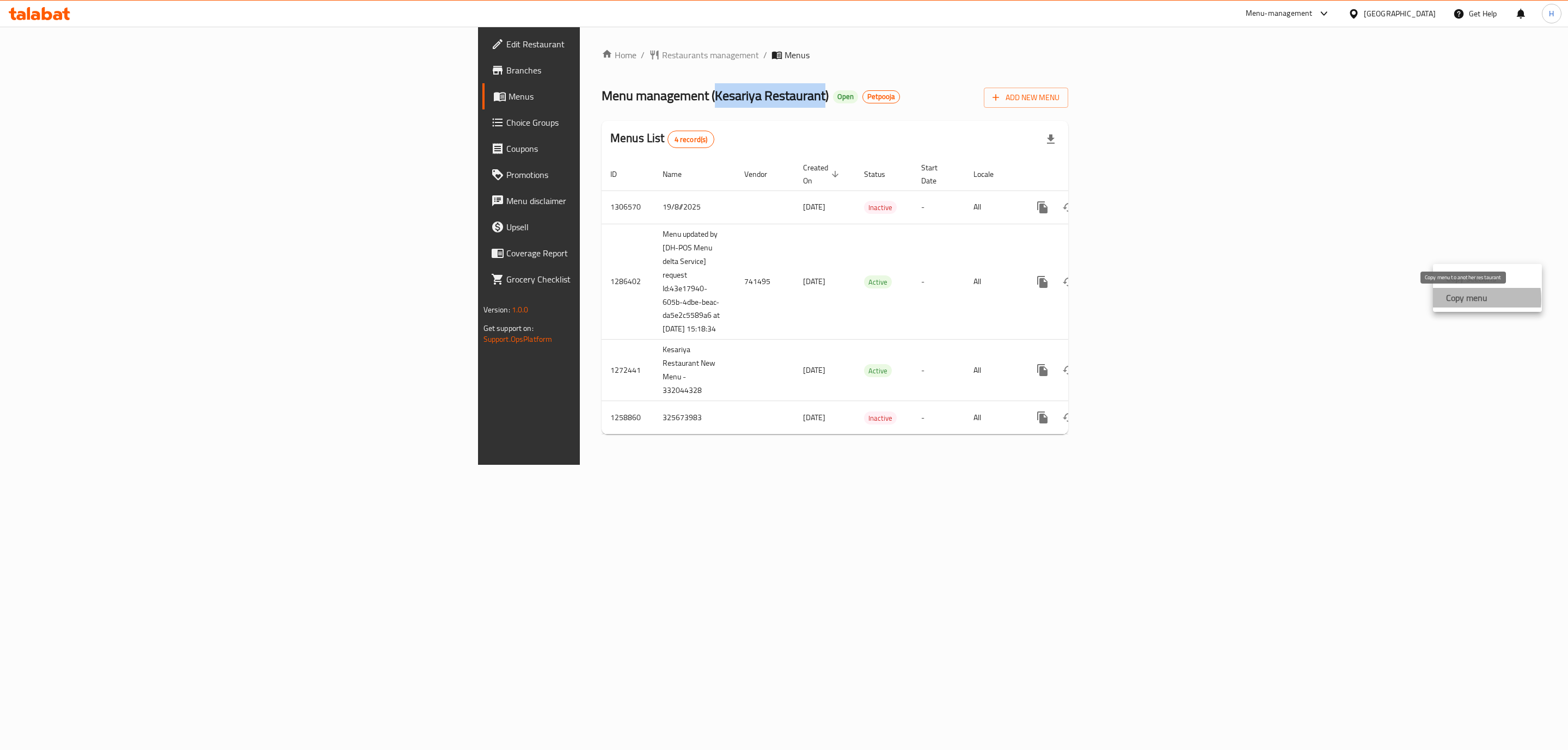
click at [1458, 300] on strong "Copy menu" at bounding box center [1467, 298] width 42 height 13
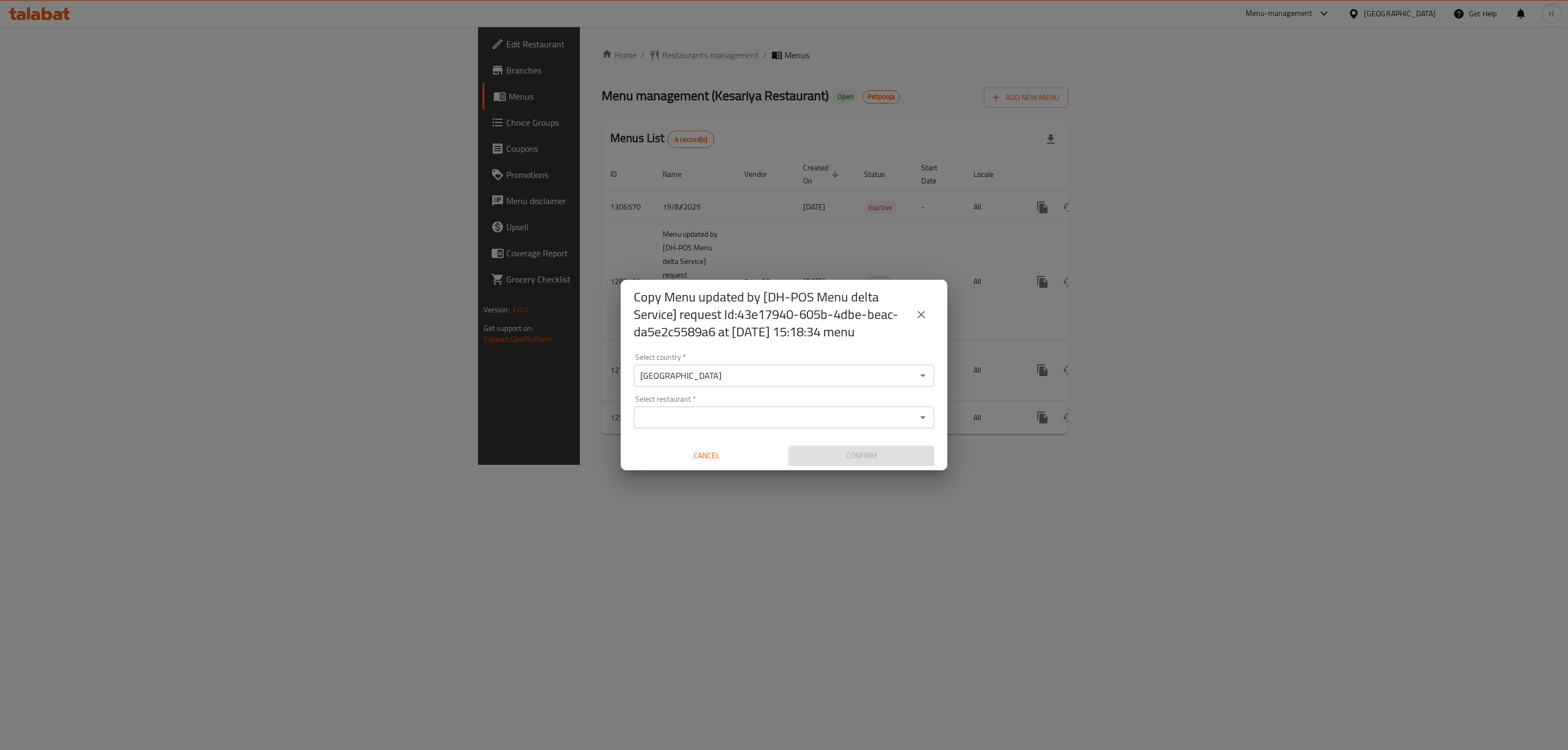
click at [787, 420] on input "Select restaurant   *" at bounding box center [774, 417] width 276 height 15
paste input "Kesariya Restaurant"
type input "Kesariya Restaurant"
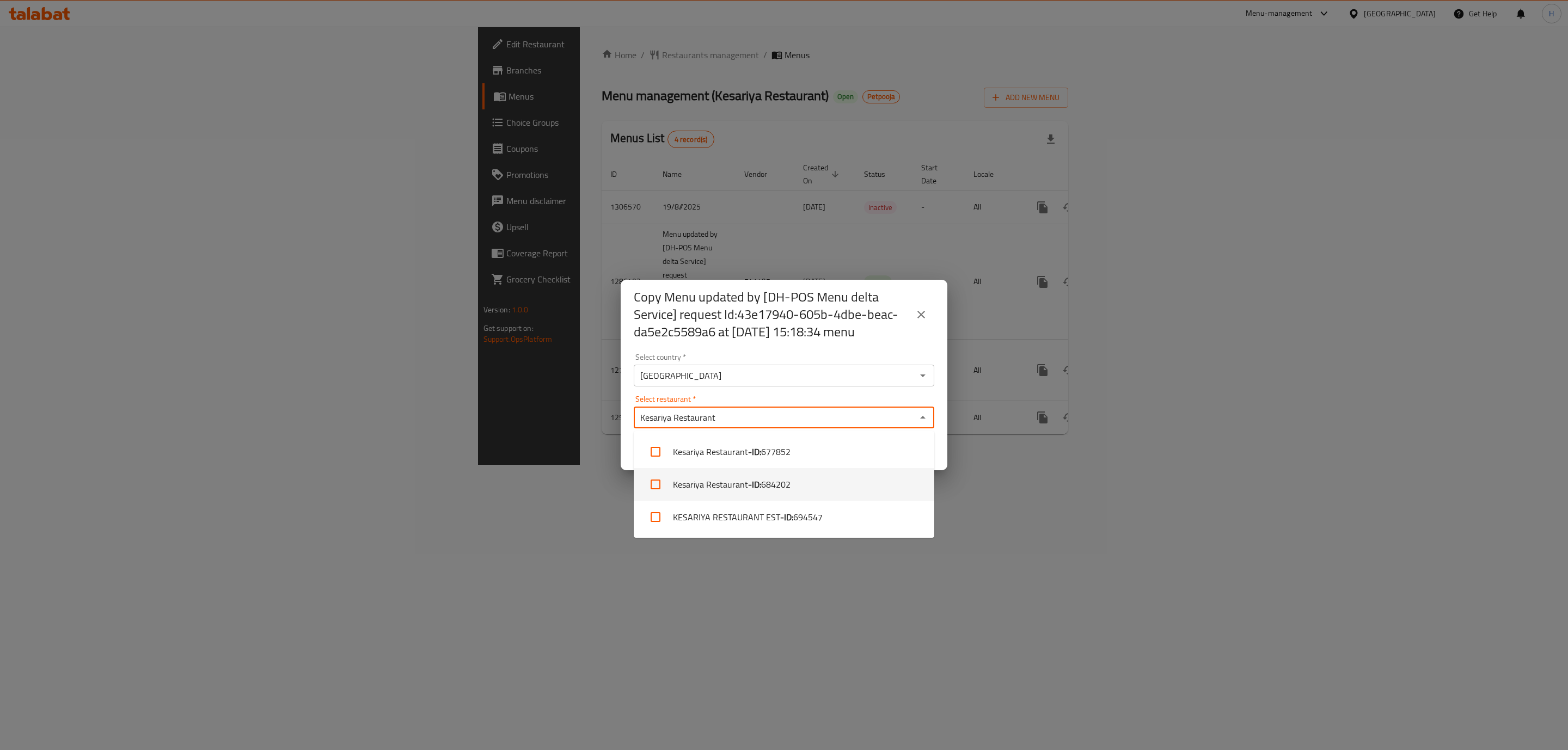
click at [657, 485] on input "checkbox" at bounding box center [655, 484] width 26 height 26
checkbox input "true"
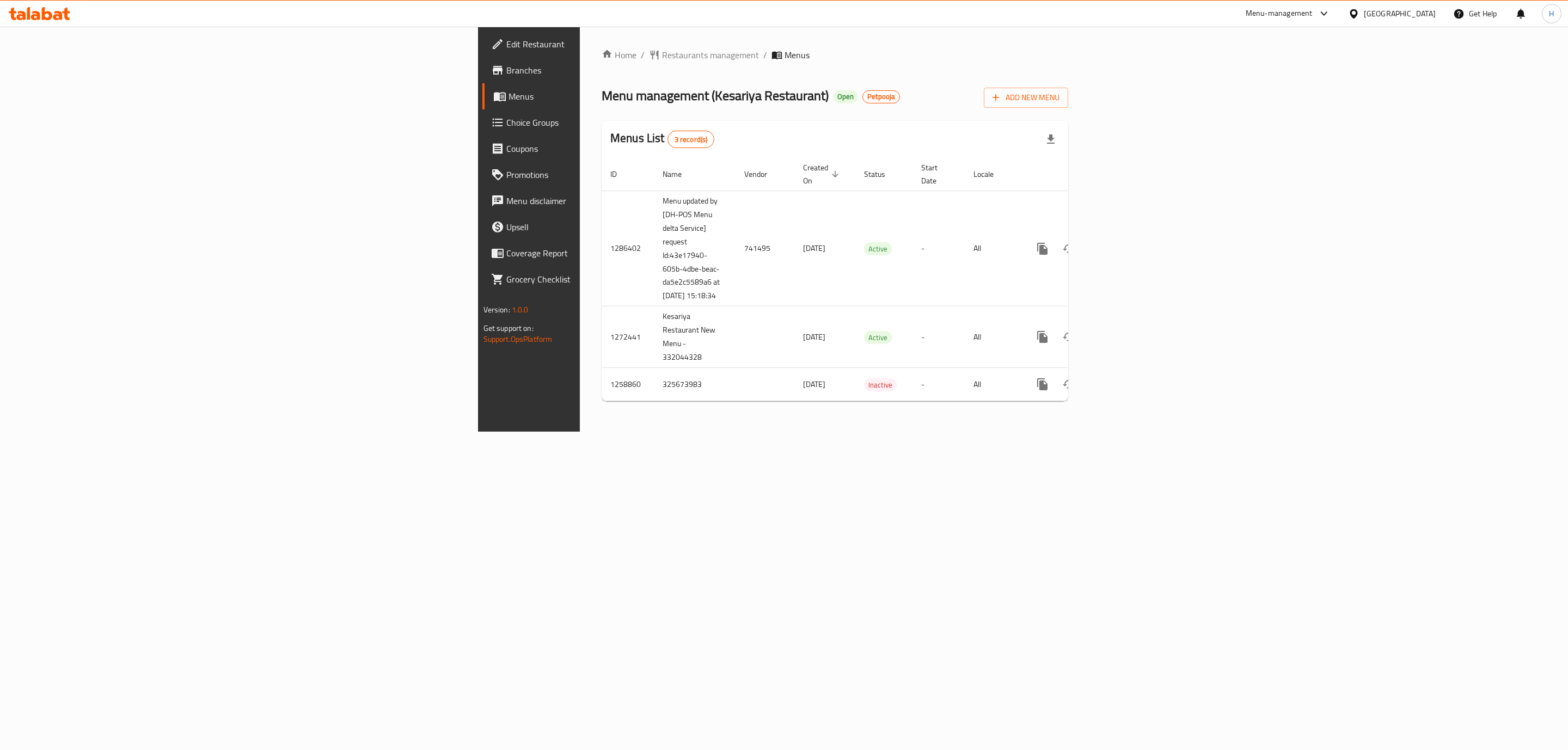
click at [506, 64] on span "Branches" at bounding box center [618, 71] width 225 height 13
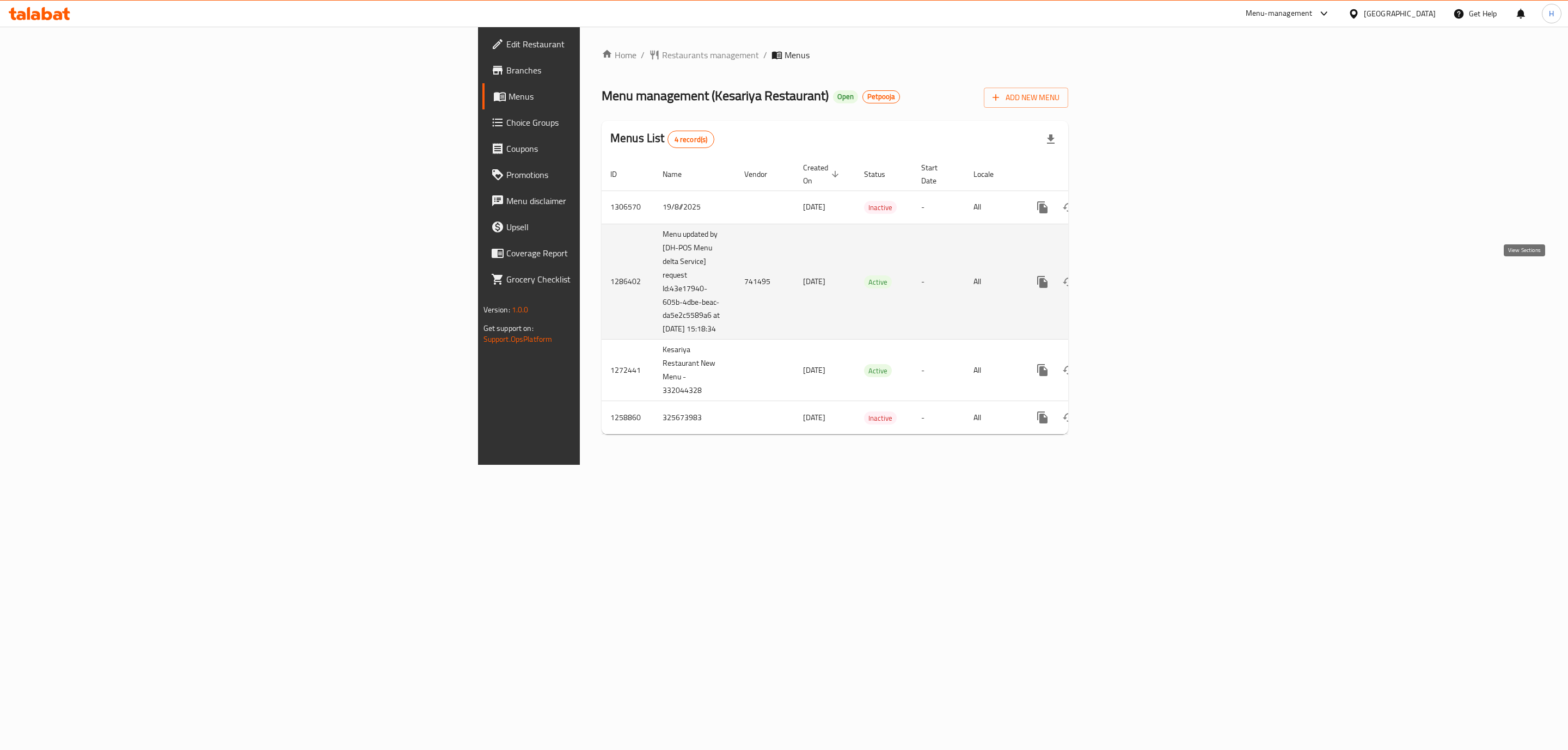
click at [1126, 278] on icon "enhanced table" at bounding box center [1121, 282] width 10 height 10
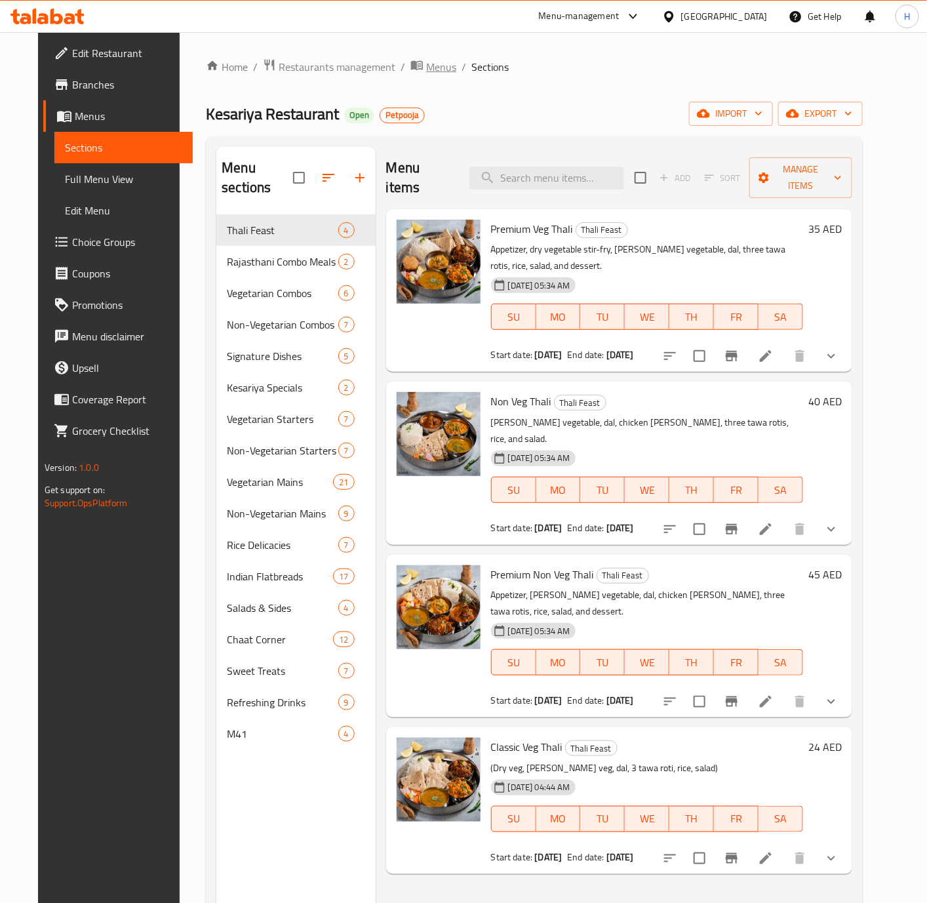
click at [426, 71] on span "Menus" at bounding box center [441, 67] width 30 height 16
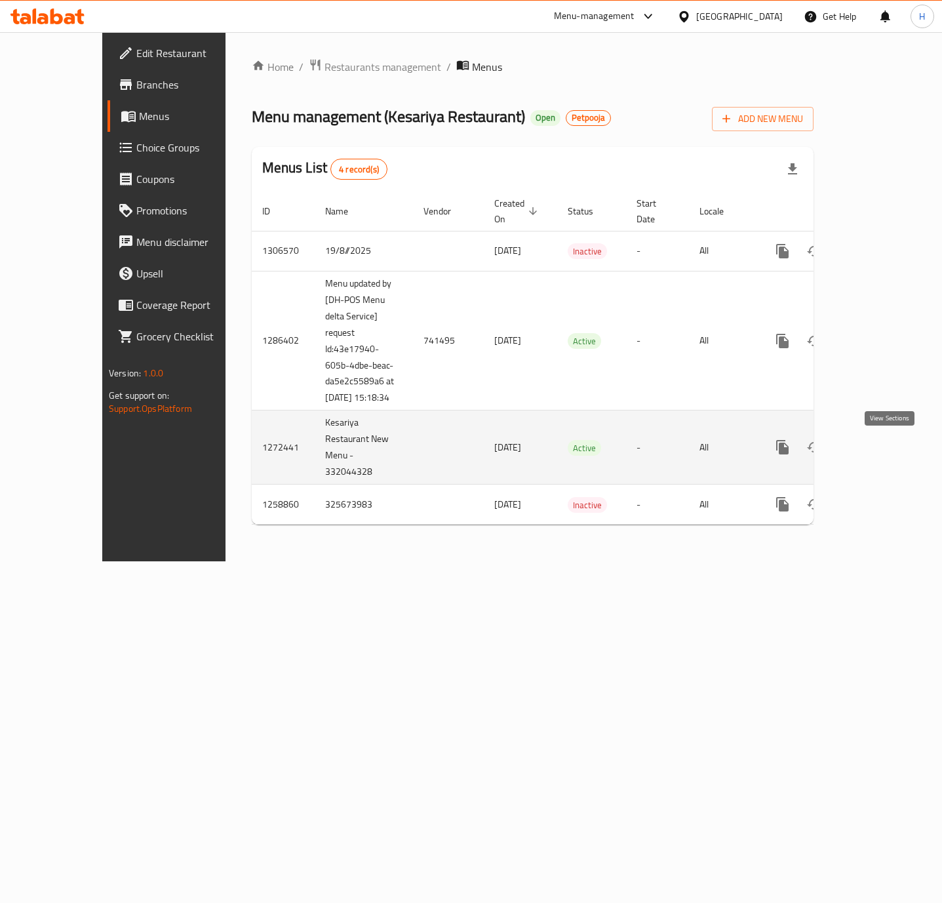
click at [889, 459] on link "enhanced table" at bounding box center [877, 446] width 31 height 31
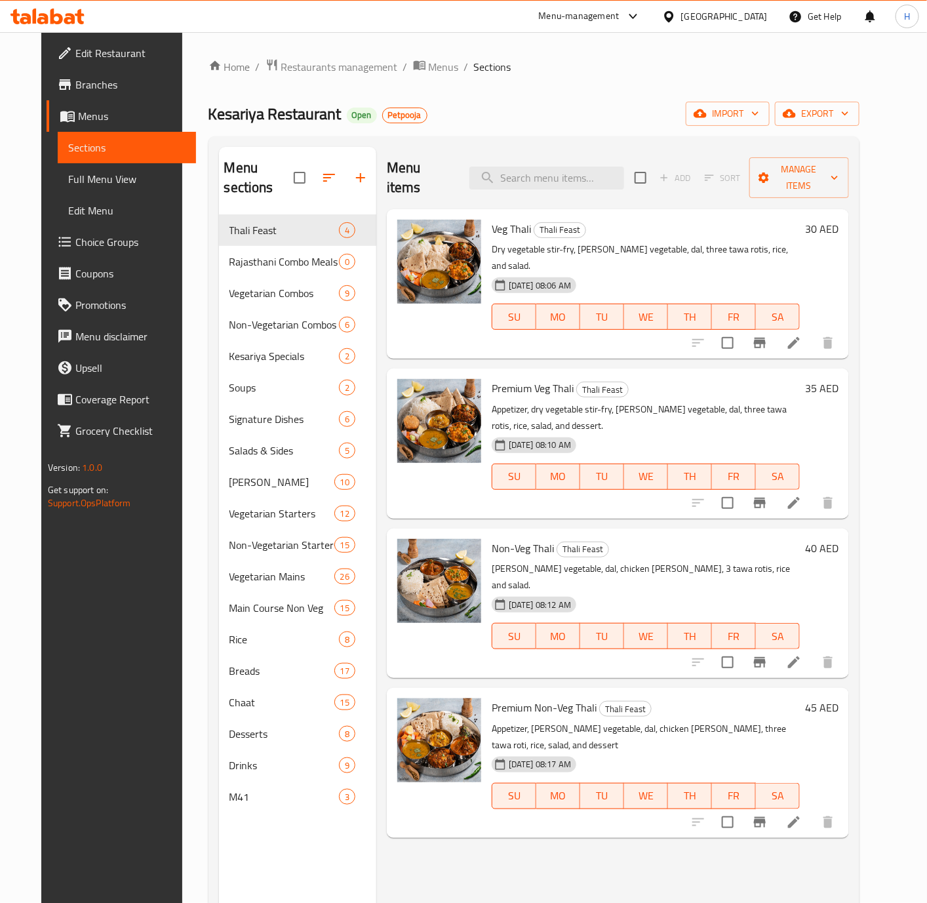
click at [693, 220] on h6 "Veg [PERSON_NAME]" at bounding box center [646, 229] width 308 height 18
click at [675, 220] on h6 "Veg [PERSON_NAME]" at bounding box center [646, 229] width 308 height 18
click at [656, 132] on div "Home / Restaurants management / Menus / Sections Kesariya Restaurant Open Petpo…" at bounding box center [535, 559] width 652 height 1002
click at [701, 214] on div "Veg Thali Thali Feast Dry vegetable stir-fry, [PERSON_NAME] vegetable, dal, thr…" at bounding box center [646, 283] width 319 height 139
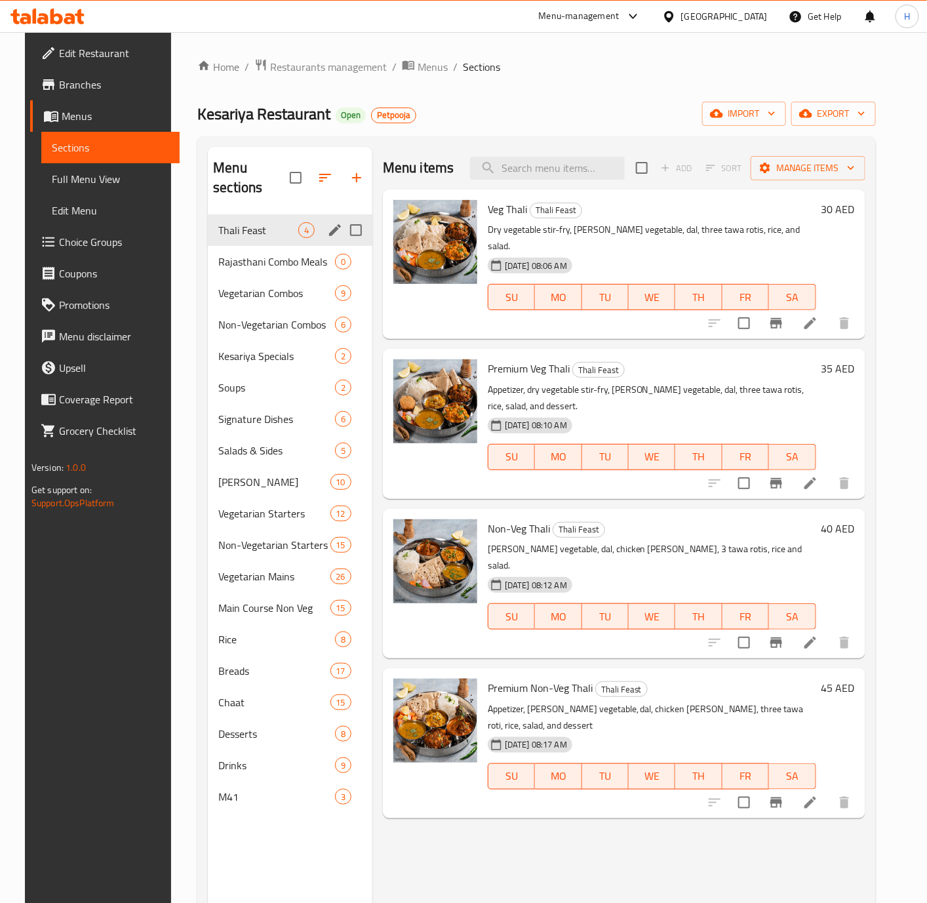
click at [232, 214] on div "Thali Feast 4" at bounding box center [290, 229] width 165 height 31
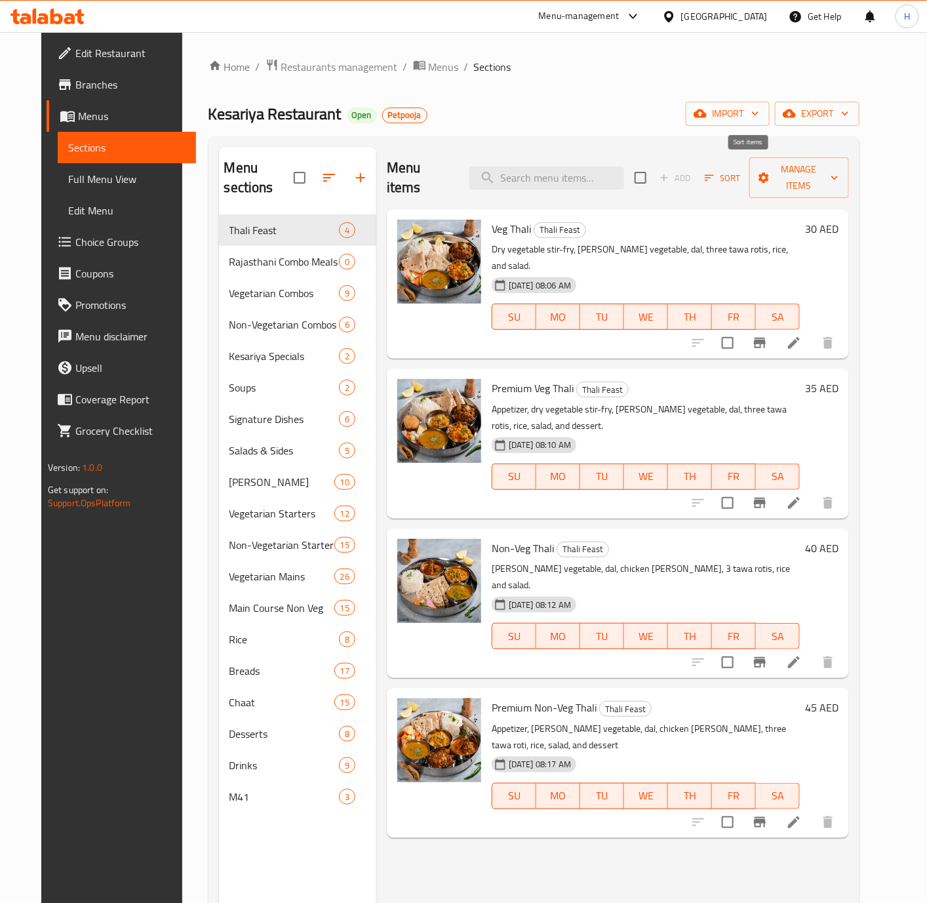
click at [715, 172] on icon "button" at bounding box center [710, 178] width 12 height 12
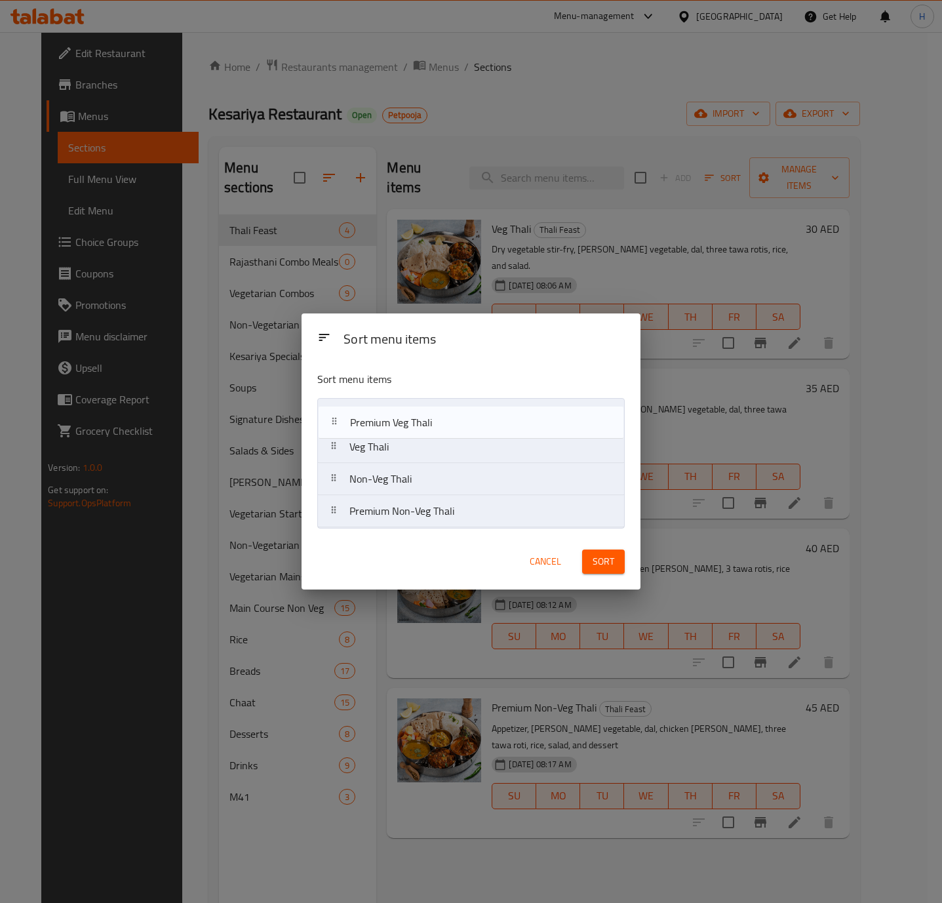
drag, startPoint x: 408, startPoint y: 453, endPoint x: 406, endPoint y: 412, distance: 41.4
click at [406, 415] on nav "Veg Thali Premium Veg Thali Non-Veg Thali Premium Non-Veg Thali" at bounding box center [471, 463] width 308 height 130
click at [405, 408] on nav "Veg Thali Premium Veg Thali Non-Veg Thali Premium Non-Veg Thali" at bounding box center [471, 463] width 308 height 130
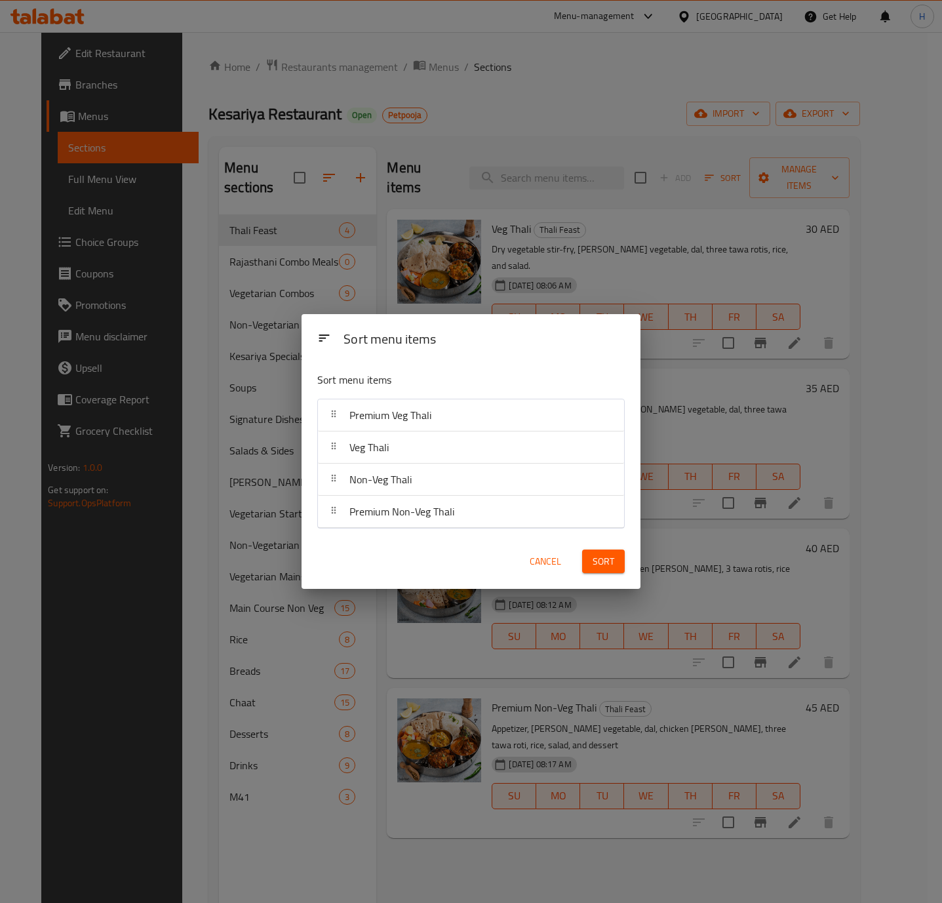
click at [405, 405] on nav "Premium Veg Thali Veg Thali Non-Veg Thali Premium Non-Veg Thali" at bounding box center [471, 464] width 308 height 130
drag, startPoint x: 402, startPoint y: 489, endPoint x: 398, endPoint y: 471, distance: 18.1
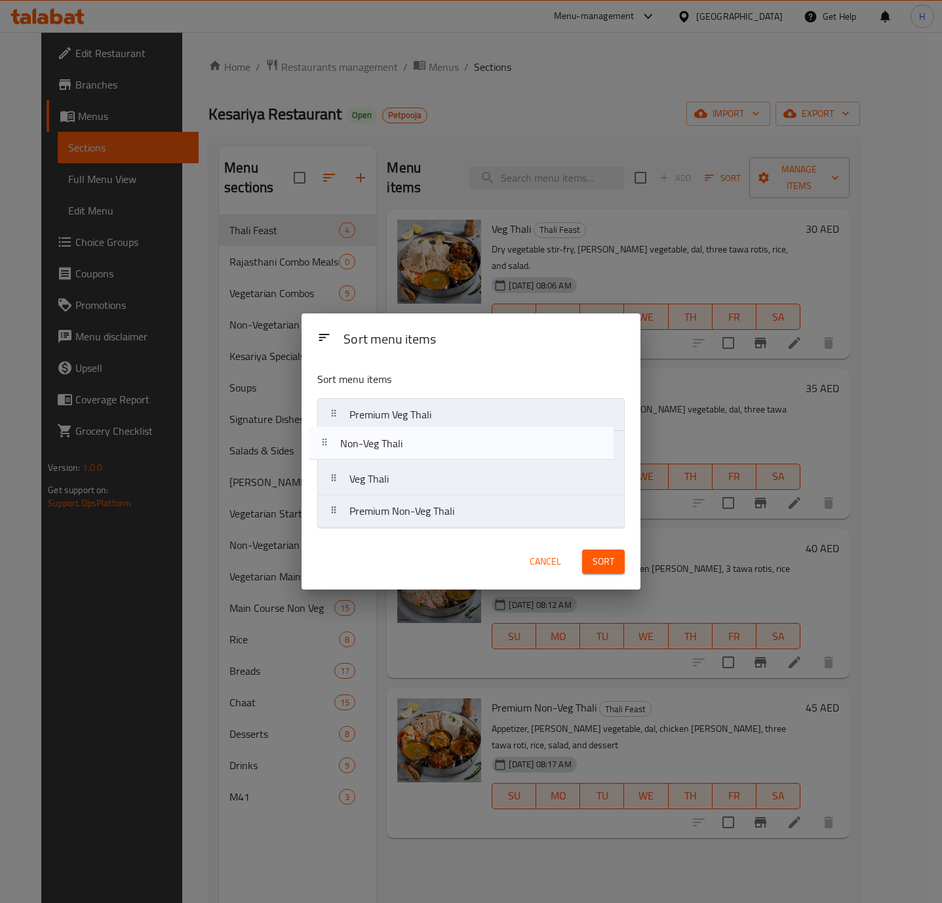
click at [388, 441] on nav "Premium Veg Thali Veg Thali Non-Veg Thali Premium Non-Veg Thali" at bounding box center [471, 463] width 308 height 130
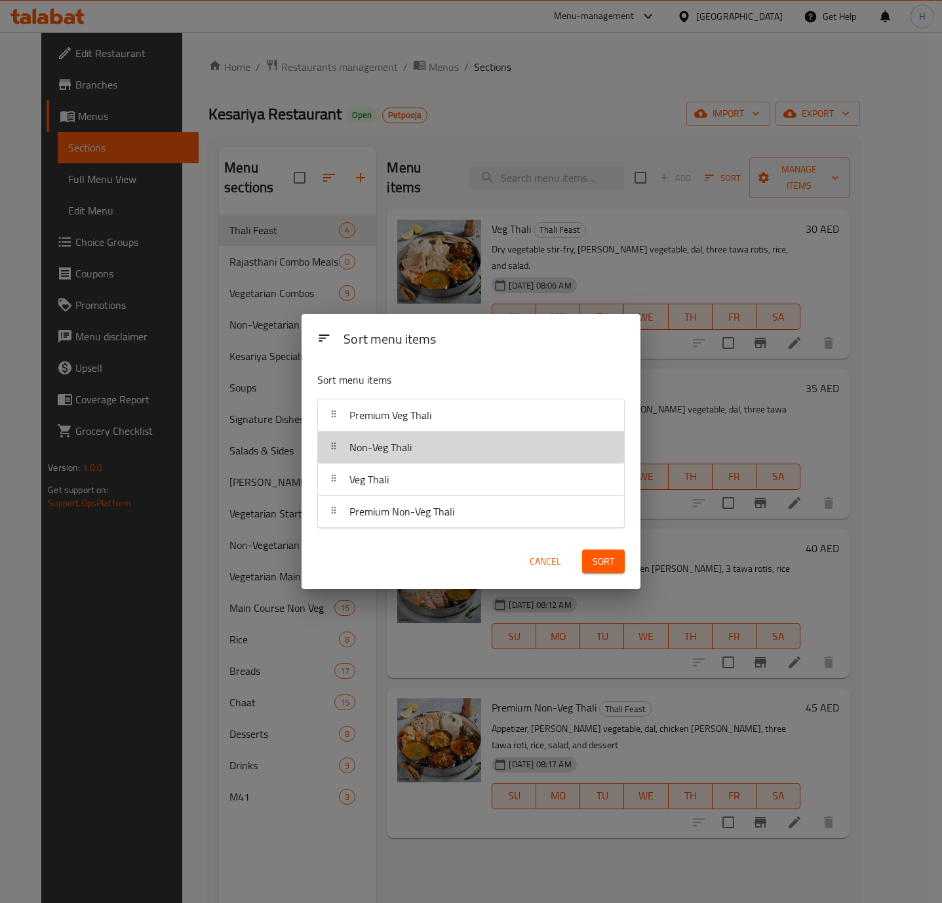
click at [388, 441] on span "Non-Veg Thali" at bounding box center [381, 447] width 62 height 20
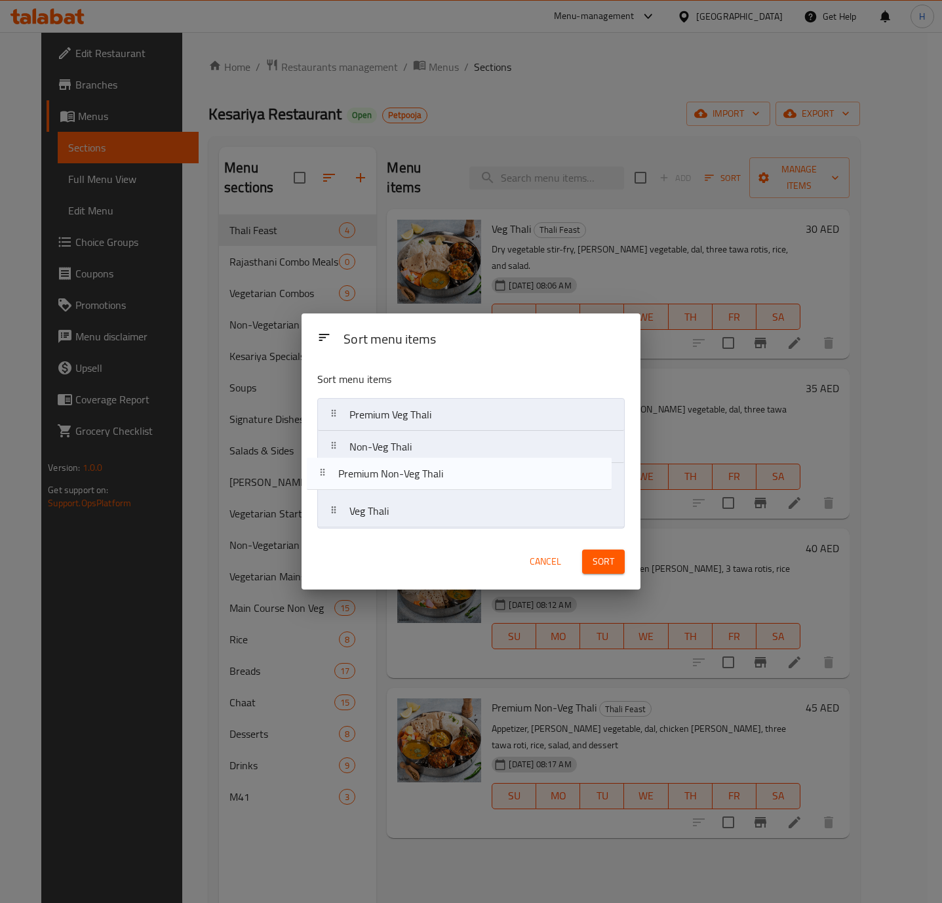
drag, startPoint x: 410, startPoint y: 519, endPoint x: 398, endPoint y: 478, distance: 43.0
click at [398, 478] on nav "Premium Veg Thali Non-Veg Thali Veg Thali Premium Non-Veg Thali" at bounding box center [471, 463] width 308 height 130
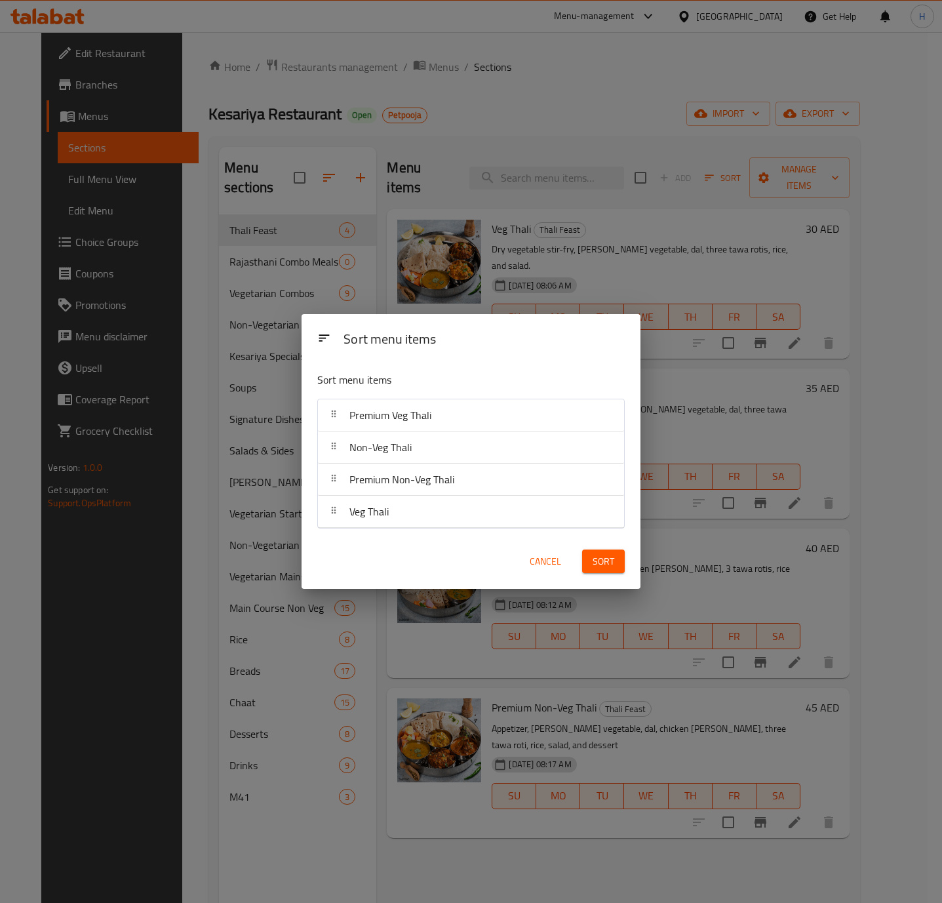
click at [603, 557] on span "Sort" at bounding box center [604, 561] width 22 height 16
click at [604, 557] on div "Sort" at bounding box center [603, 562] width 58 height 40
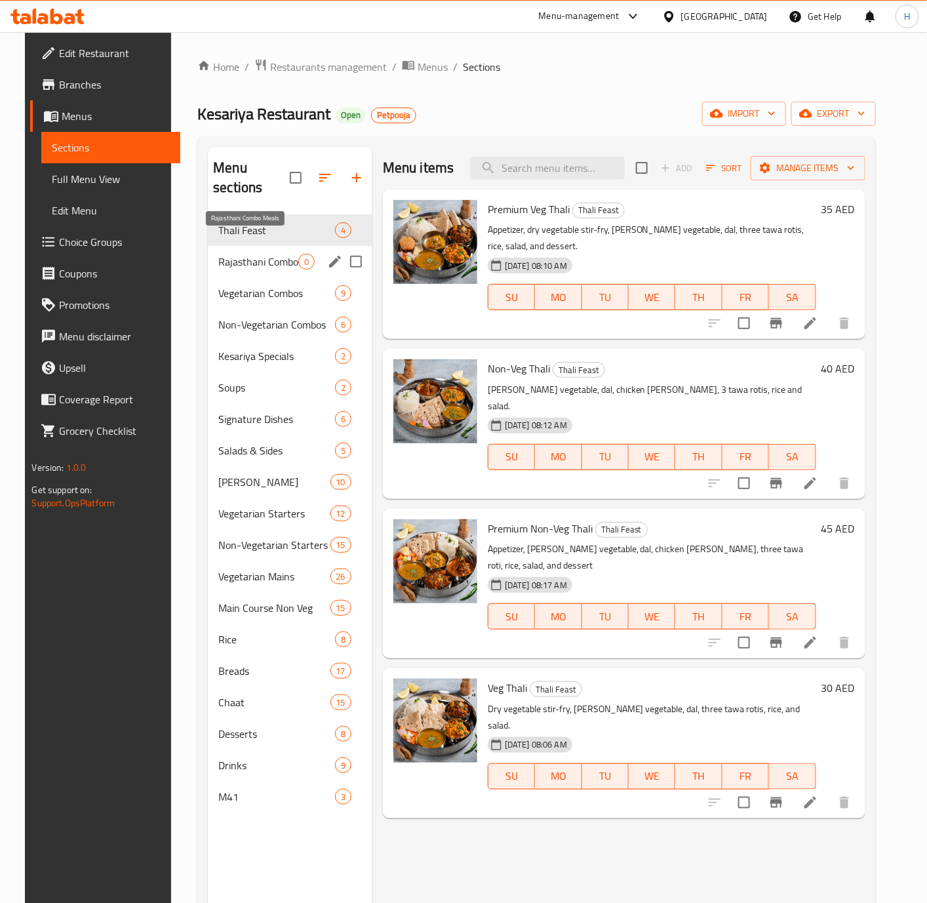
click at [247, 254] on span "Rajasthani Combo Meals" at bounding box center [257, 262] width 79 height 16
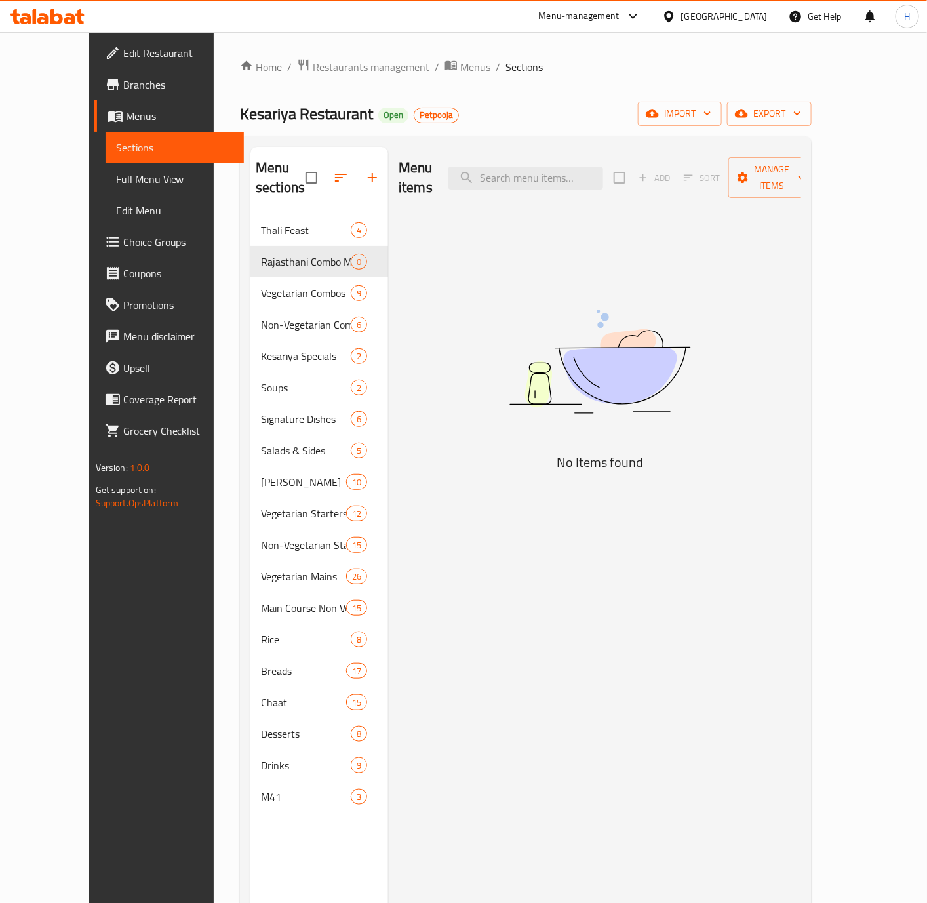
click at [670, 241] on div "Menu items Add Sort Manage items No Items found" at bounding box center [594, 598] width 413 height 903
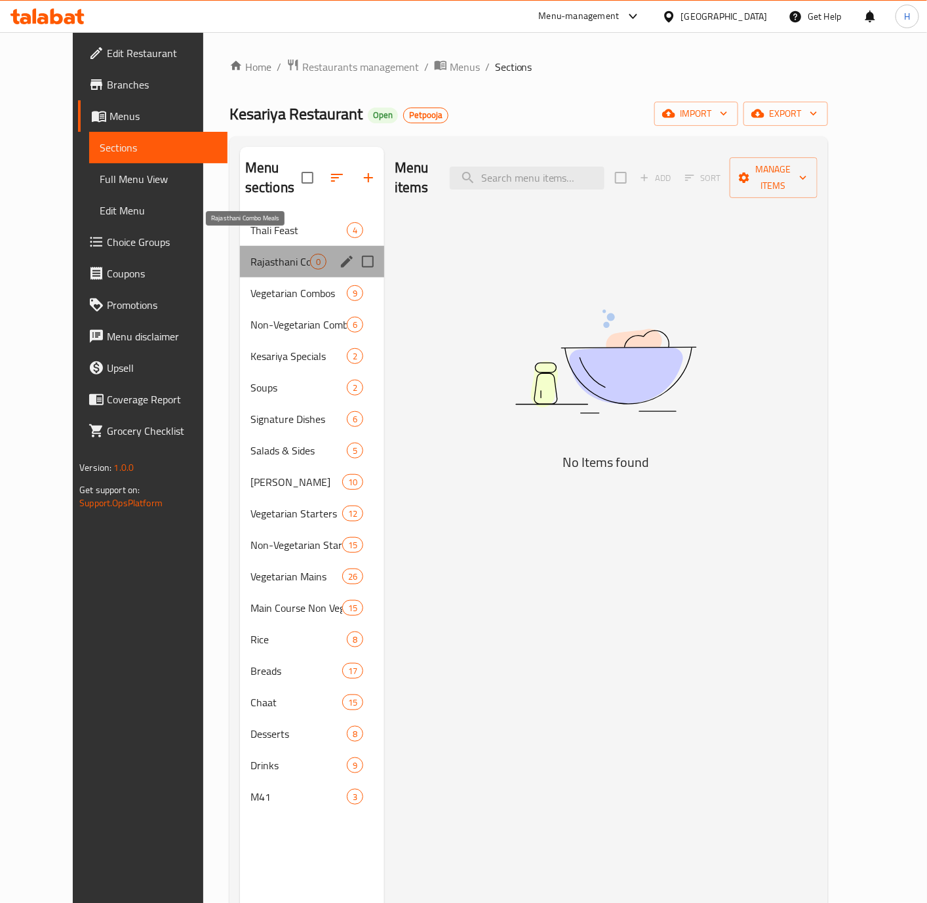
click at [283, 254] on span "Rajasthani Combo Meals" at bounding box center [280, 262] width 60 height 16
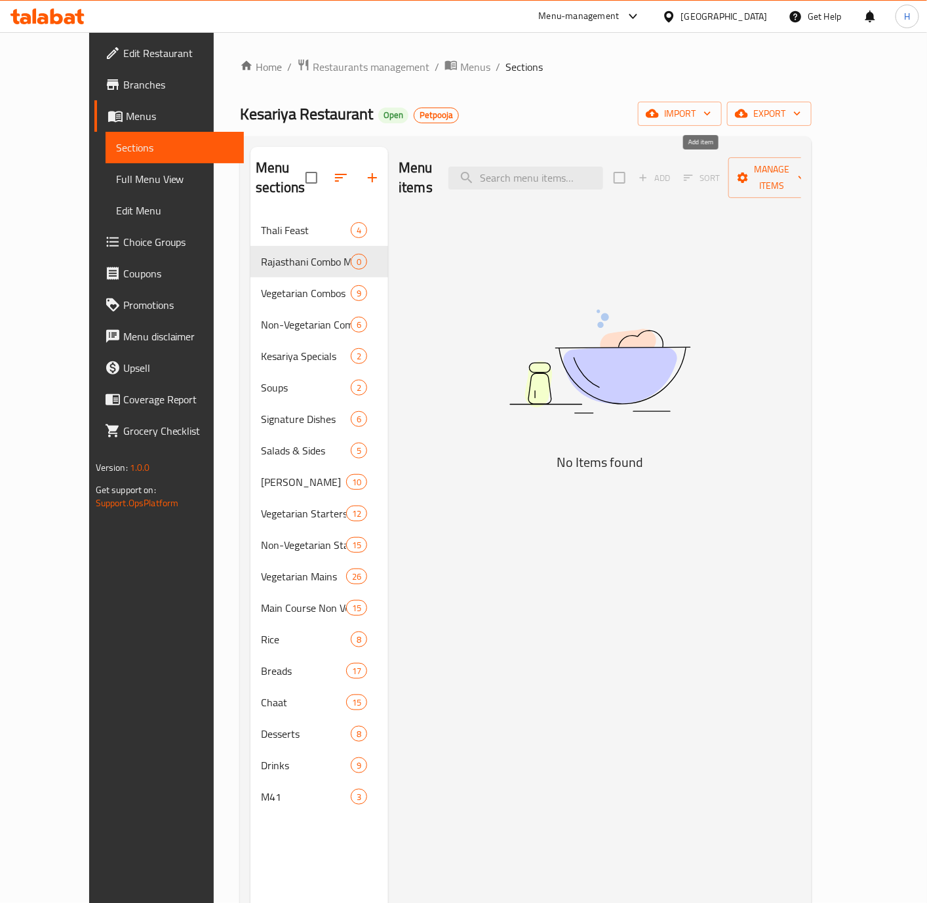
click at [675, 168] on span "Add" at bounding box center [654, 178] width 42 height 20
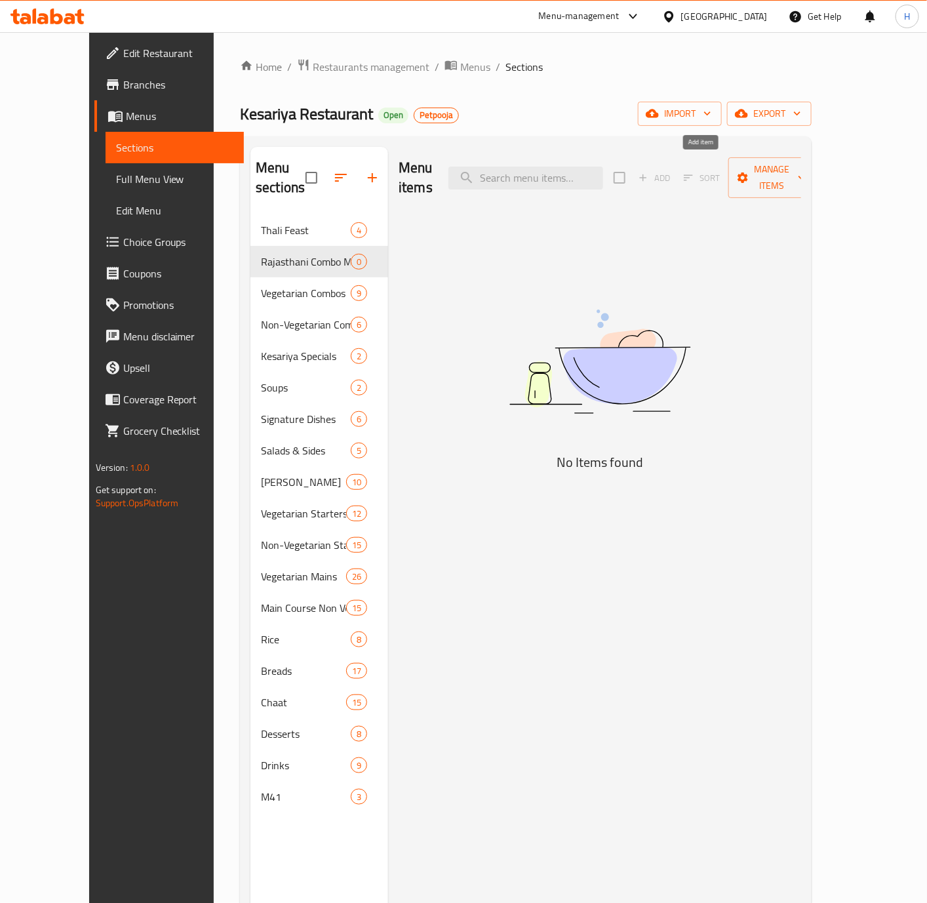
click at [666, 167] on div "Add Sort Manage items" at bounding box center [715, 177] width 203 height 41
click at [679, 167] on div "Add Sort Manage items" at bounding box center [715, 177] width 203 height 41
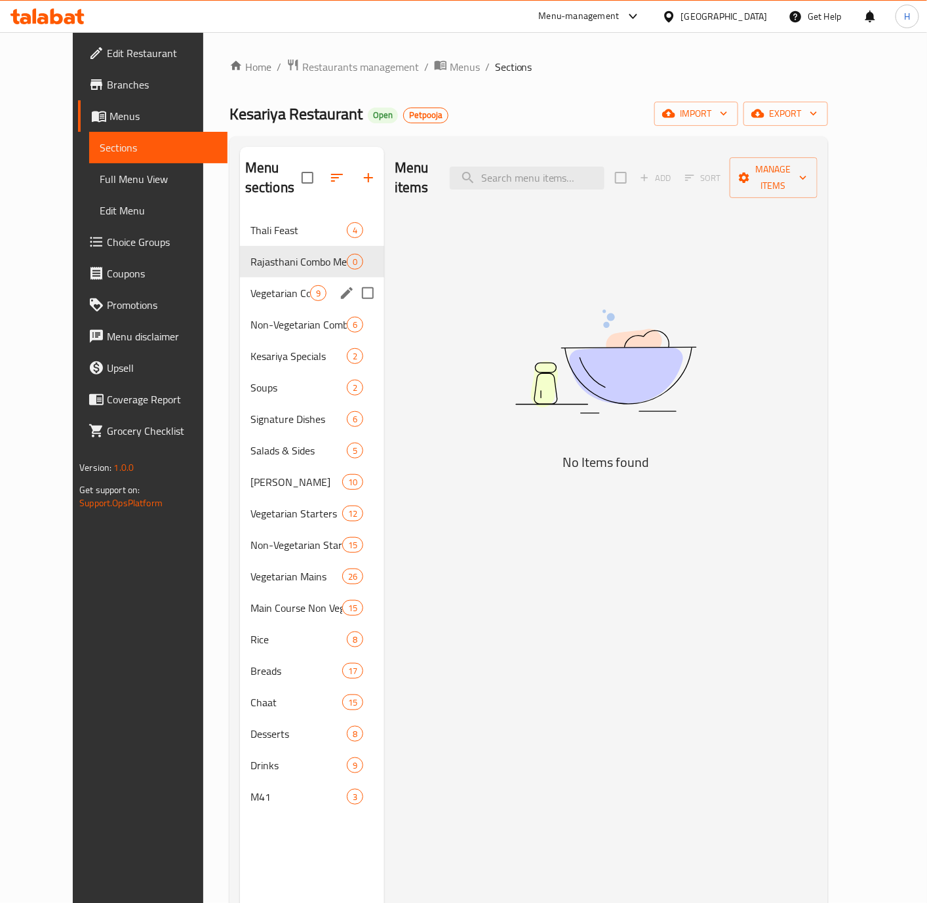
click at [270, 285] on span "Vegetarian Combos" at bounding box center [280, 293] width 60 height 16
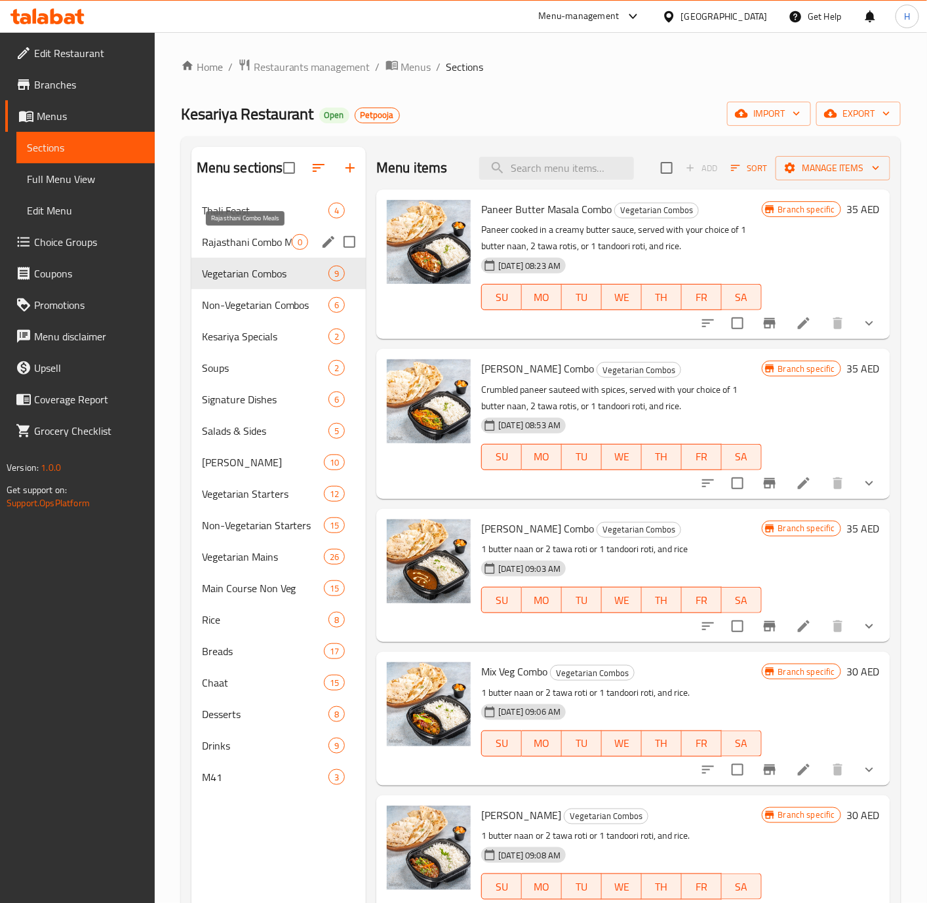
click at [241, 247] on span "Rajasthani Combo Meals" at bounding box center [247, 242] width 90 height 16
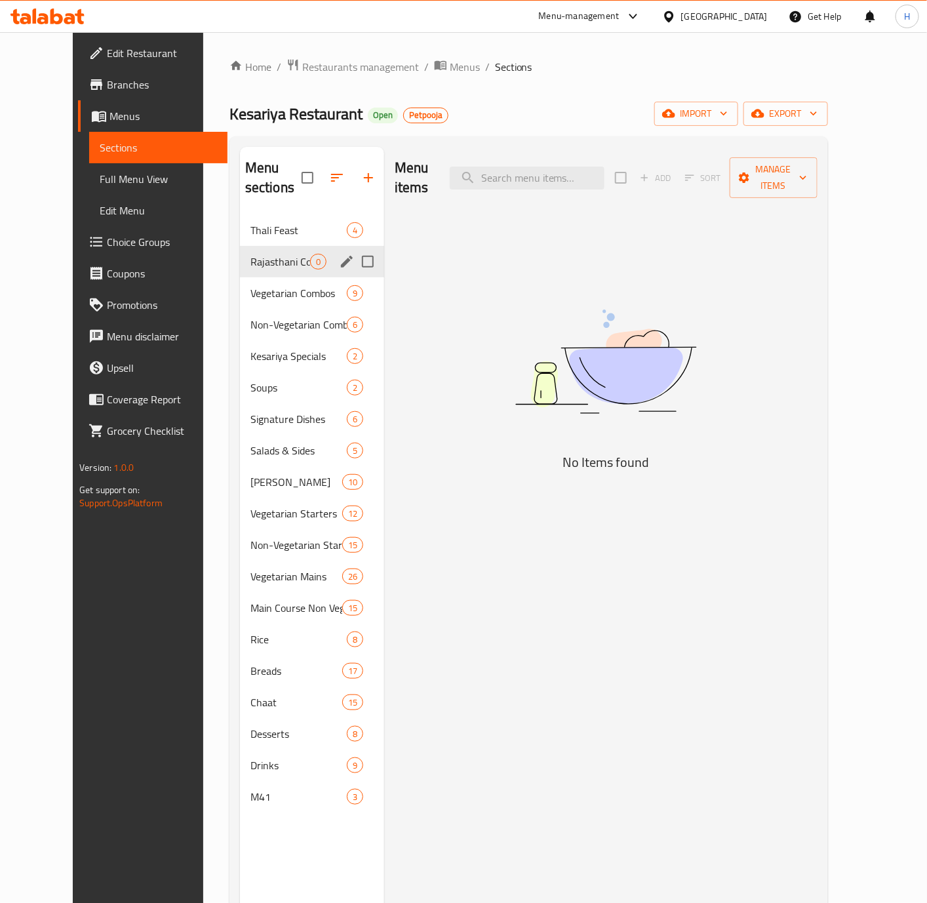
click at [240, 246] on div "Rajasthani Combo Meals 0" at bounding box center [312, 261] width 144 height 31
